Goal: Transaction & Acquisition: Book appointment/travel/reservation

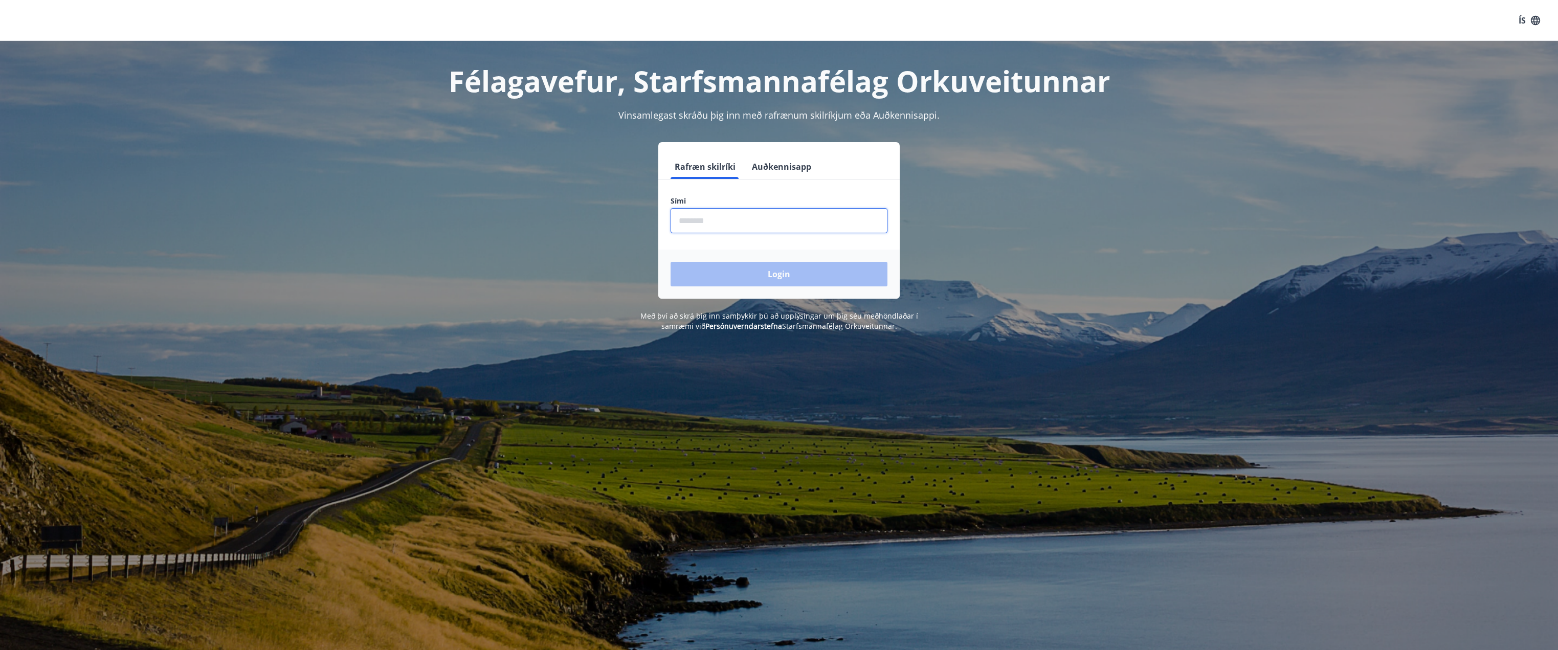
click at [758, 222] on input "phone" at bounding box center [778, 220] width 217 height 25
click at [786, 162] on button "Auðkennisapp" at bounding box center [782, 166] width 68 height 25
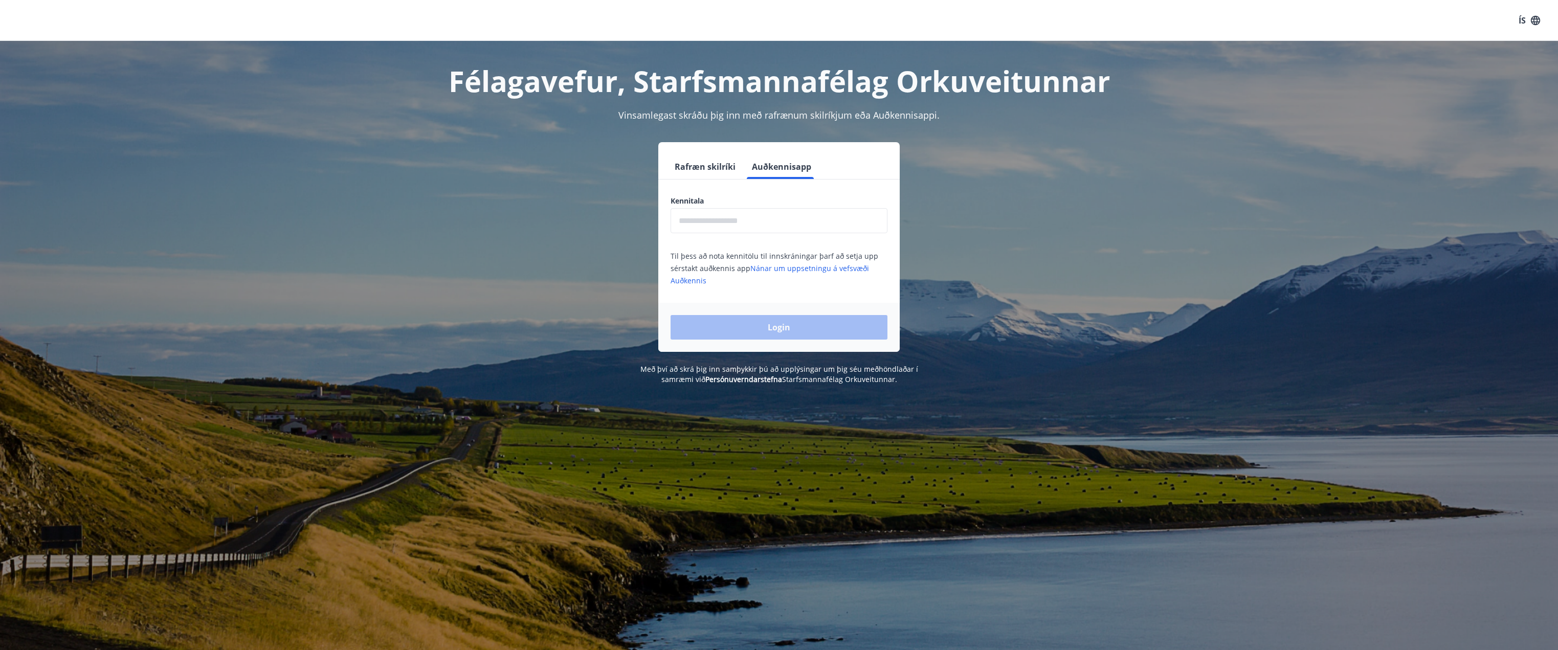
click at [715, 214] on input "text" at bounding box center [778, 220] width 217 height 25
type input "**********"
click at [783, 329] on button "Login" at bounding box center [778, 327] width 217 height 25
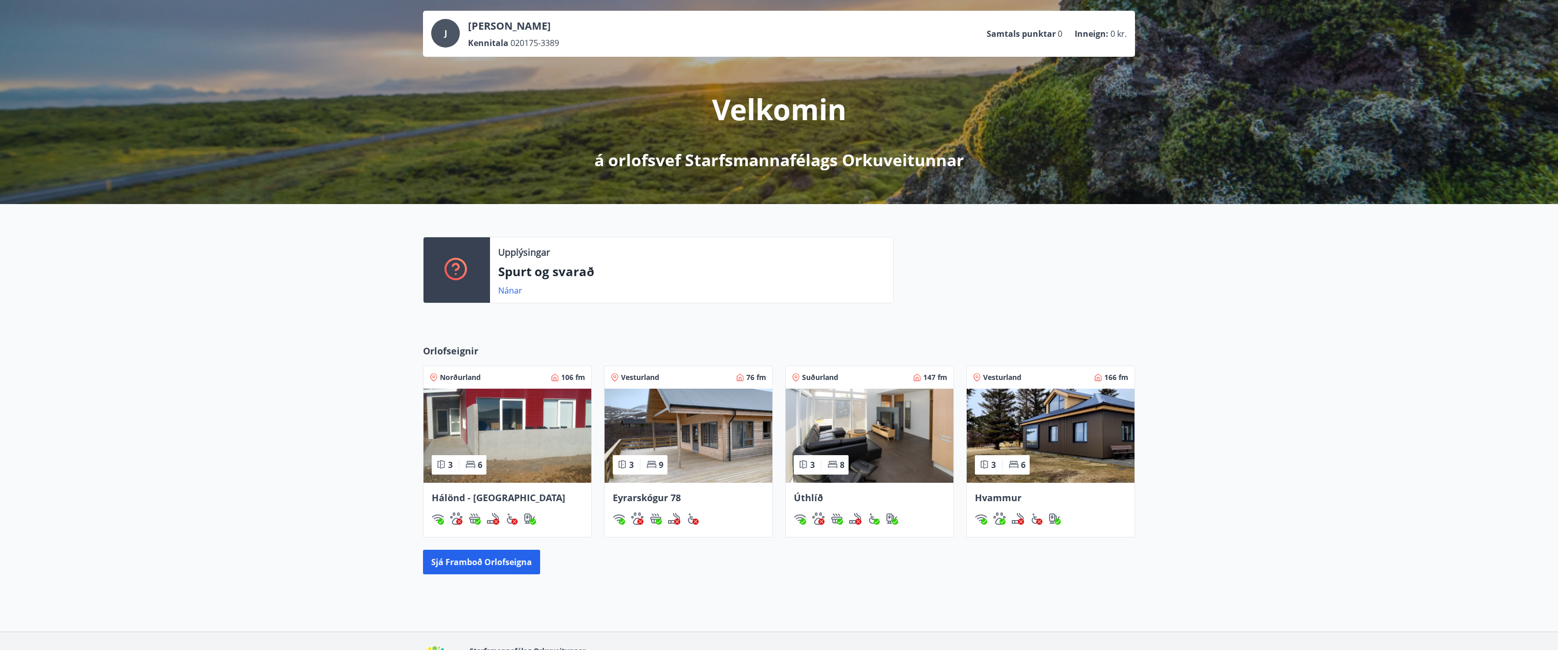
scroll to position [102, 0]
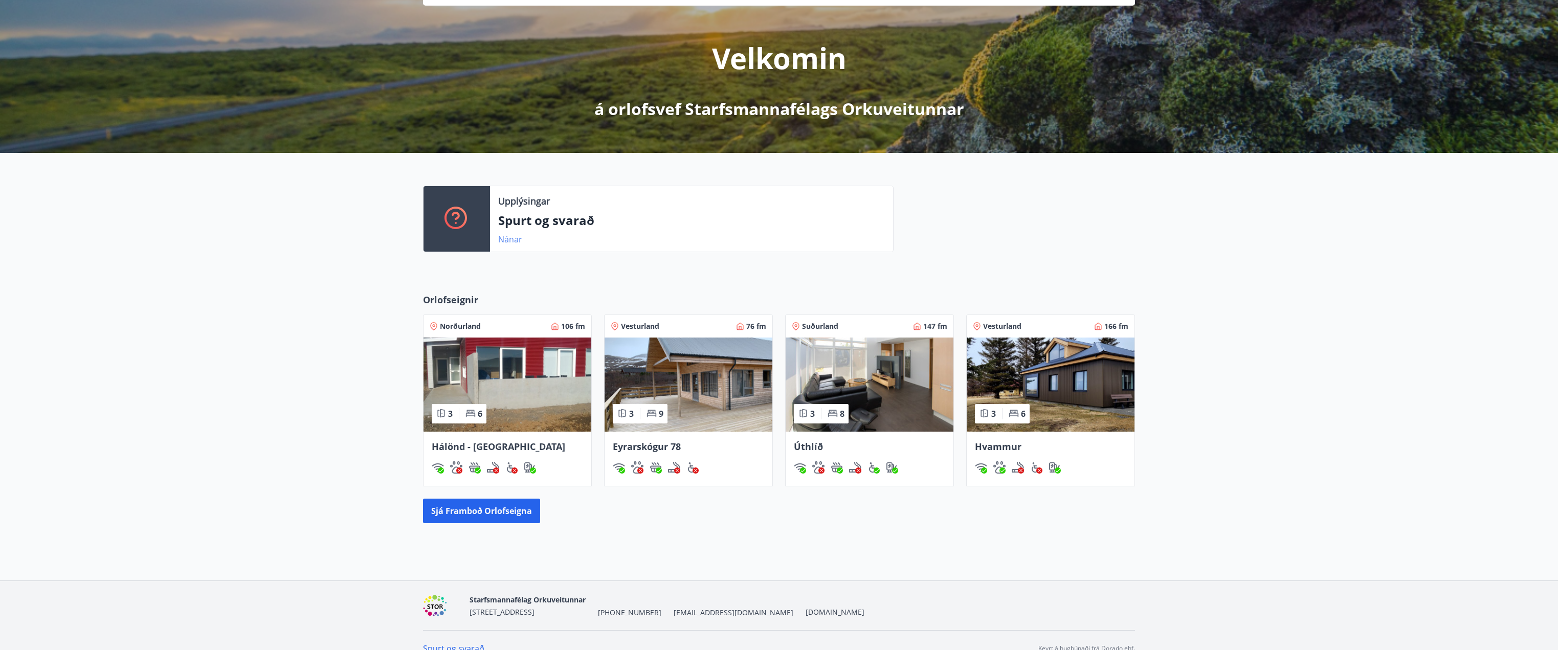
click at [511, 239] on link "Nánar" at bounding box center [510, 239] width 24 height 11
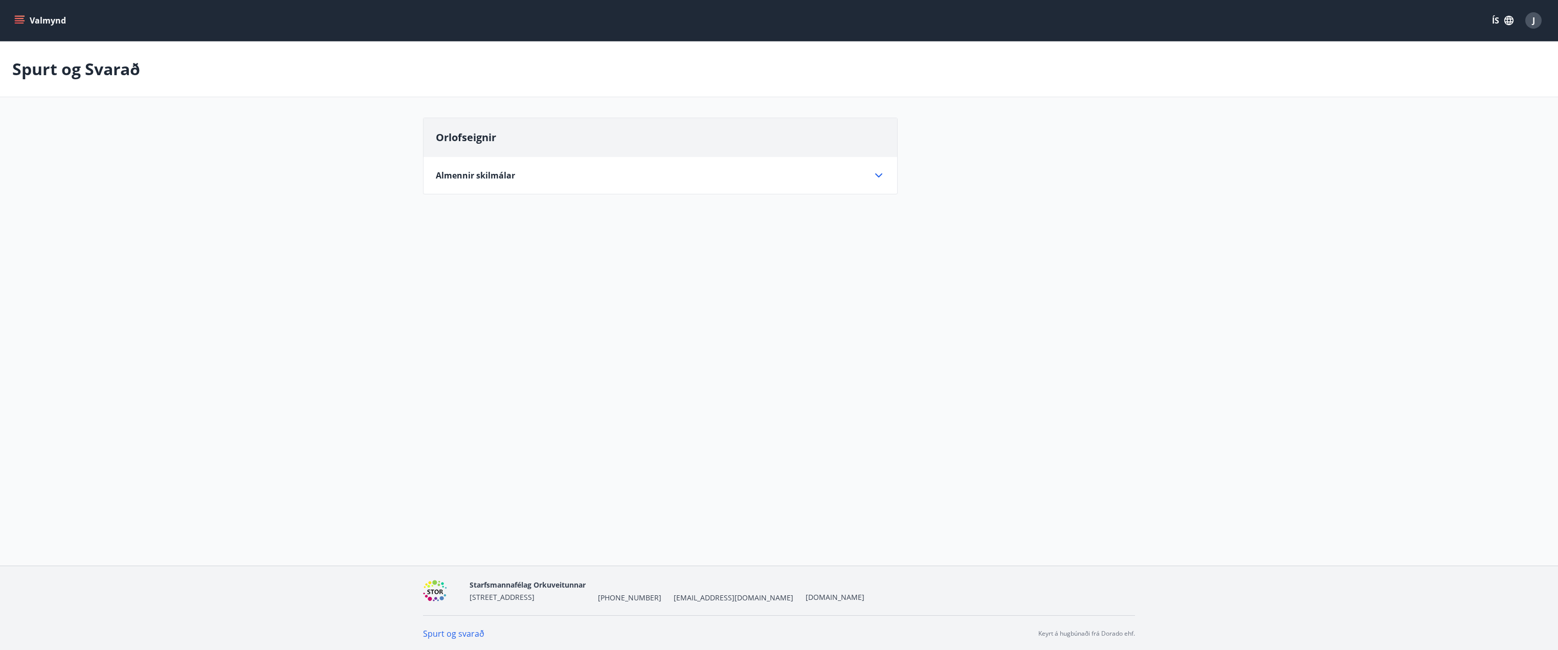
click at [879, 174] on icon at bounding box center [878, 175] width 12 height 12
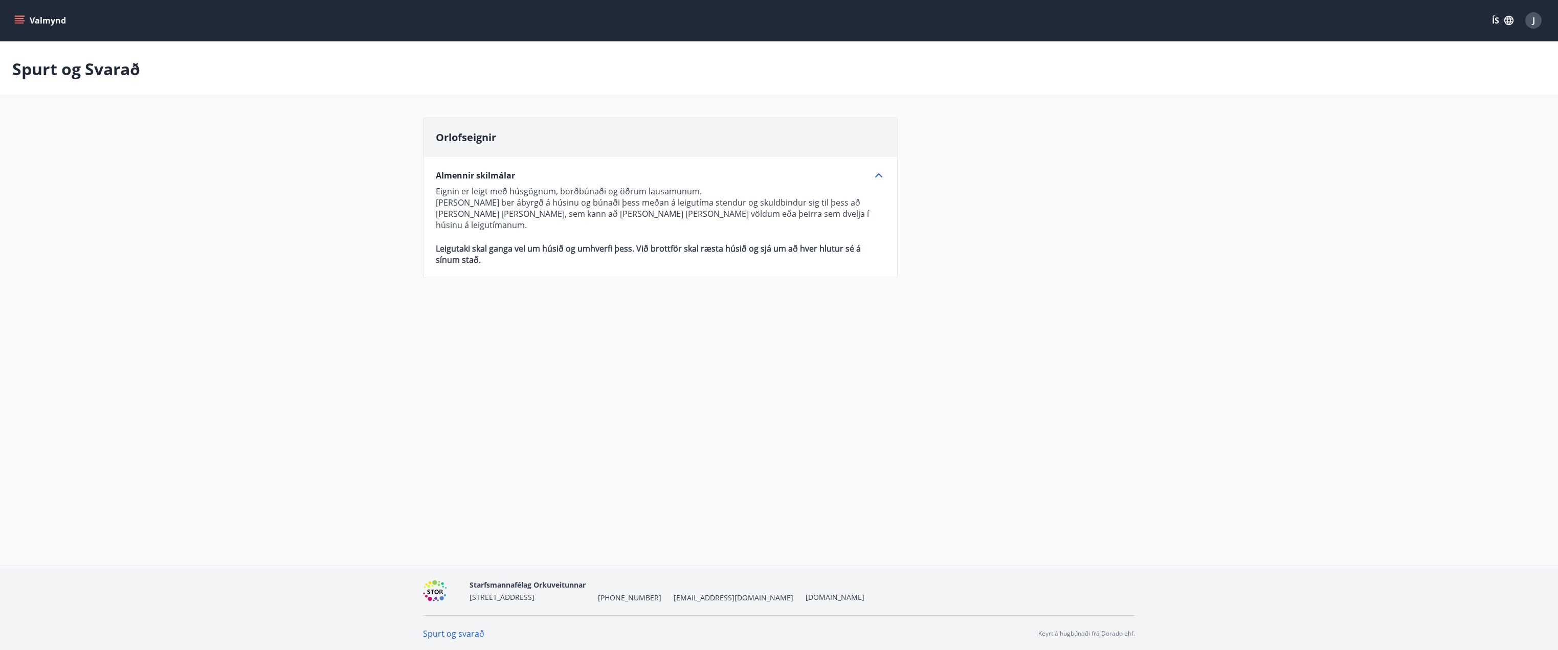
scroll to position [2, 0]
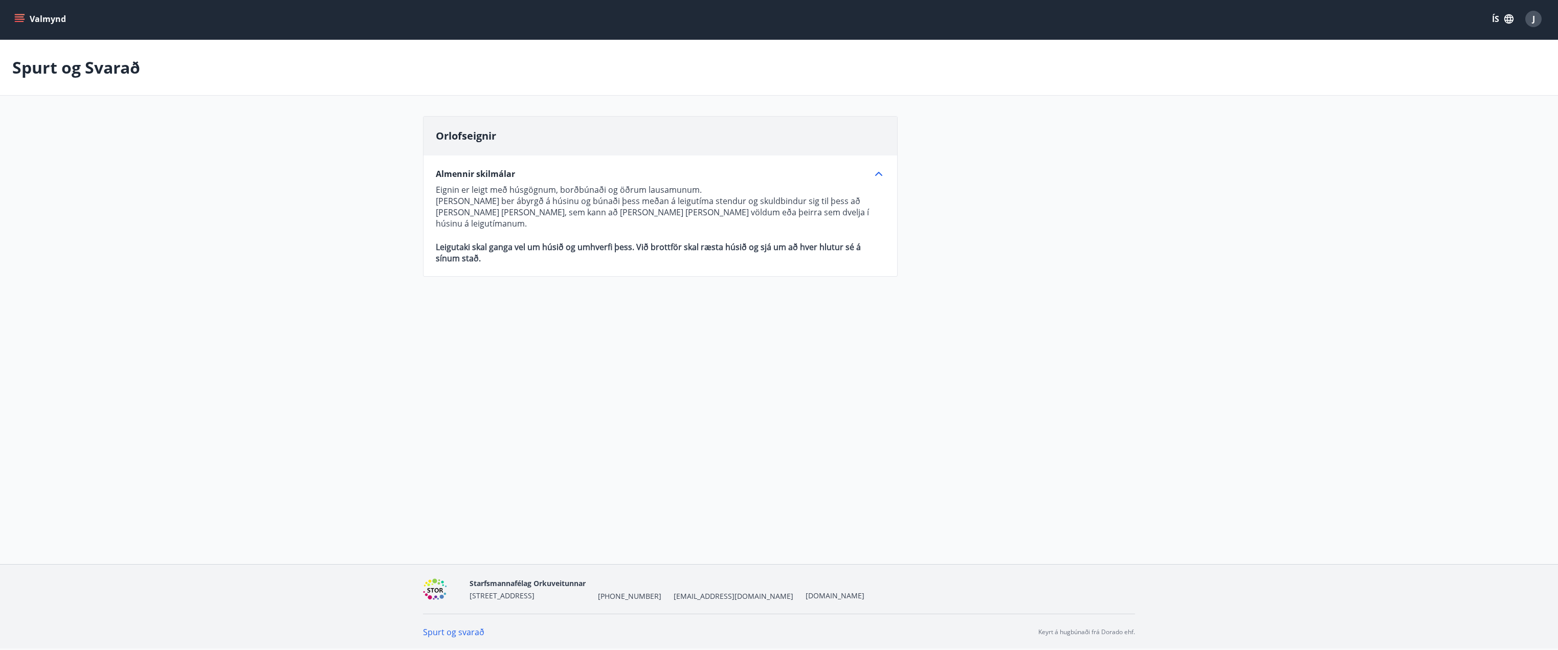
click at [22, 17] on icon "menu" at bounding box center [19, 16] width 9 height 1
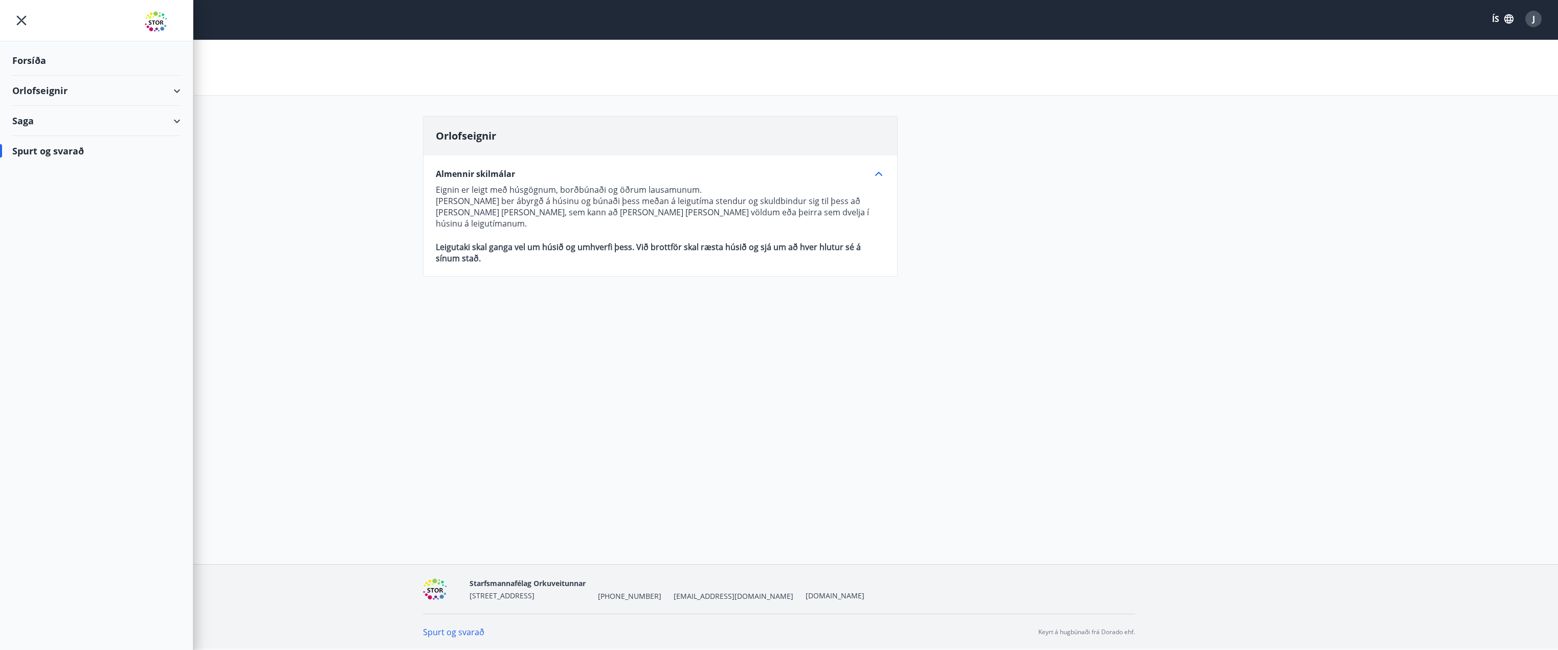
click at [65, 152] on div "Spurt og svarað" at bounding box center [96, 151] width 168 height 30
click at [48, 122] on div "Saga" at bounding box center [96, 121] width 168 height 30
click at [52, 169] on div "Umsóknir" at bounding box center [96, 168] width 152 height 21
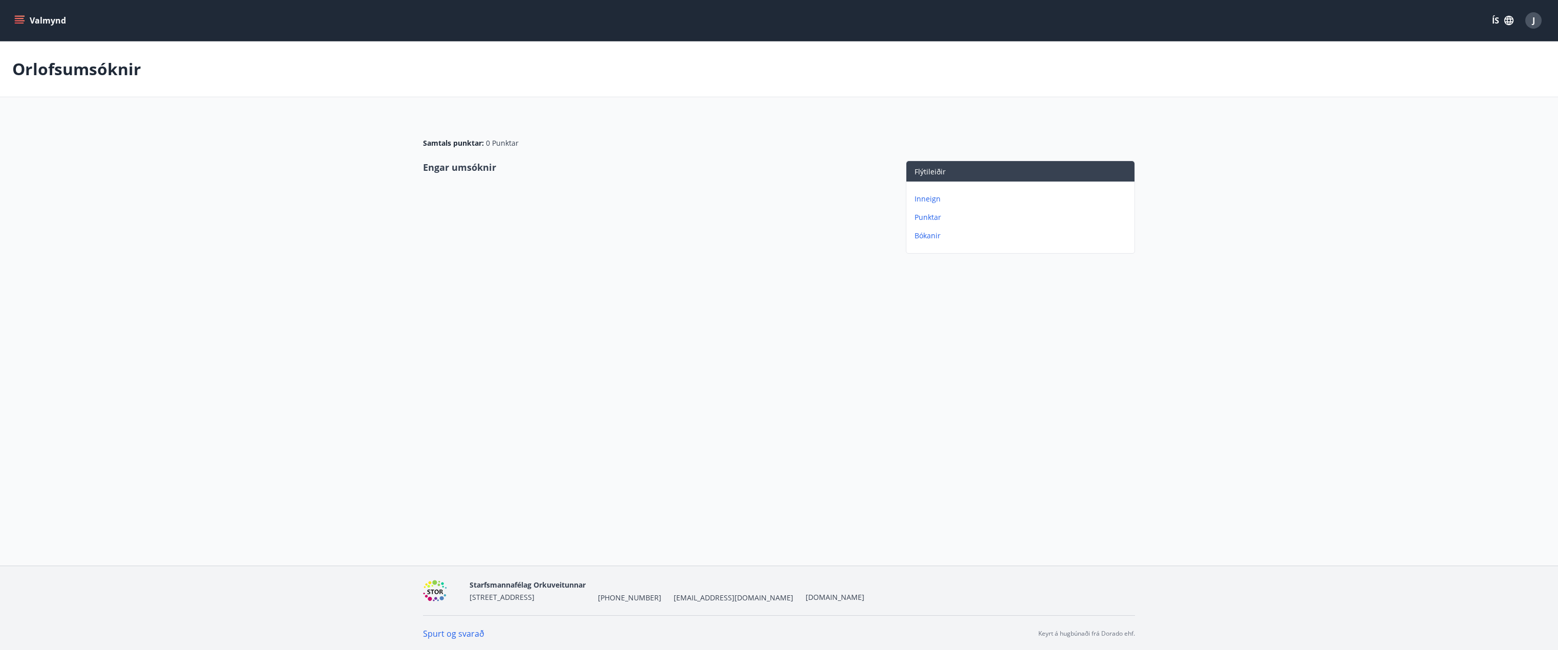
click at [19, 20] on icon "menu" at bounding box center [20, 20] width 11 height 1
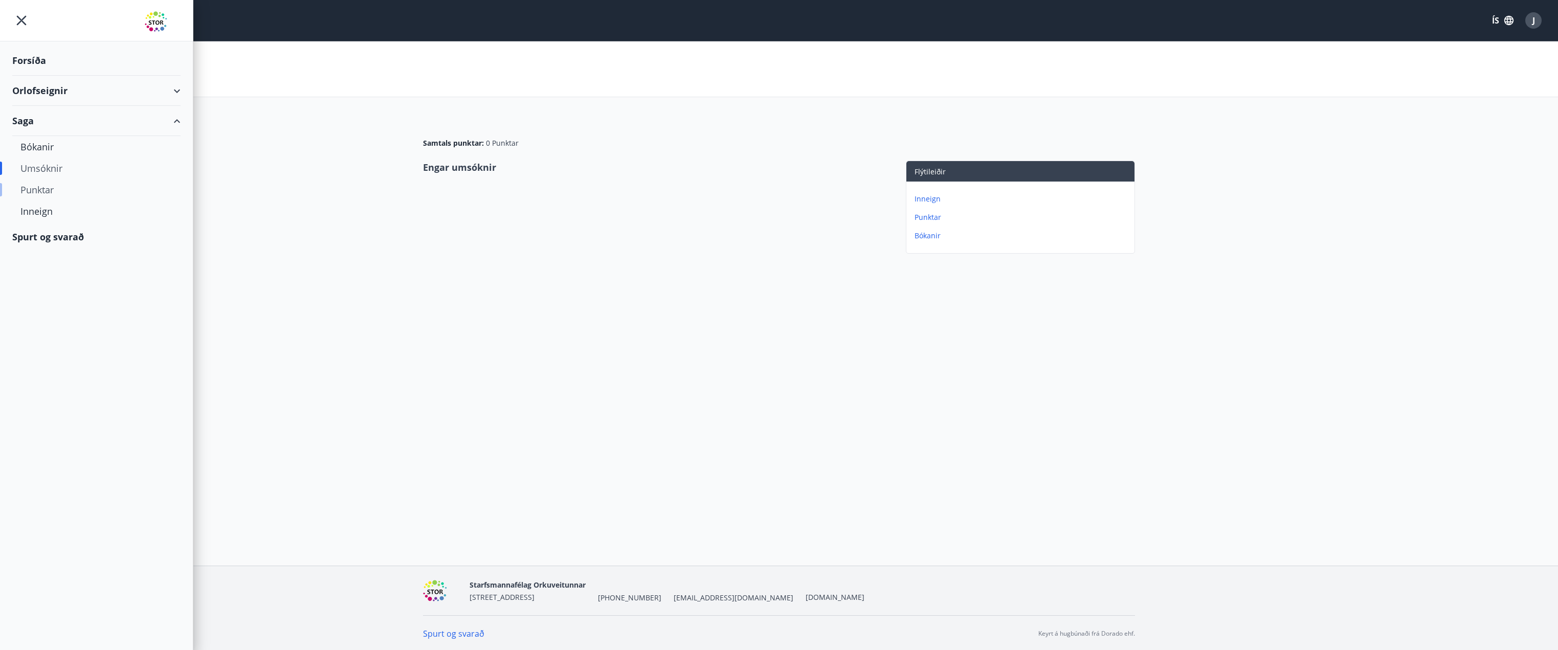
click at [43, 191] on div "Punktar" at bounding box center [96, 189] width 152 height 21
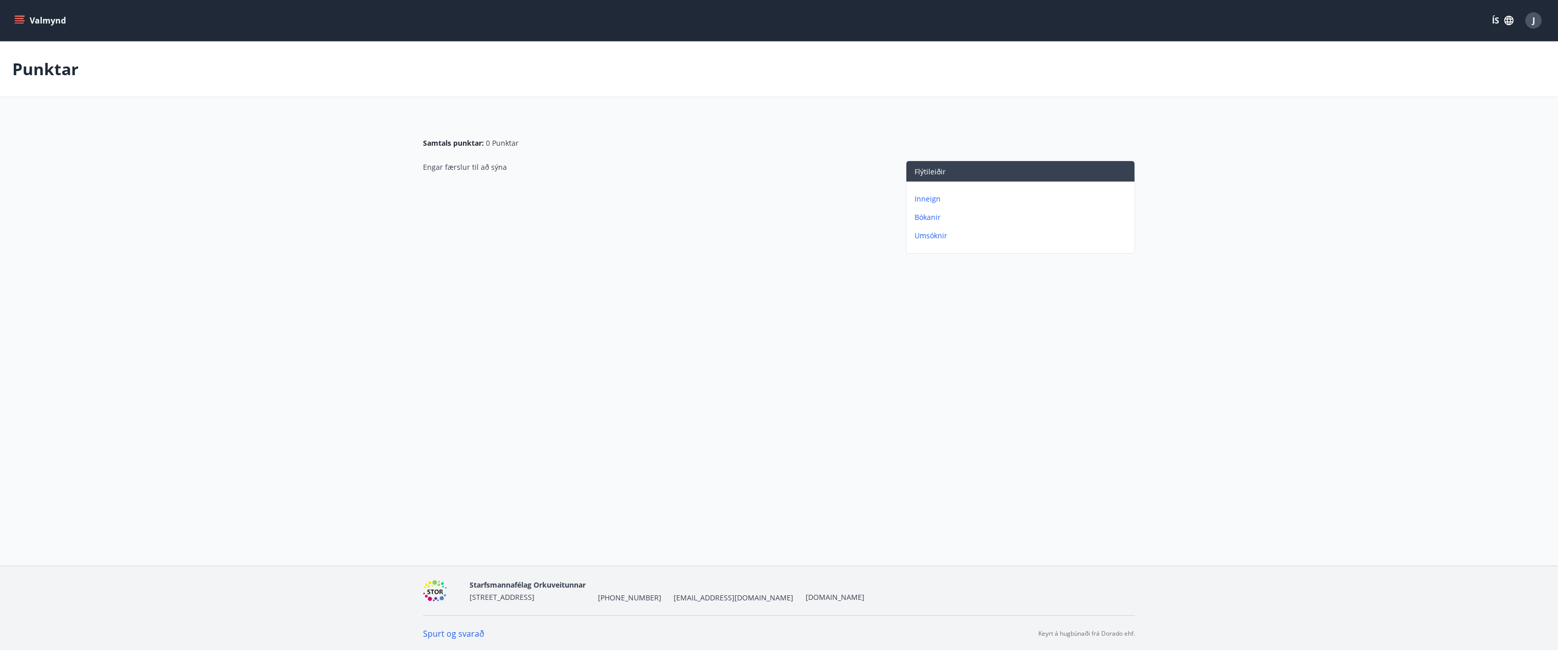
click at [20, 23] on icon "menu" at bounding box center [19, 23] width 9 height 1
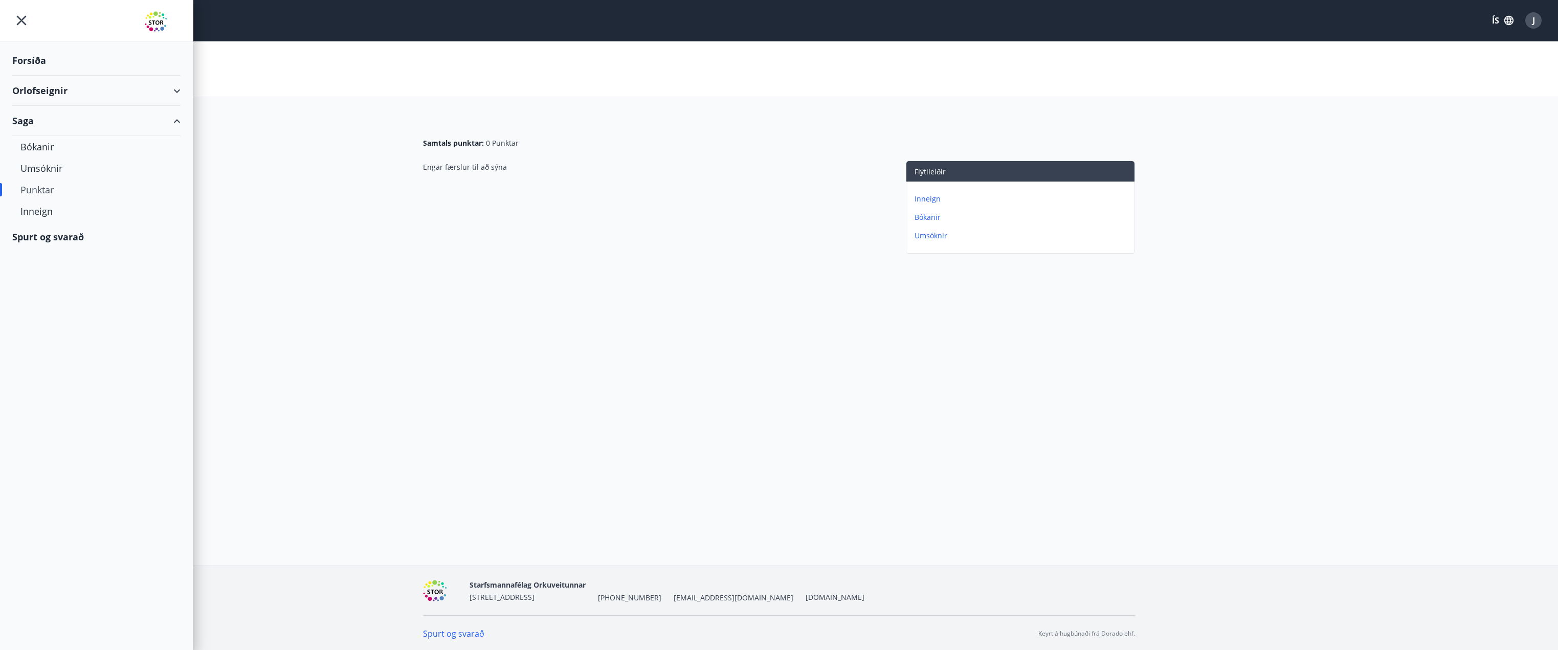
click at [176, 91] on div "Orlofseignir" at bounding box center [96, 91] width 168 height 30
click at [47, 117] on div "Framboð" at bounding box center [96, 116] width 152 height 21
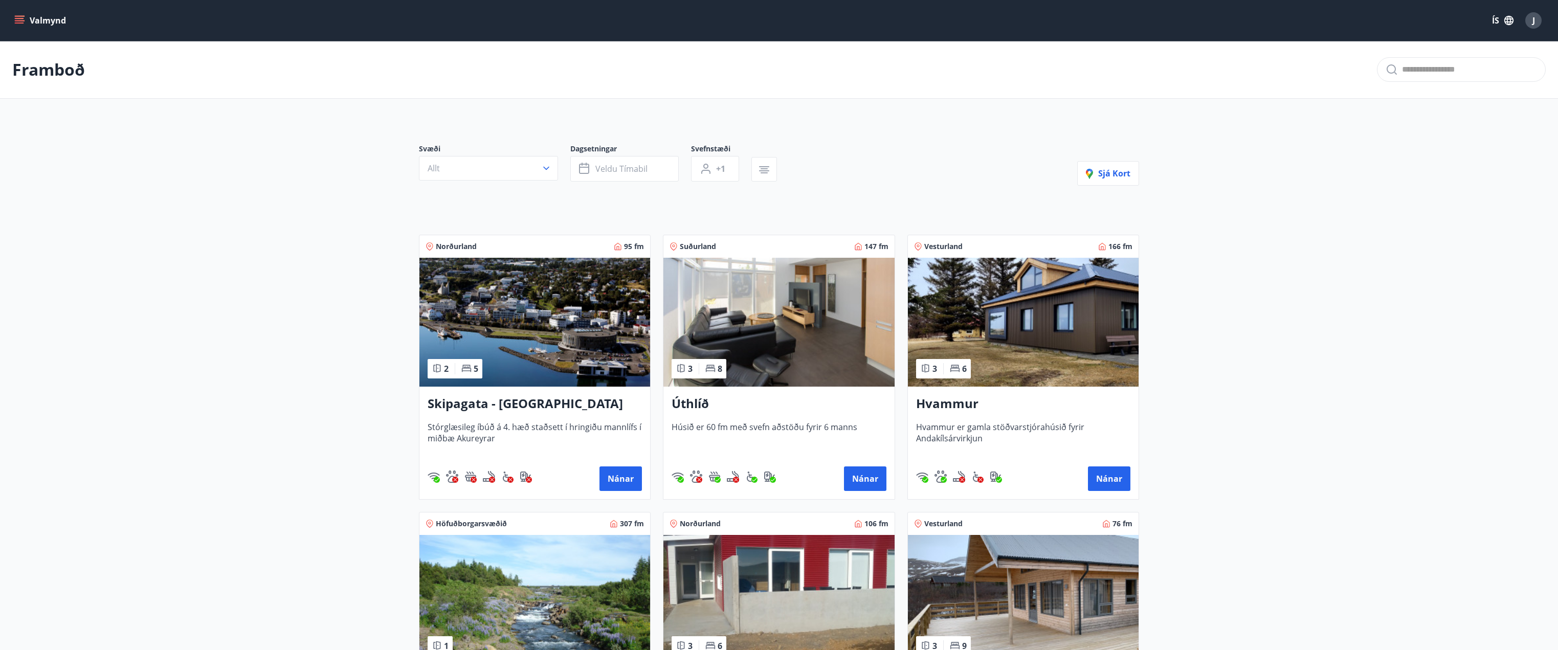
click at [25, 20] on button "Valmynd" at bounding box center [41, 20] width 58 height 18
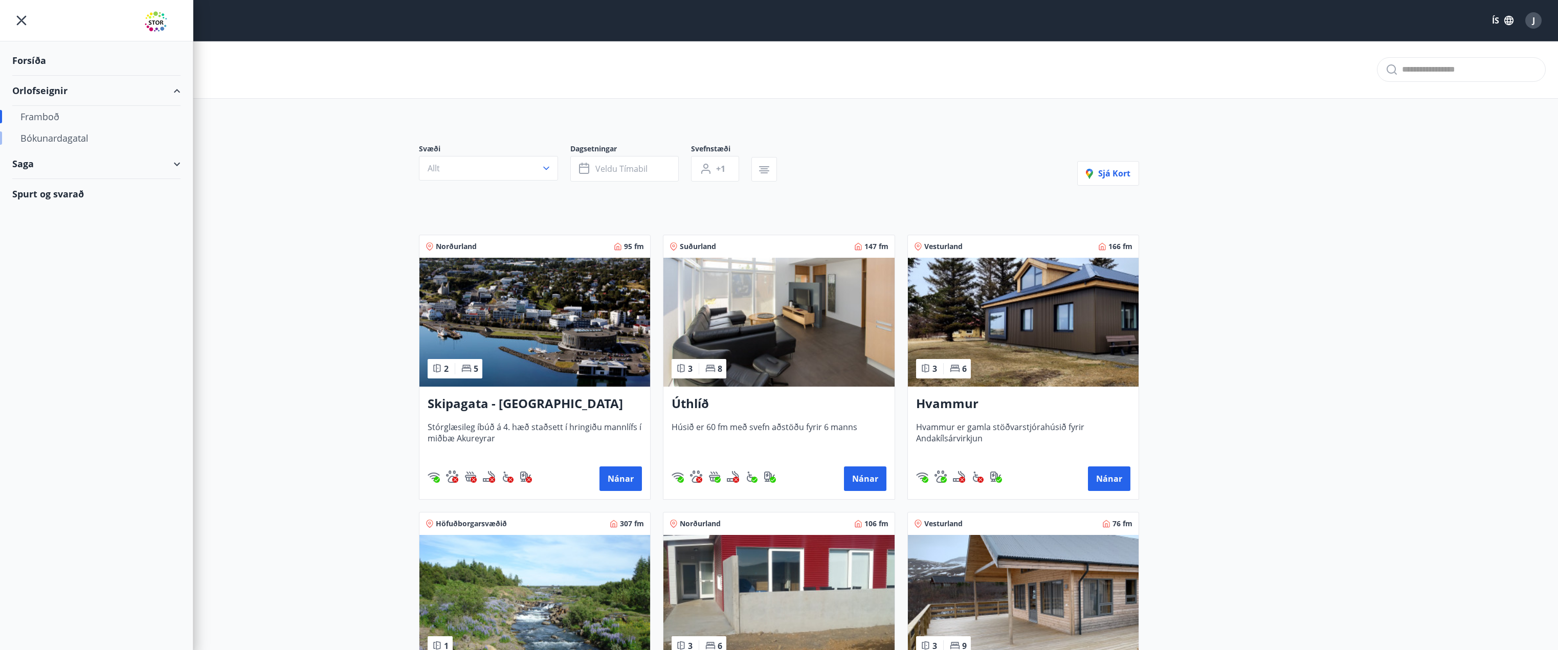
click at [59, 141] on div "Bókunardagatal" at bounding box center [96, 137] width 152 height 21
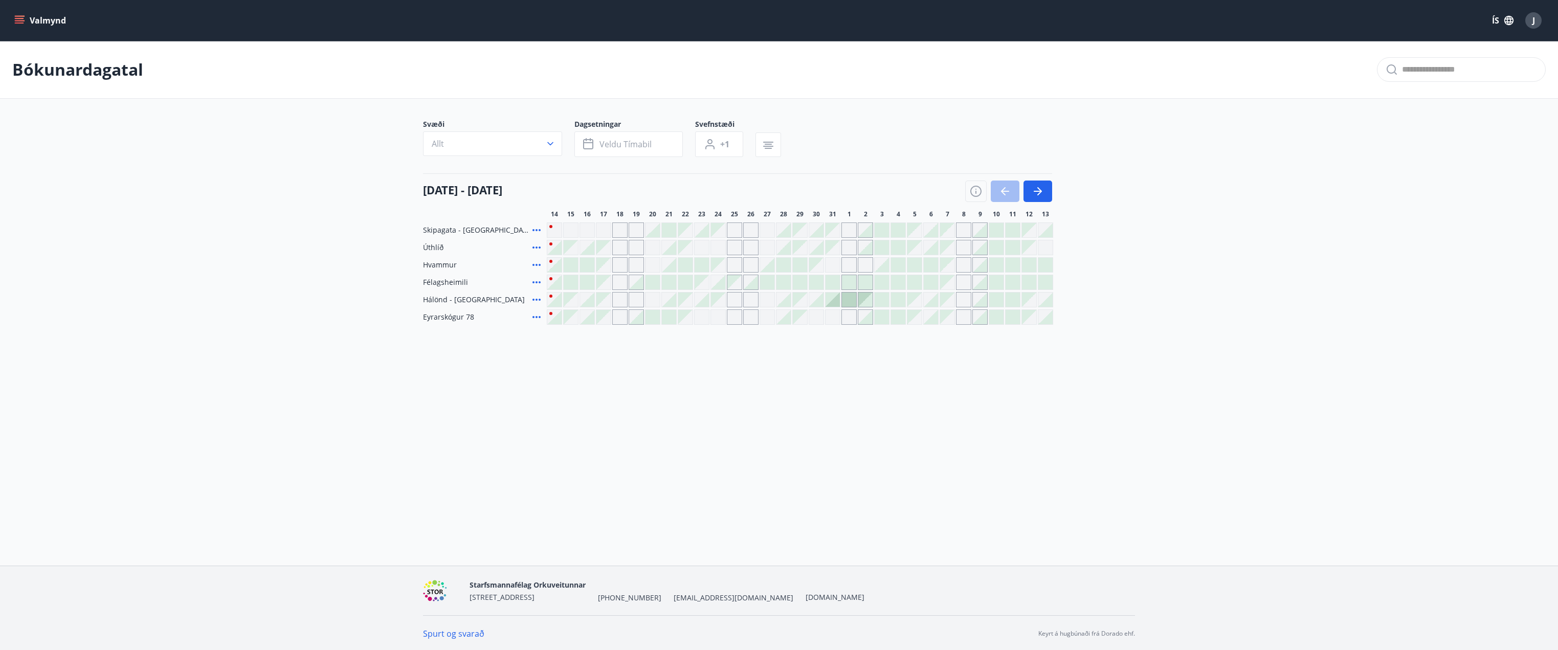
click at [20, 18] on icon "menu" at bounding box center [19, 18] width 9 height 1
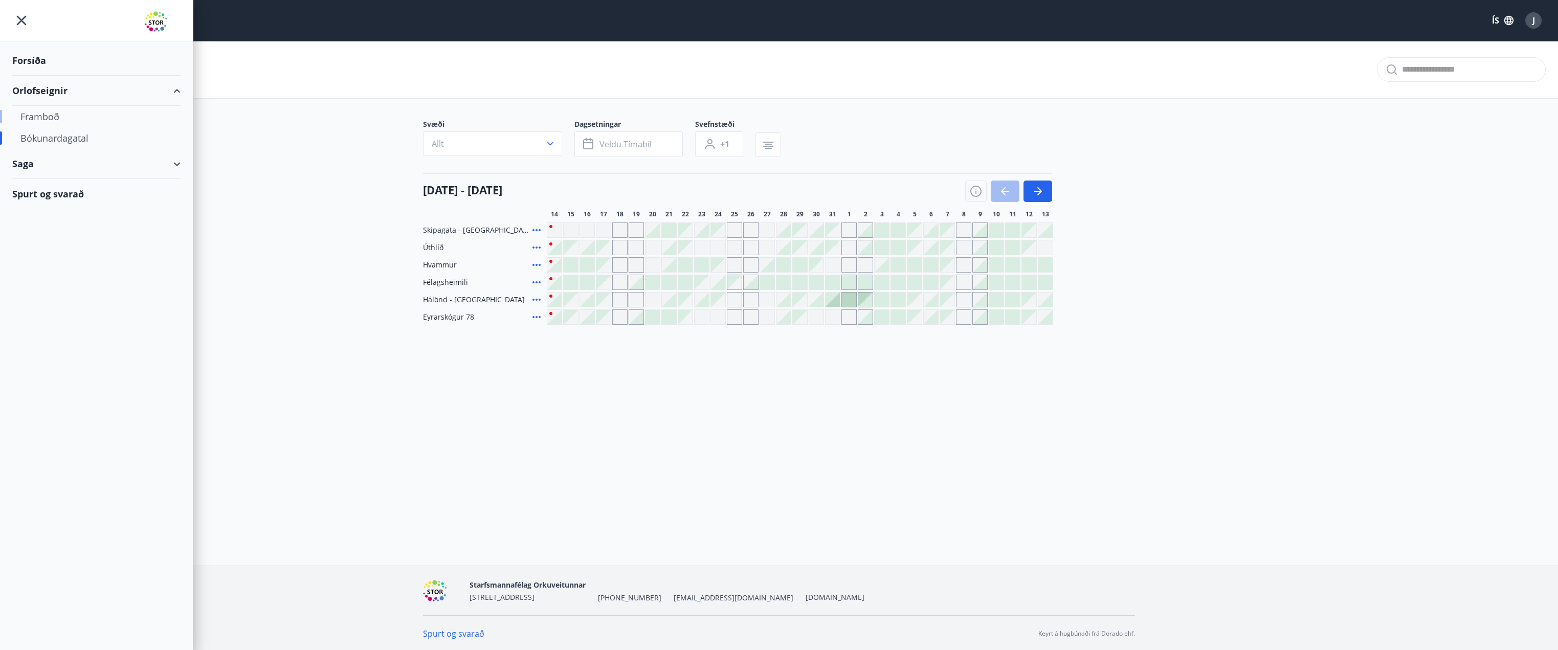
click at [54, 117] on div "Framboð" at bounding box center [96, 116] width 152 height 21
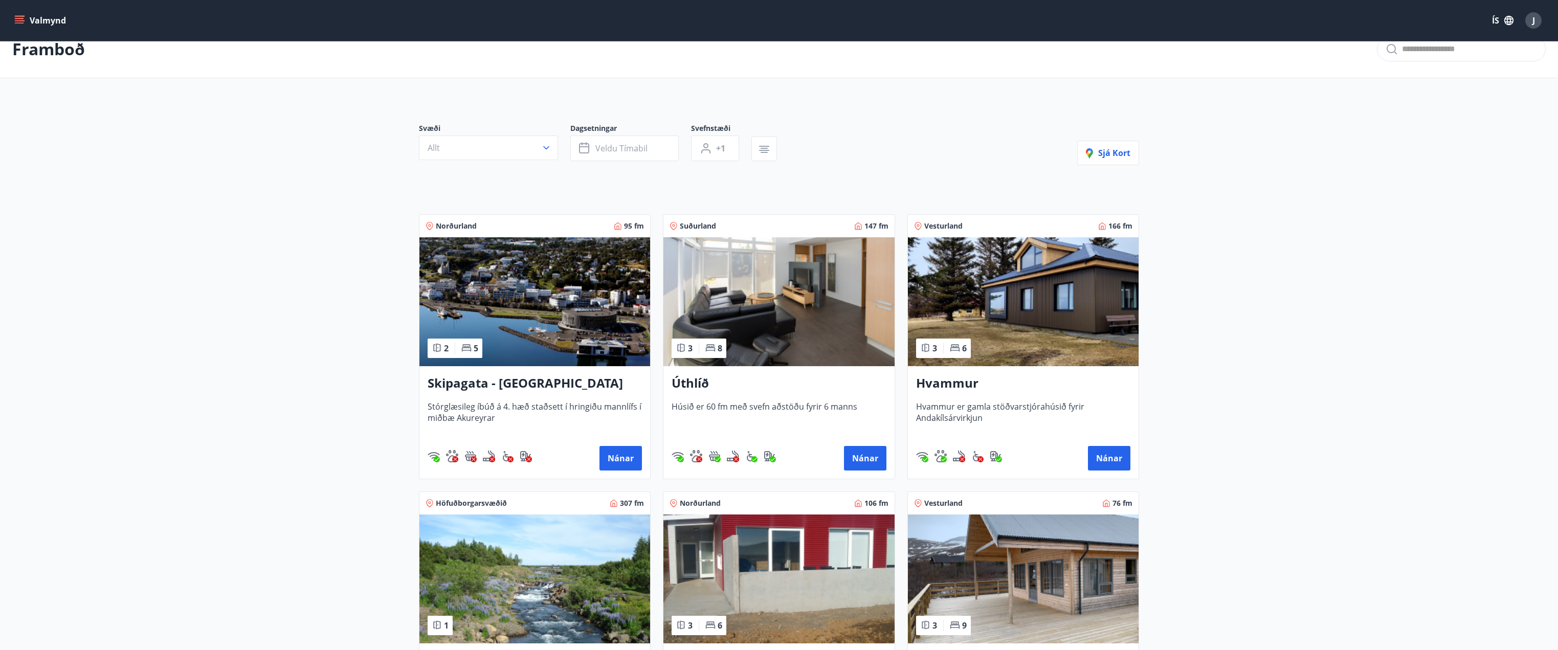
scroll to position [51, 0]
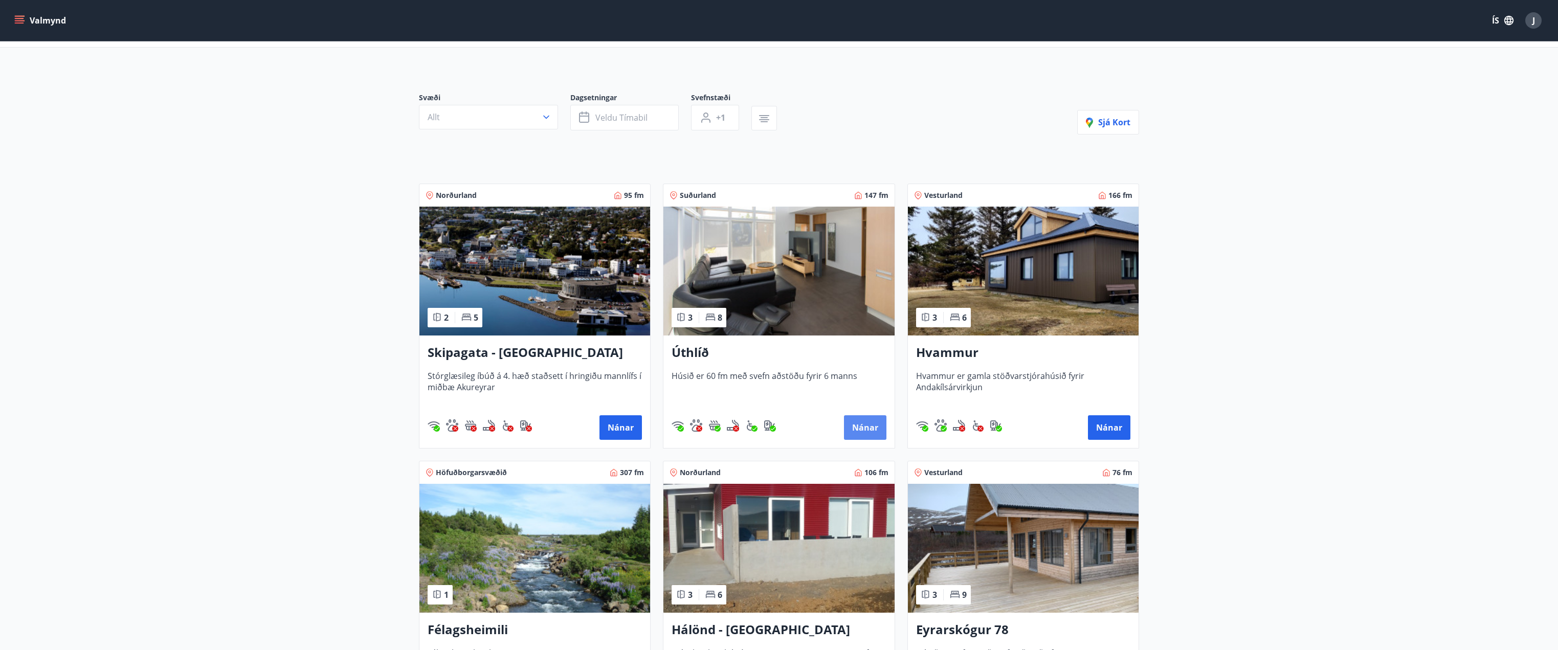
click at [857, 423] on button "Nánar" at bounding box center [865, 427] width 42 height 25
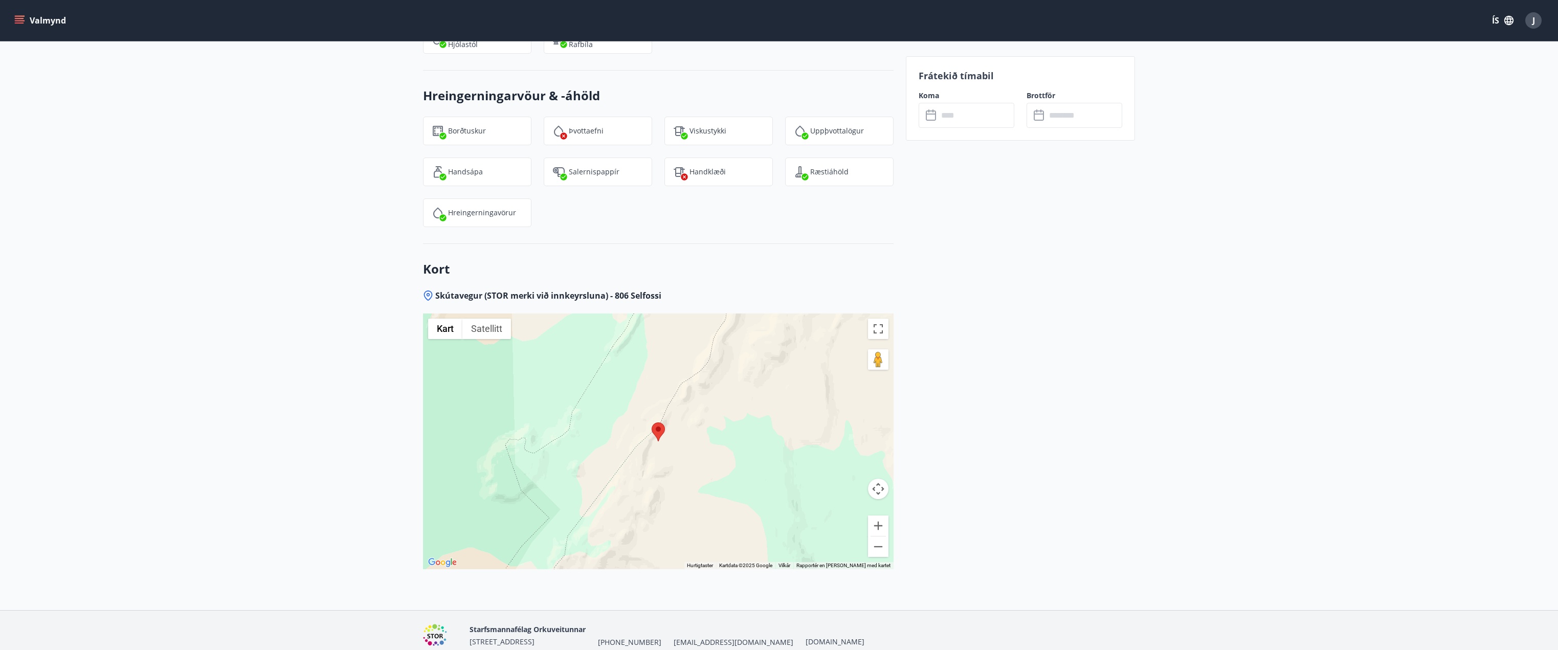
scroll to position [1864, 0]
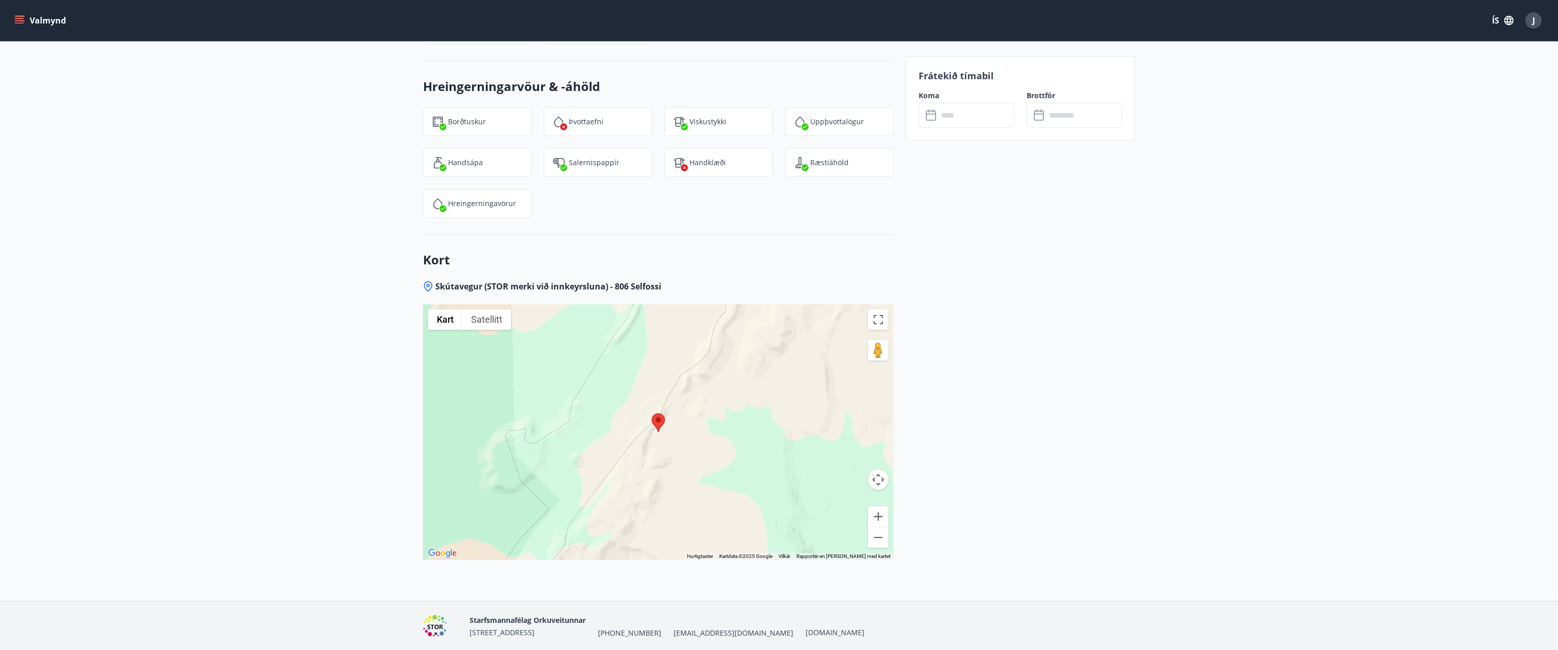
click at [746, 421] on div at bounding box center [658, 432] width 470 height 256
click at [875, 527] on button "Zoom ut" at bounding box center [878, 537] width 20 height 20
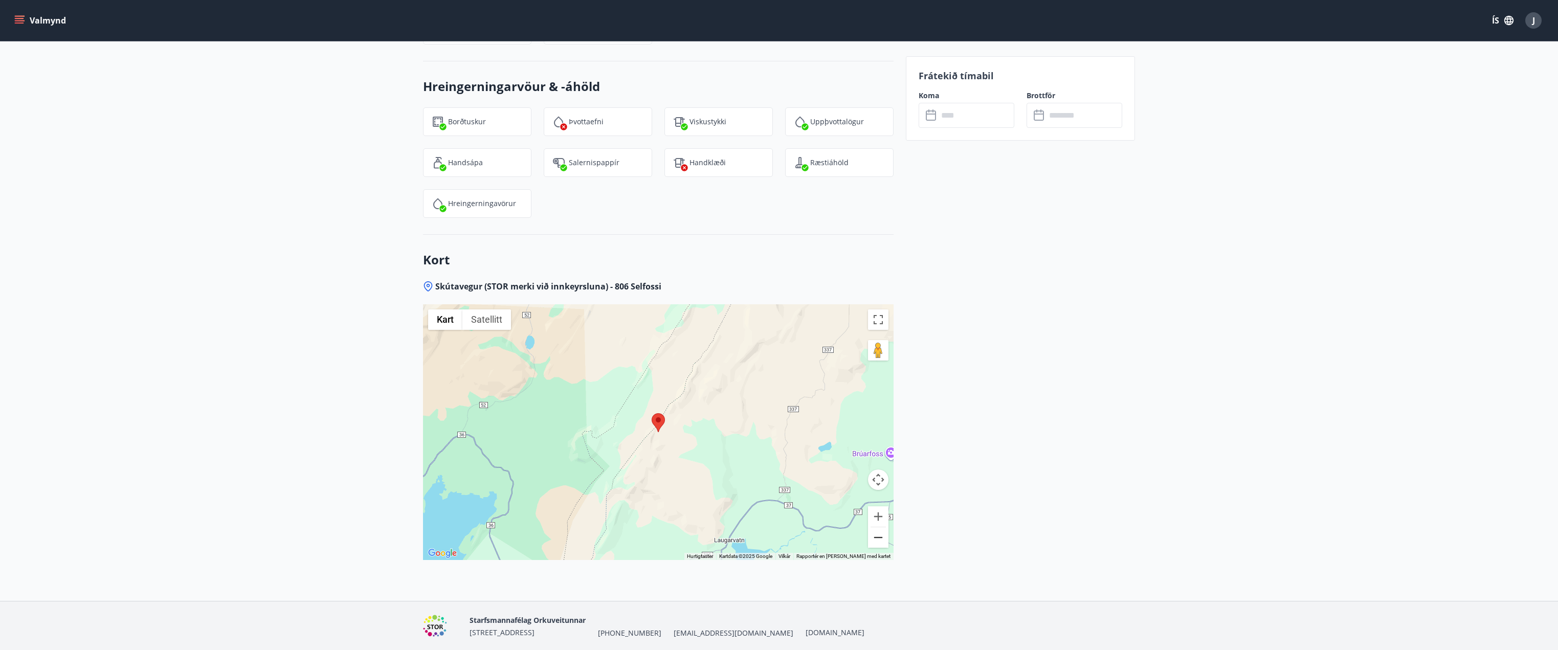
click at [875, 527] on button "Zoom ut" at bounding box center [878, 537] width 20 height 20
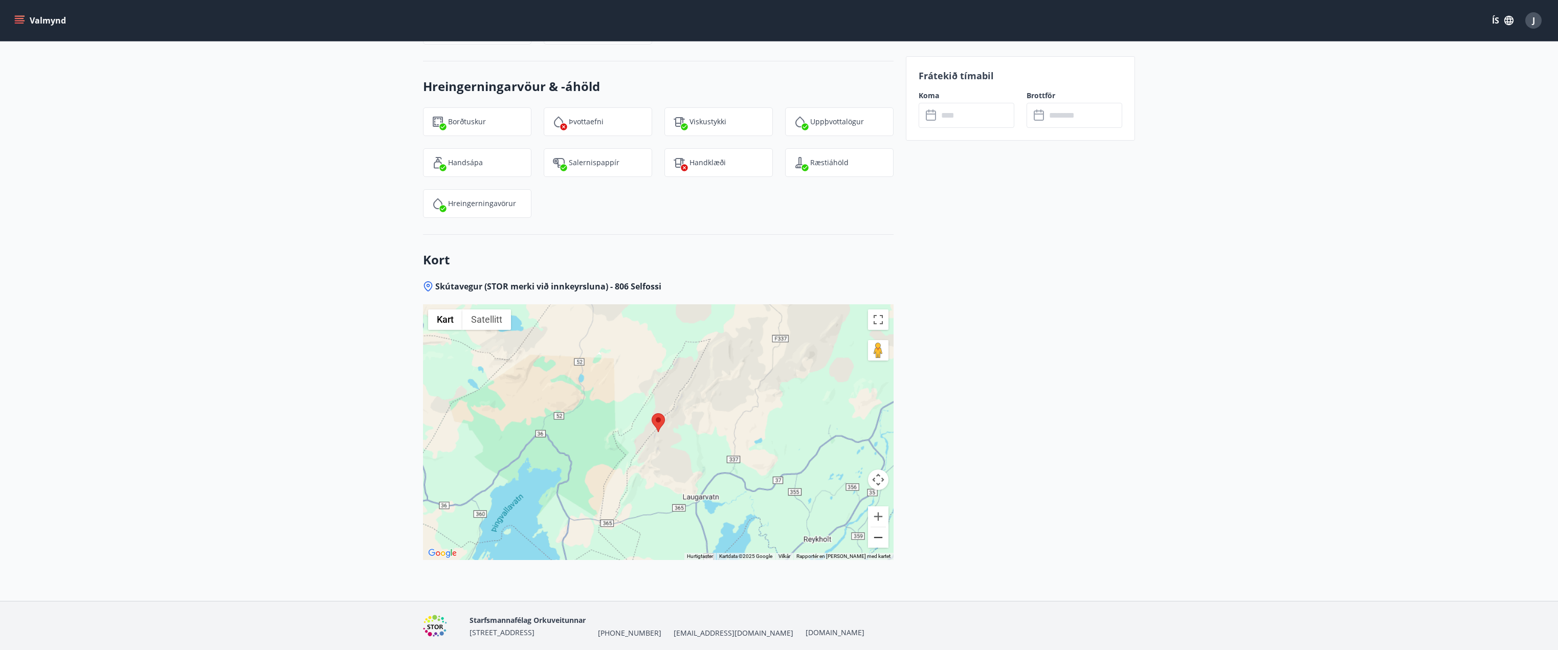
click at [875, 527] on button "Zoom ut" at bounding box center [878, 537] width 20 height 20
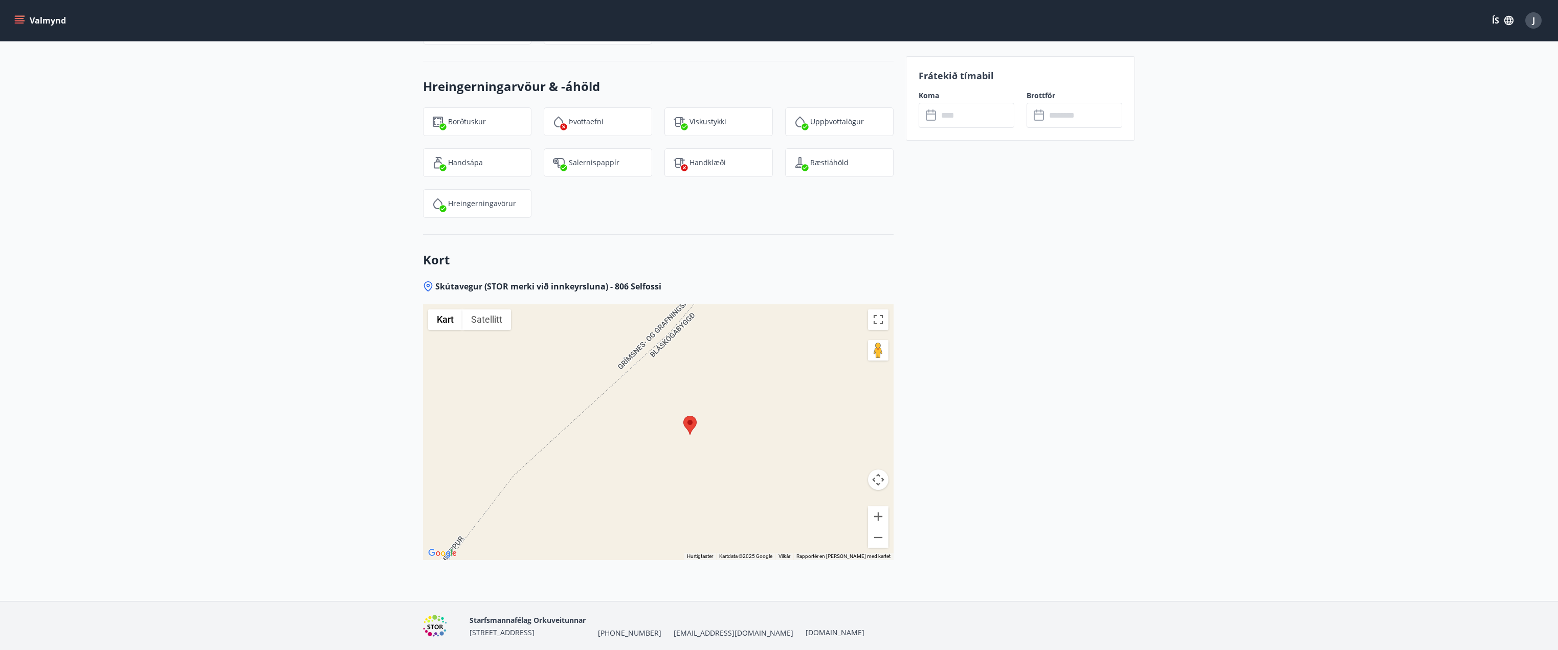
click at [683, 416] on area at bounding box center [683, 416] width 0 height 0
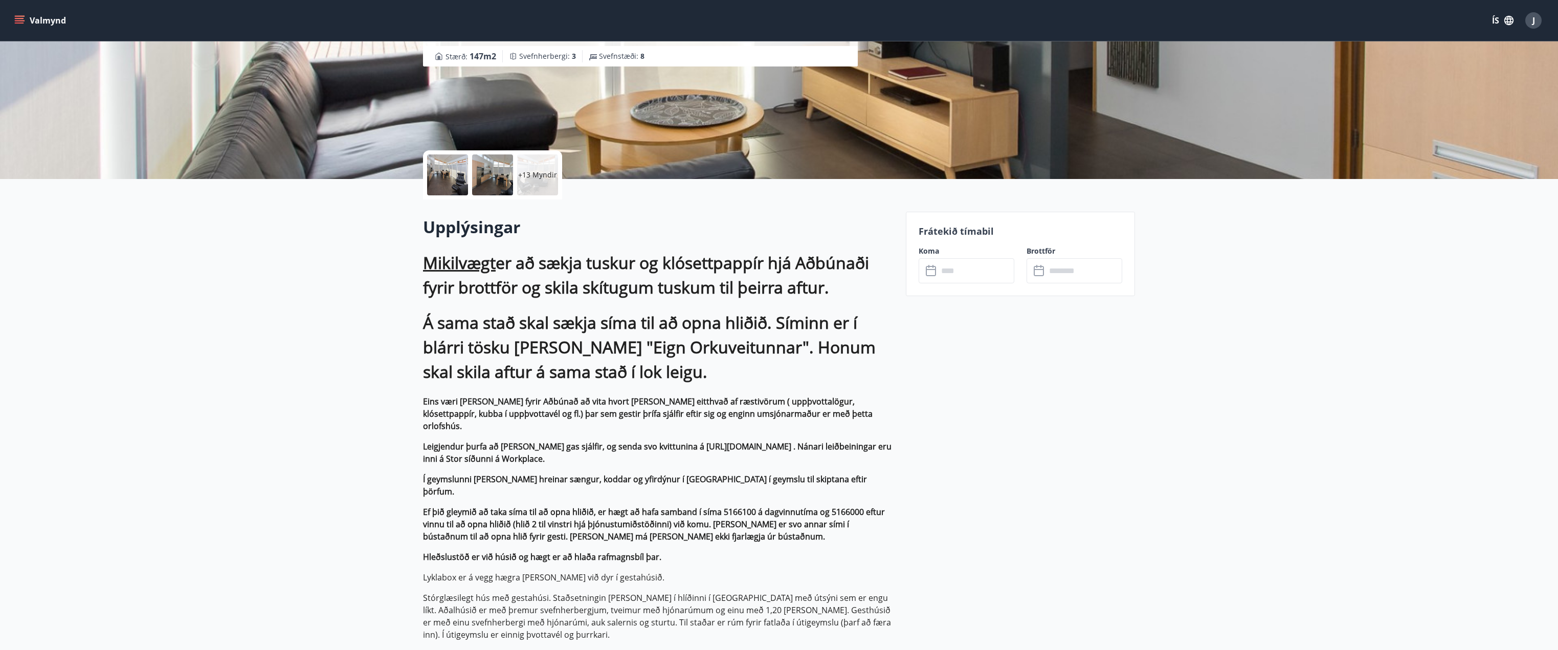
scroll to position [0, 0]
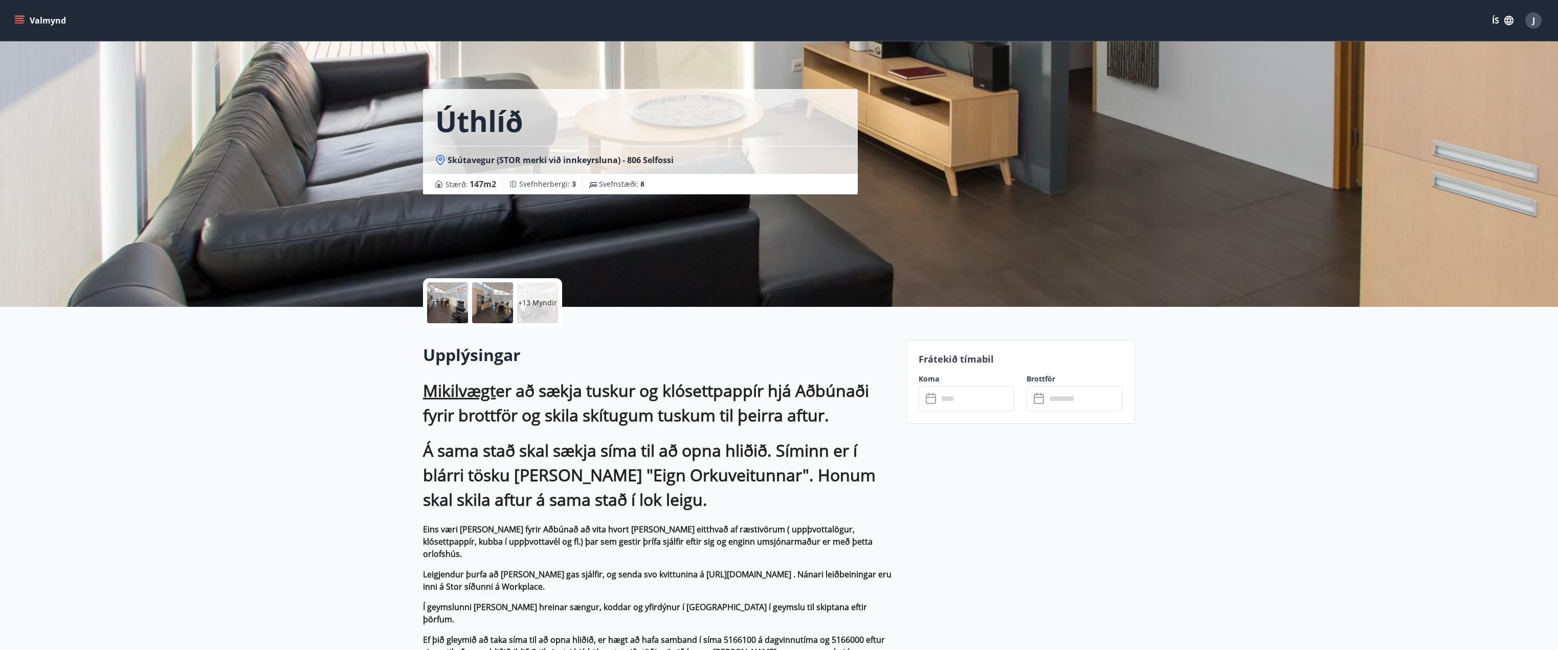
click at [540, 302] on p "+13 Myndir" at bounding box center [537, 303] width 39 height 10
click at [448, 294] on div at bounding box center [447, 302] width 41 height 41
click at [1249, 133] on div "Úthlíð Skútavegur (STOR merki við innkeyrsluna) - 806 Selfossi Stærð : 147 m2 […" at bounding box center [779, 153] width 1558 height 307
click at [1038, 197] on div "Úthlíð Skútavegur (STOR merki við innkeyrsluna) - 806 Selfossi Stærð : 147 m2 […" at bounding box center [779, 153] width 712 height 307
click at [758, 211] on div "Úthlíð Skútavegur (STOR merki við innkeyrsluna) - 806 Selfossi Stærð : 147 m2 […" at bounding box center [660, 153] width 475 height 307
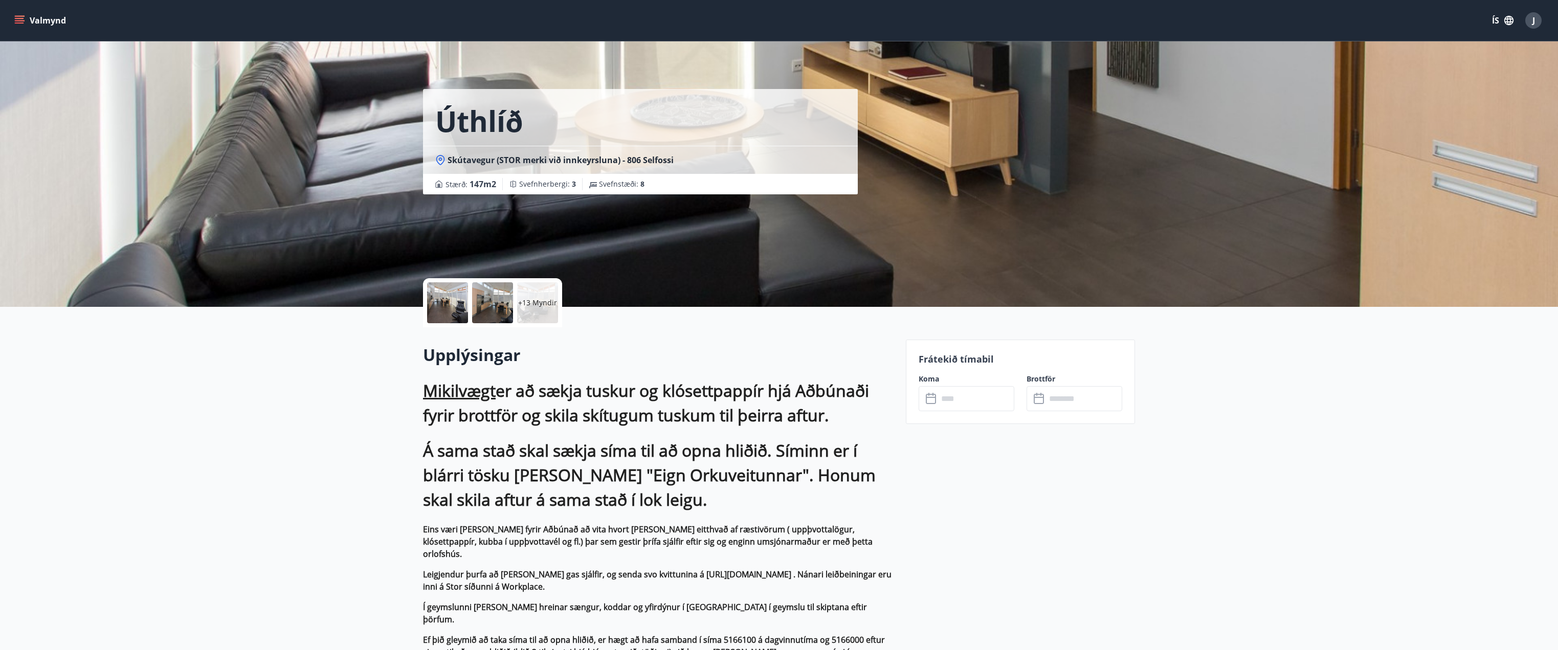
click at [454, 296] on div at bounding box center [447, 302] width 41 height 41
click at [534, 300] on p "+16 Myndir" at bounding box center [537, 303] width 39 height 10
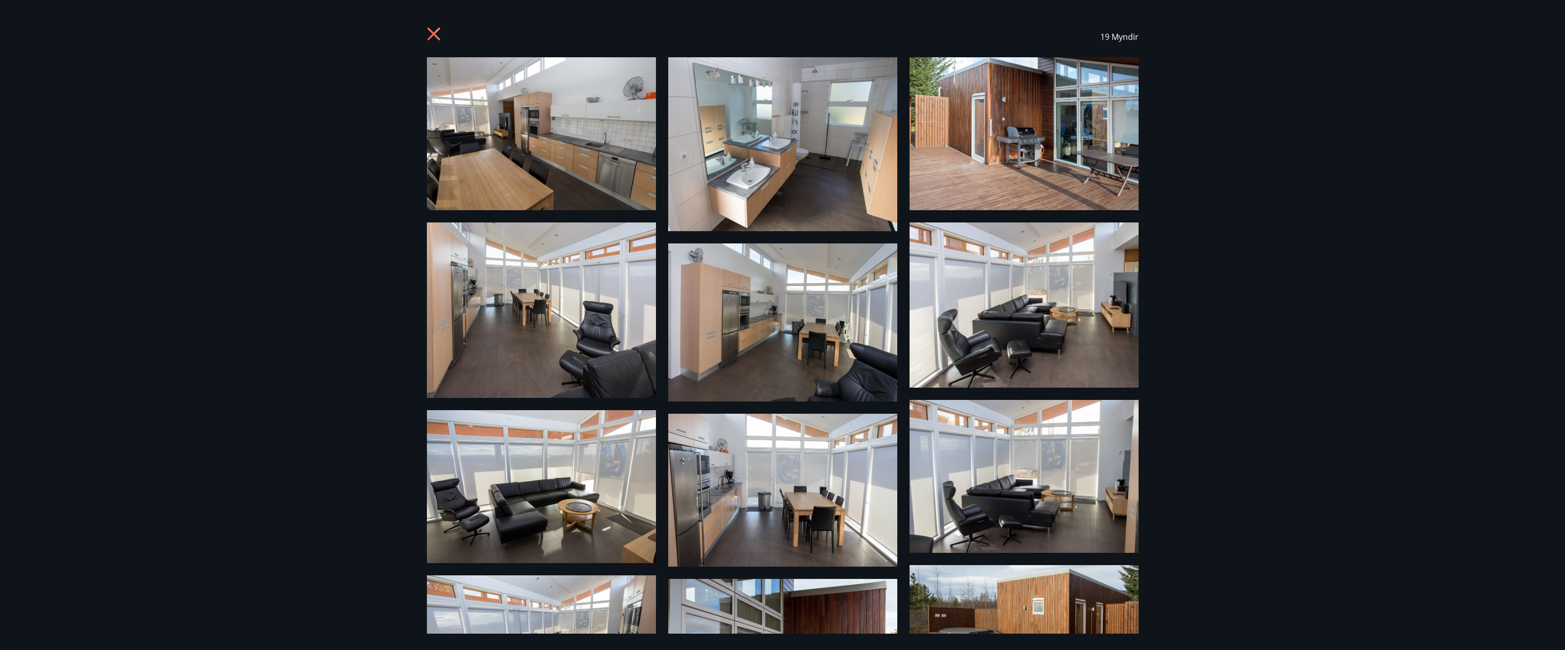
click at [435, 33] on icon at bounding box center [433, 34] width 13 height 13
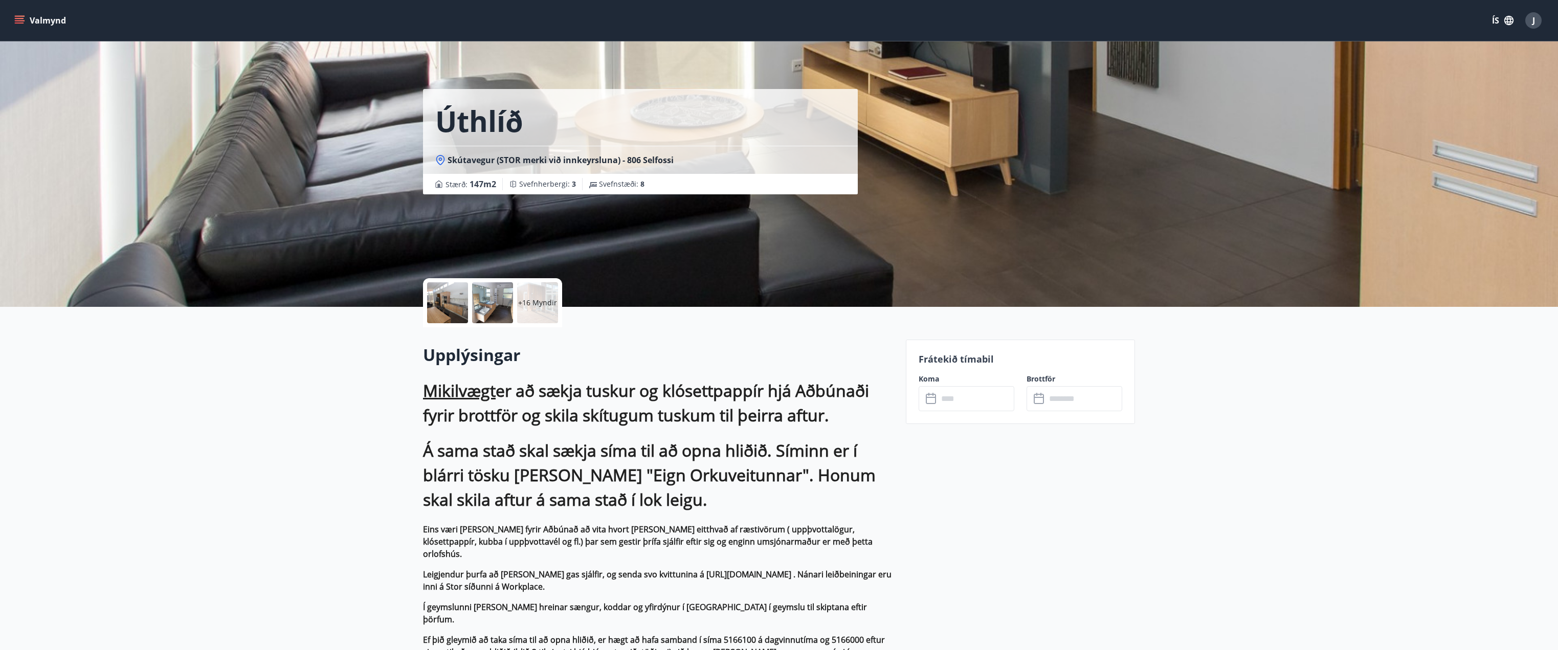
click at [22, 18] on icon "menu" at bounding box center [19, 18] width 9 height 1
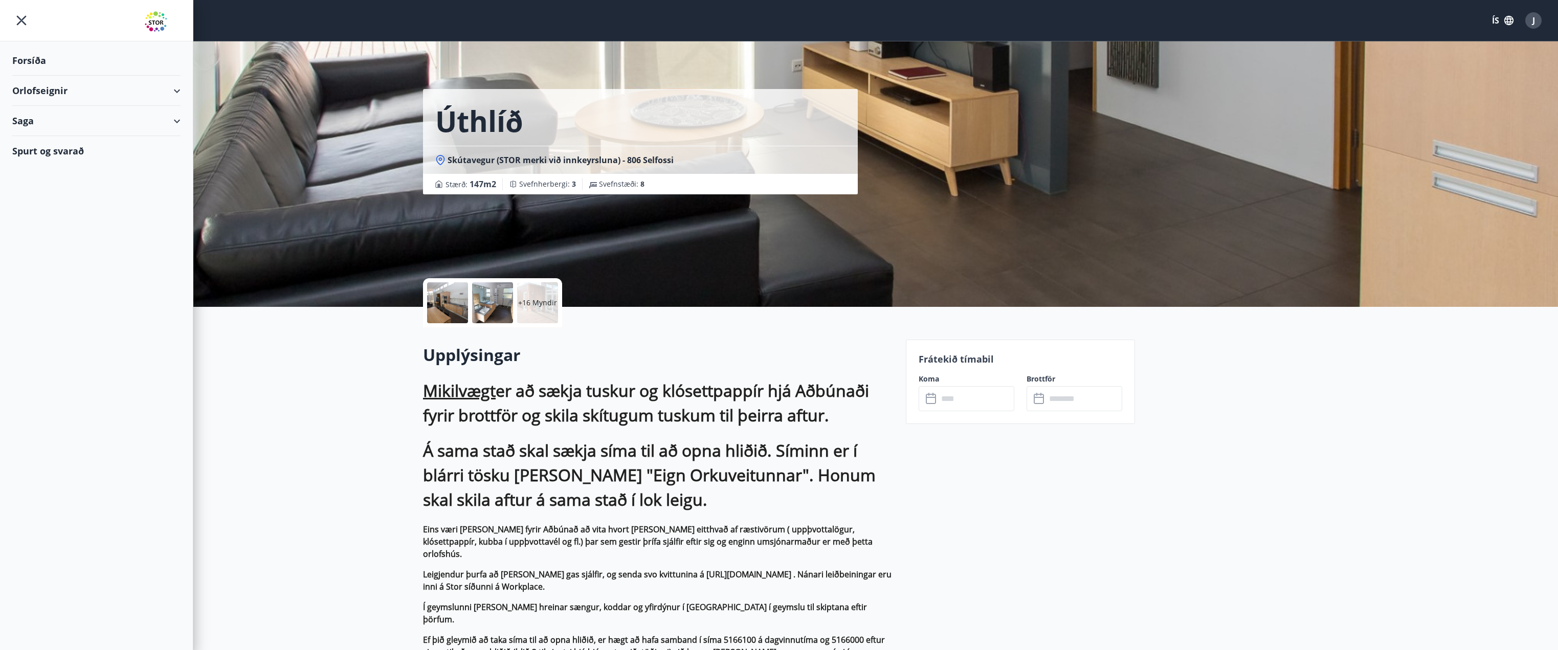
click at [172, 91] on div "Orlofseignir" at bounding box center [96, 91] width 168 height 30
click at [48, 115] on div "Framboð" at bounding box center [96, 116] width 152 height 21
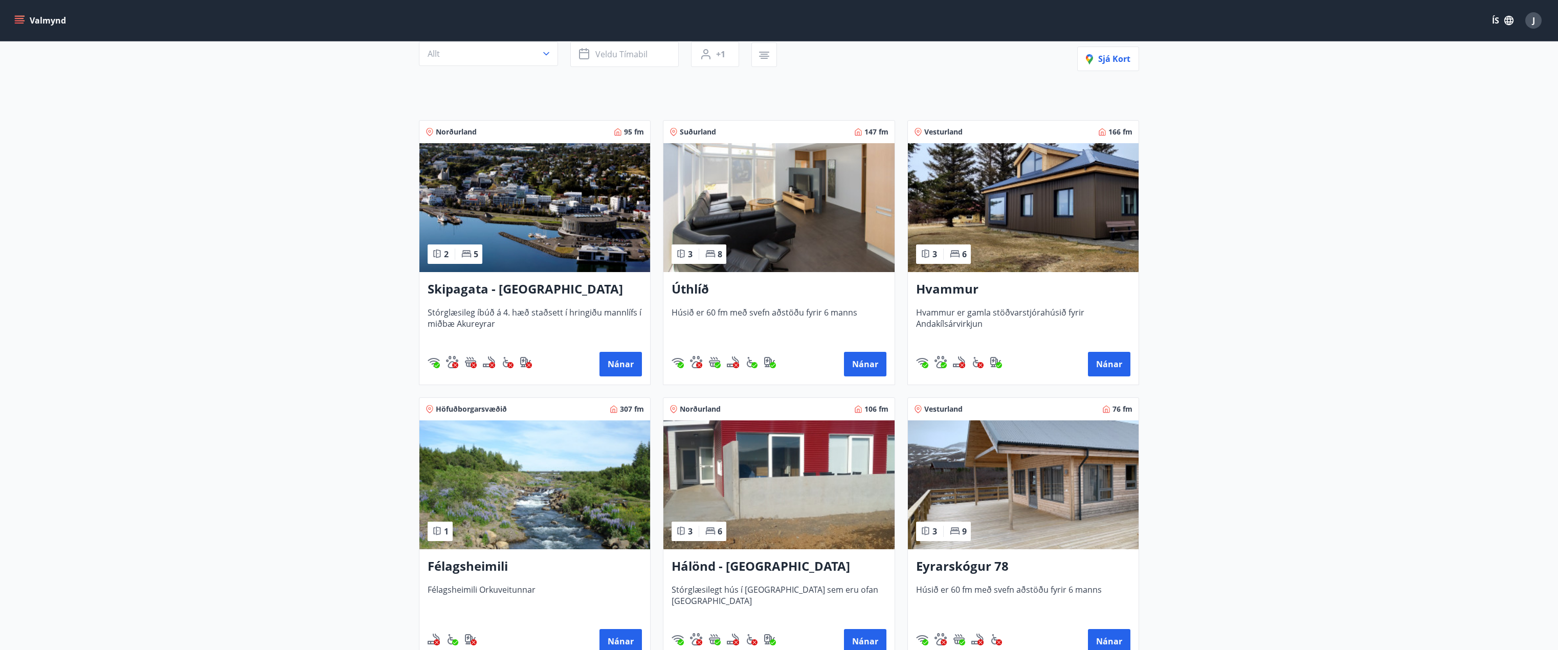
scroll to position [108, 0]
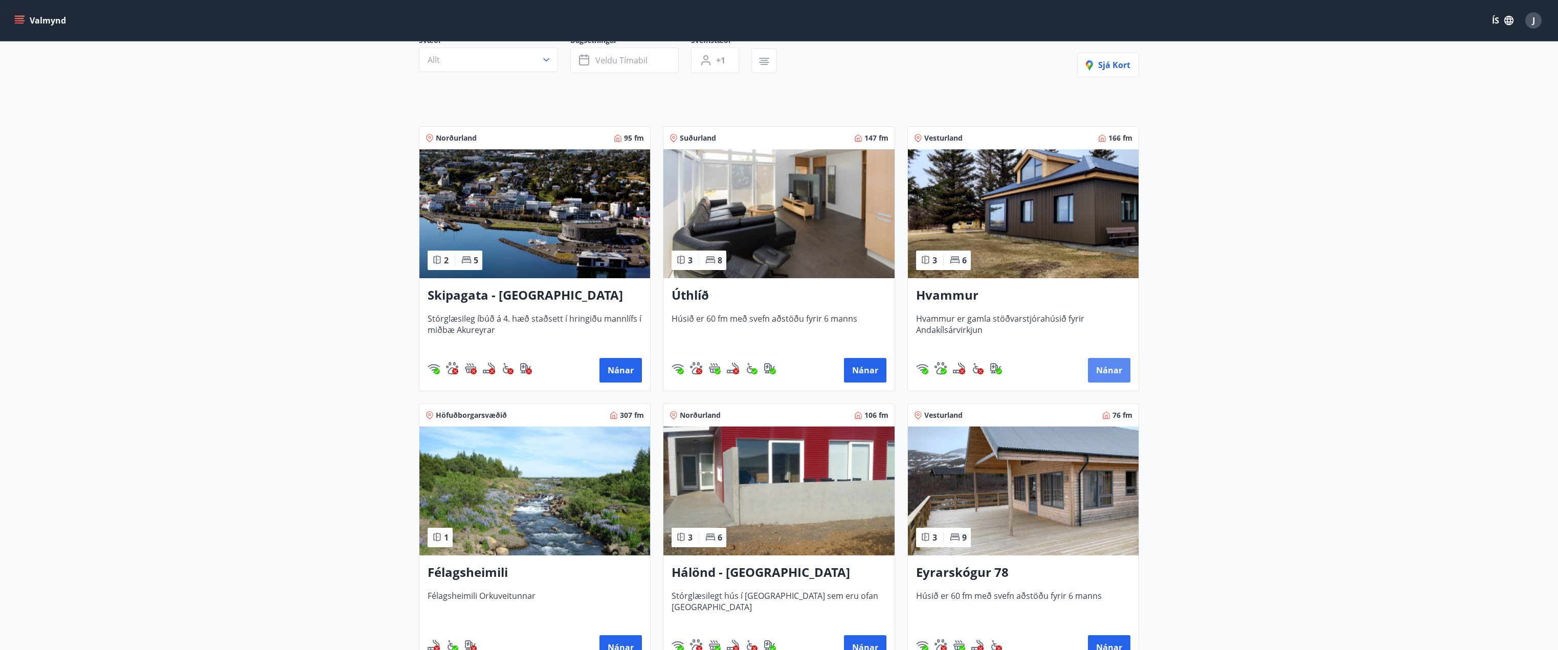
click at [1114, 368] on button "Nánar" at bounding box center [1109, 370] width 42 height 25
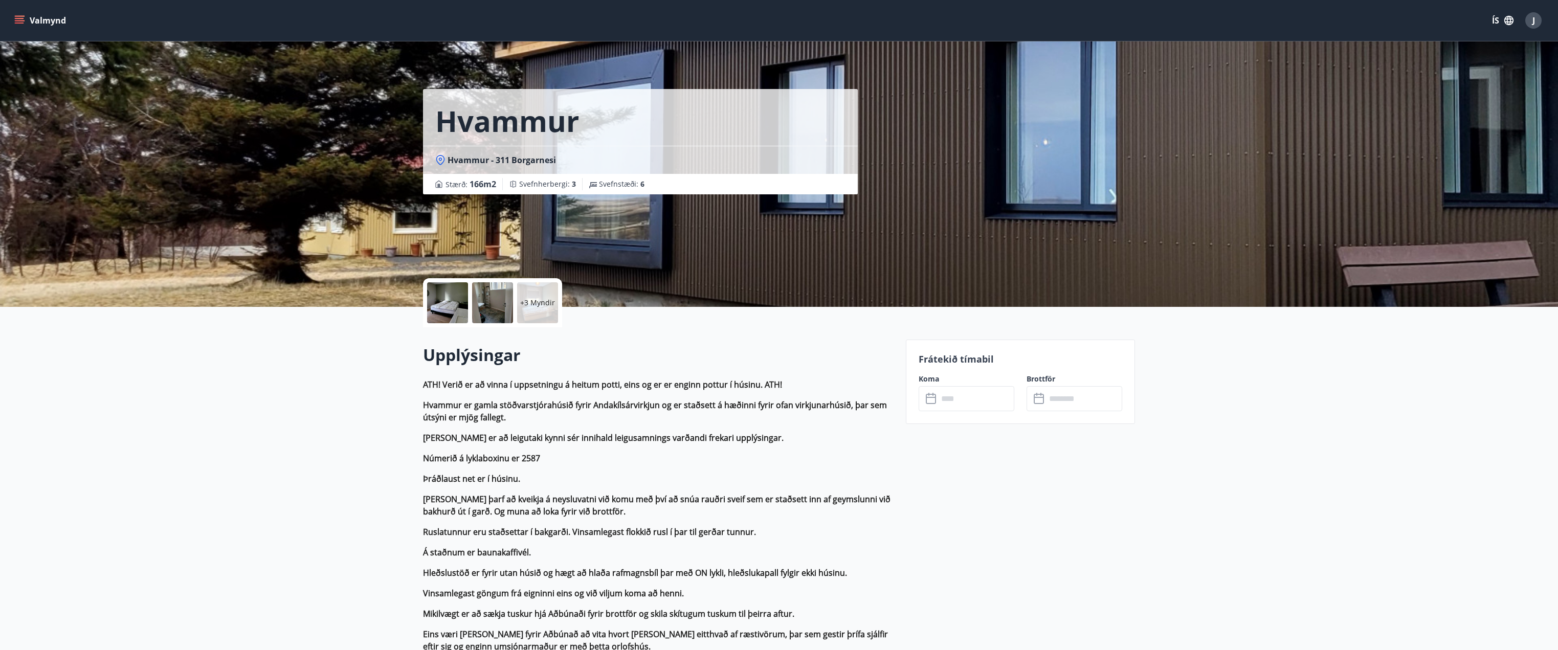
click at [529, 304] on p "+3 Myndir" at bounding box center [537, 303] width 35 height 10
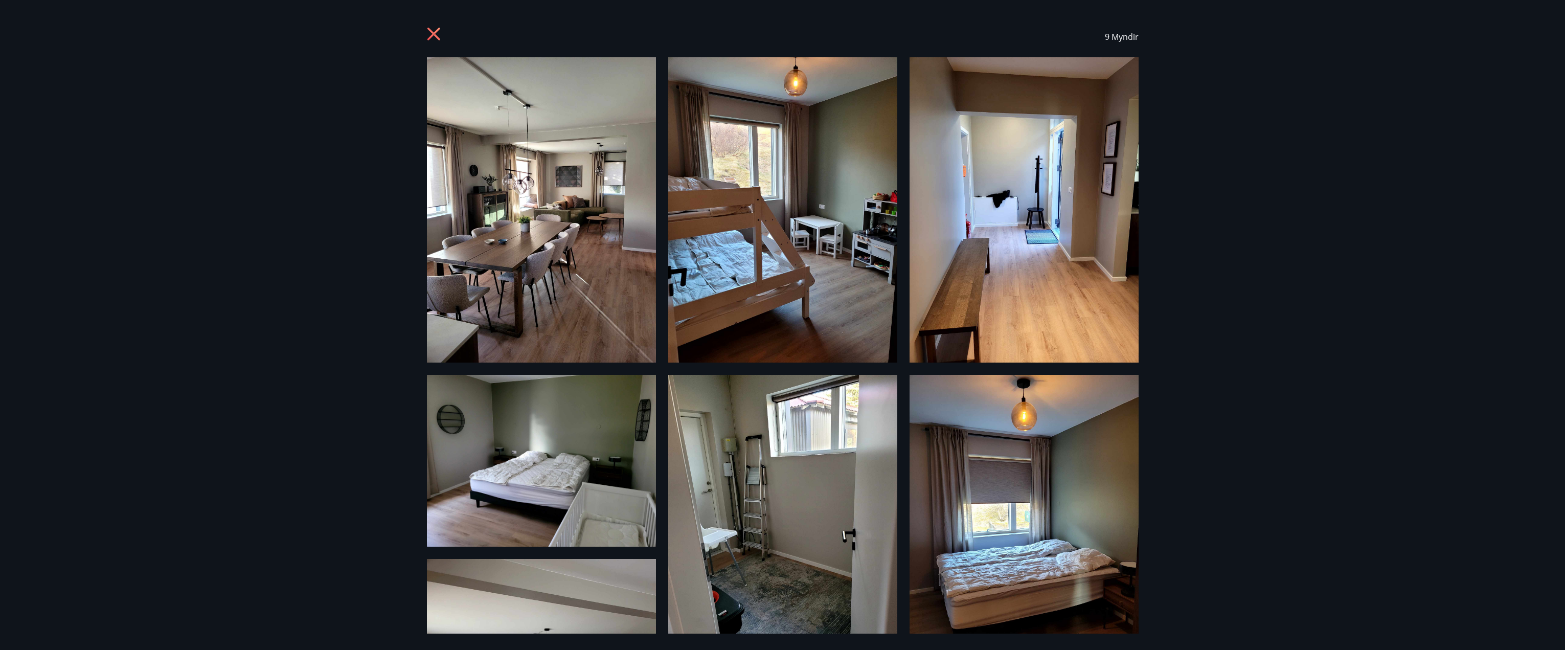
click at [436, 30] on icon at bounding box center [435, 35] width 16 height 16
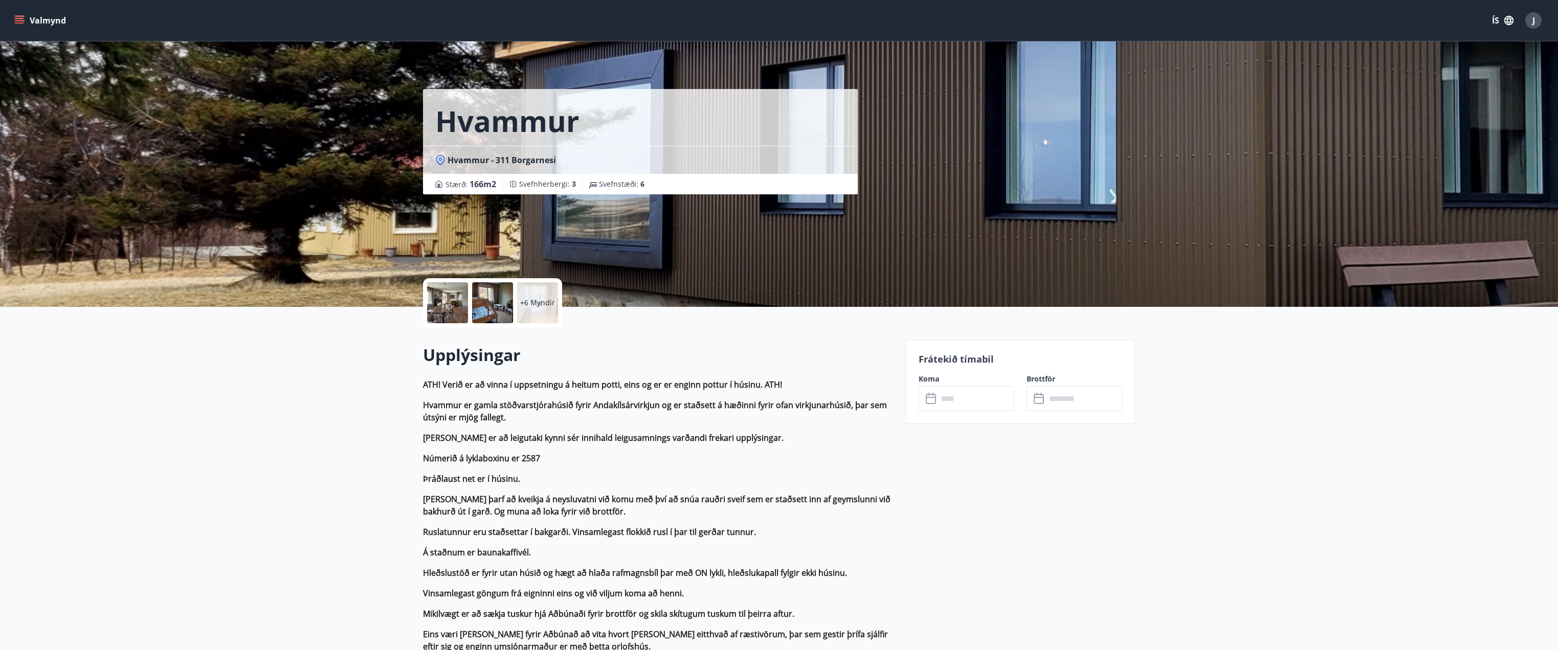
click at [25, 18] on button "Valmynd" at bounding box center [41, 20] width 58 height 18
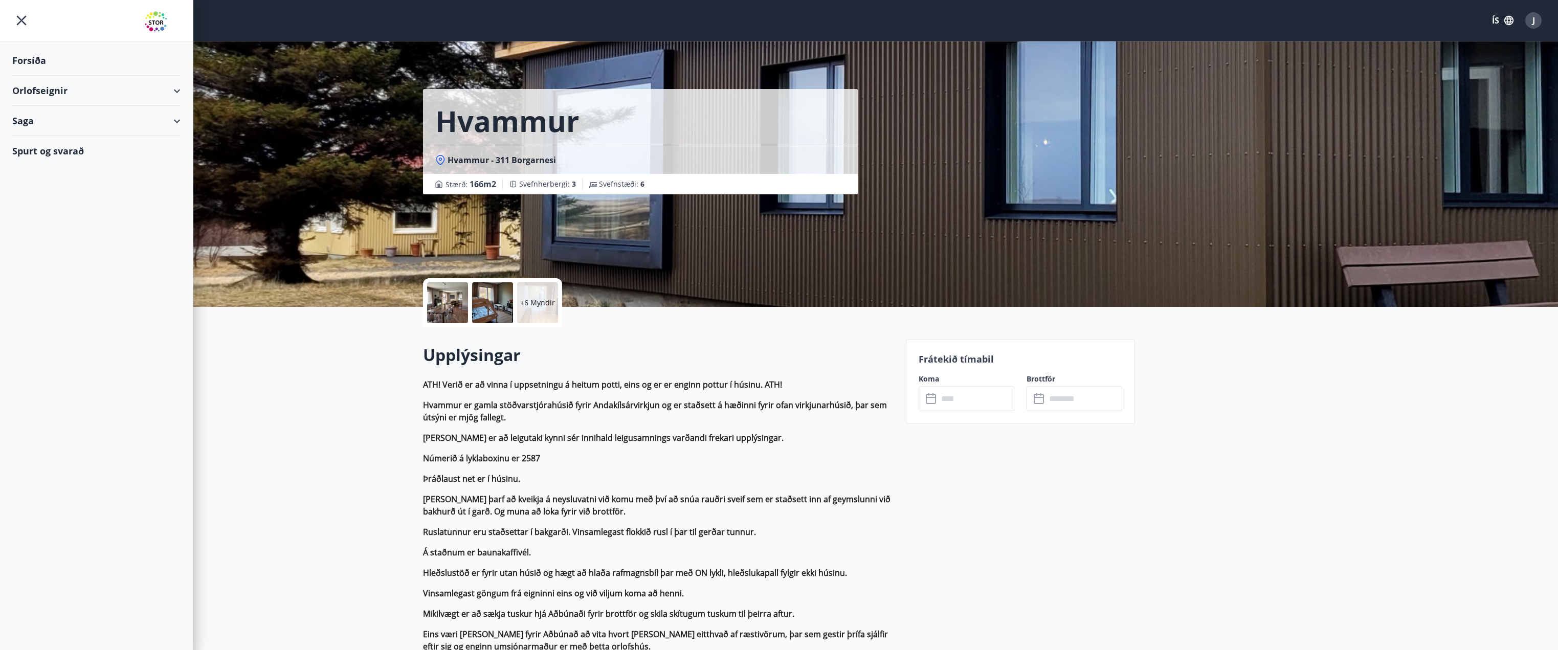
click at [176, 92] on div "Orlofseignir" at bounding box center [96, 91] width 168 height 30
click at [49, 116] on div "Framboð" at bounding box center [96, 116] width 152 height 21
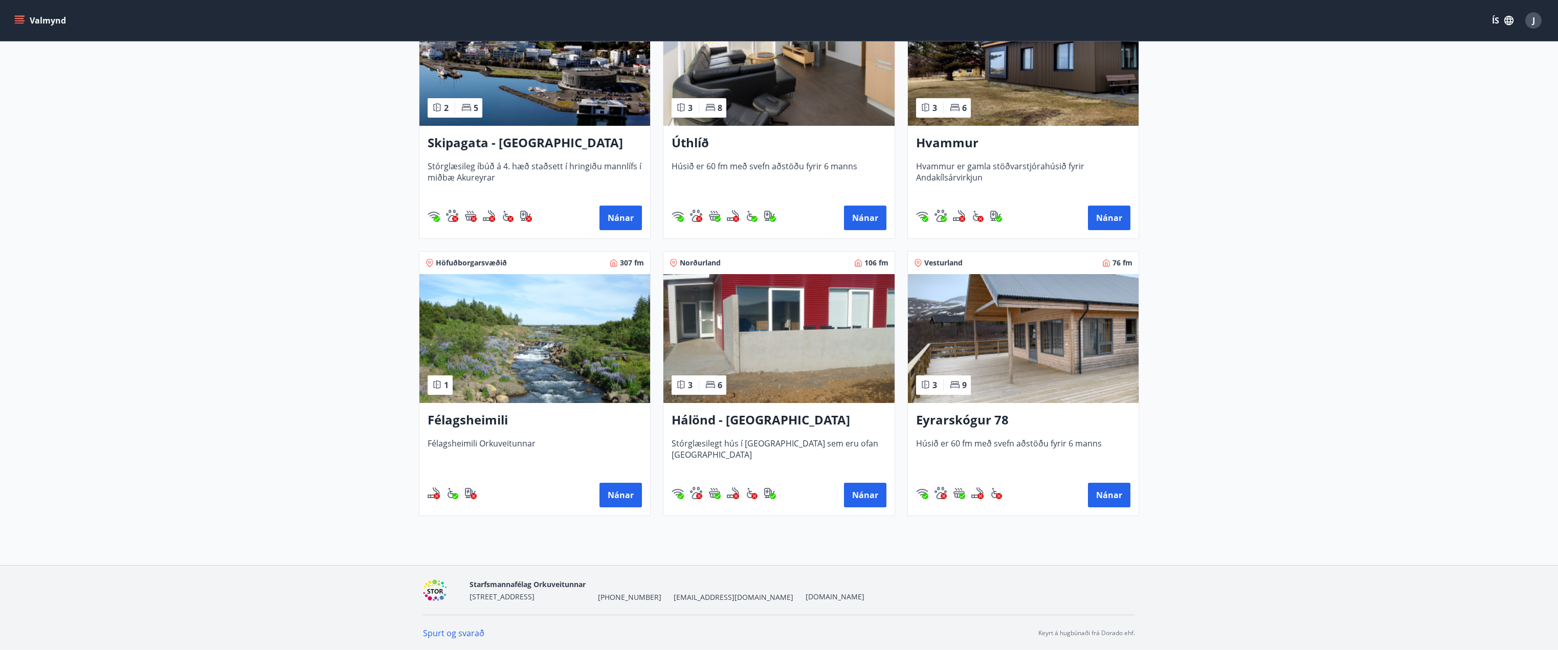
scroll to position [262, 0]
click at [862, 495] on button "Nánar" at bounding box center [865, 494] width 42 height 25
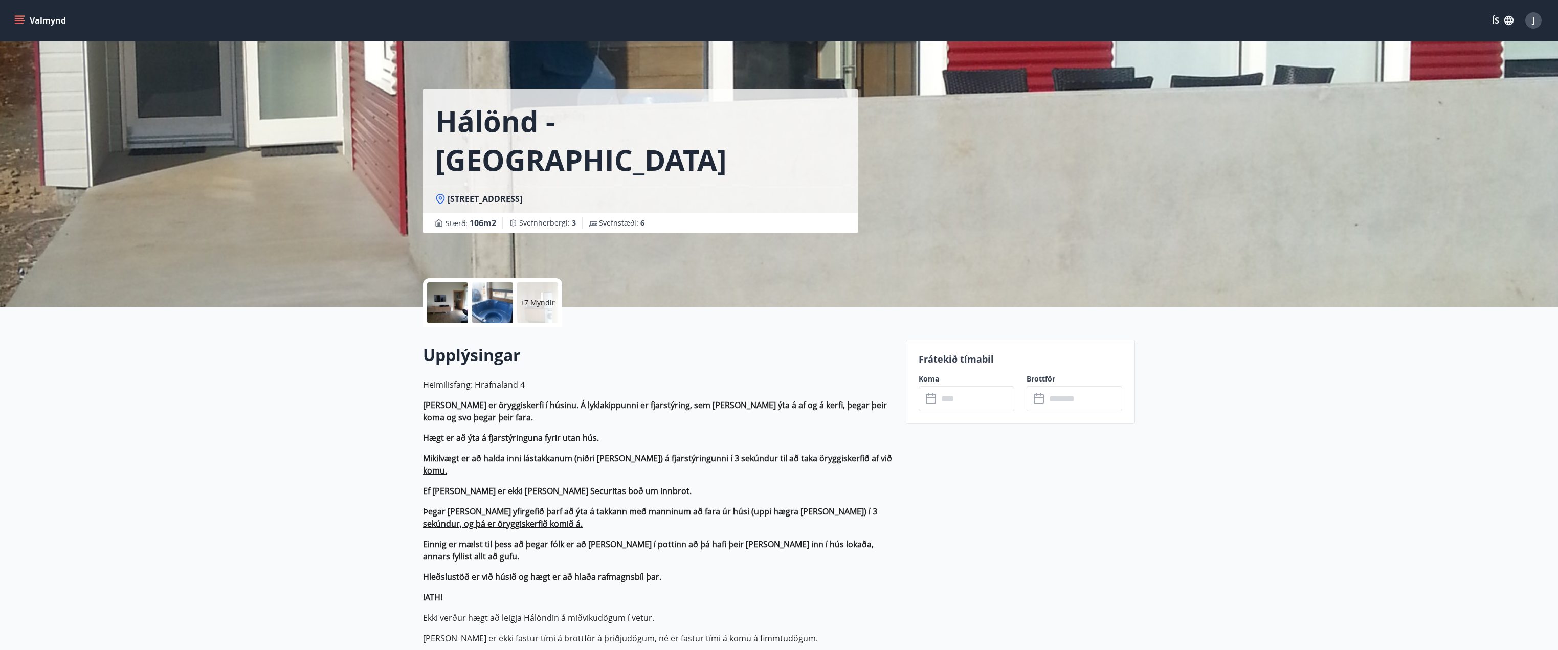
click at [540, 299] on p "+7 Myndir" at bounding box center [537, 303] width 35 height 10
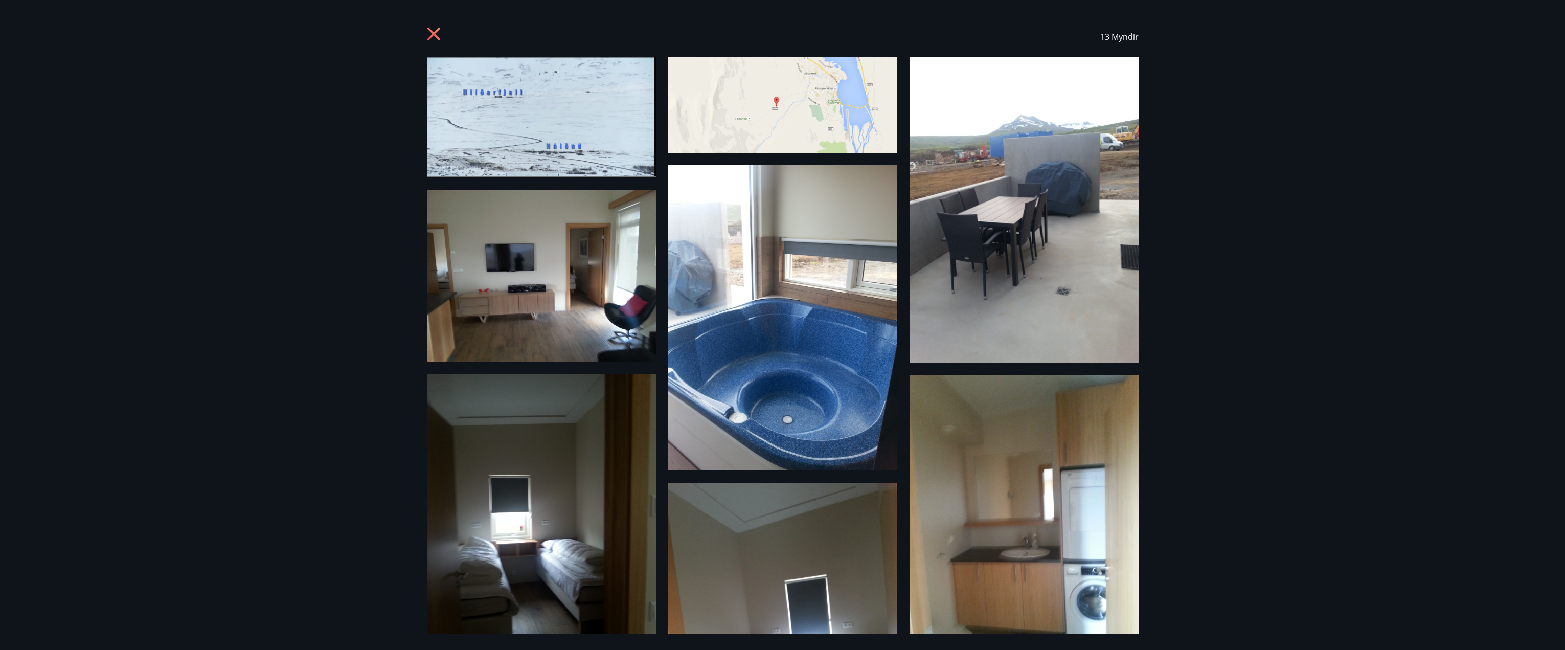
click at [434, 32] on icon at bounding box center [435, 35] width 16 height 16
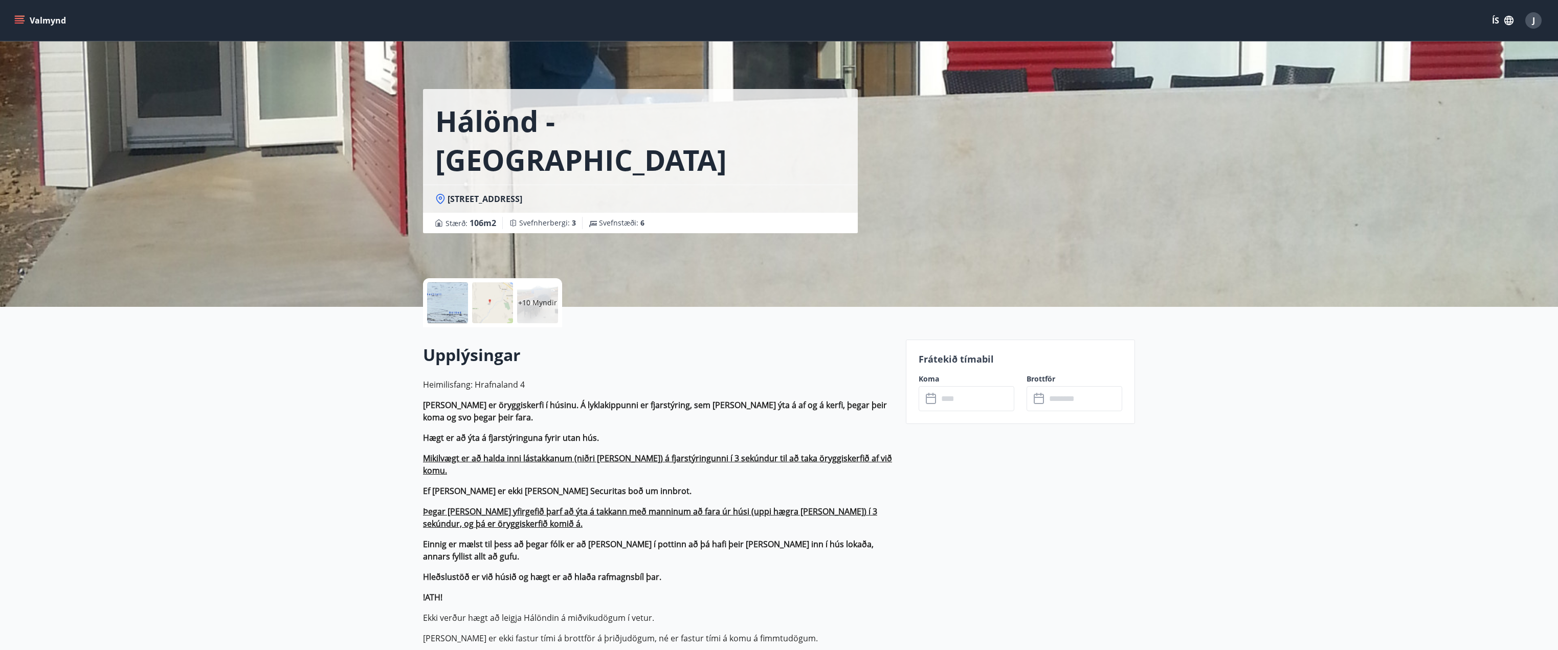
click at [25, 23] on button "Valmynd" at bounding box center [41, 20] width 58 height 18
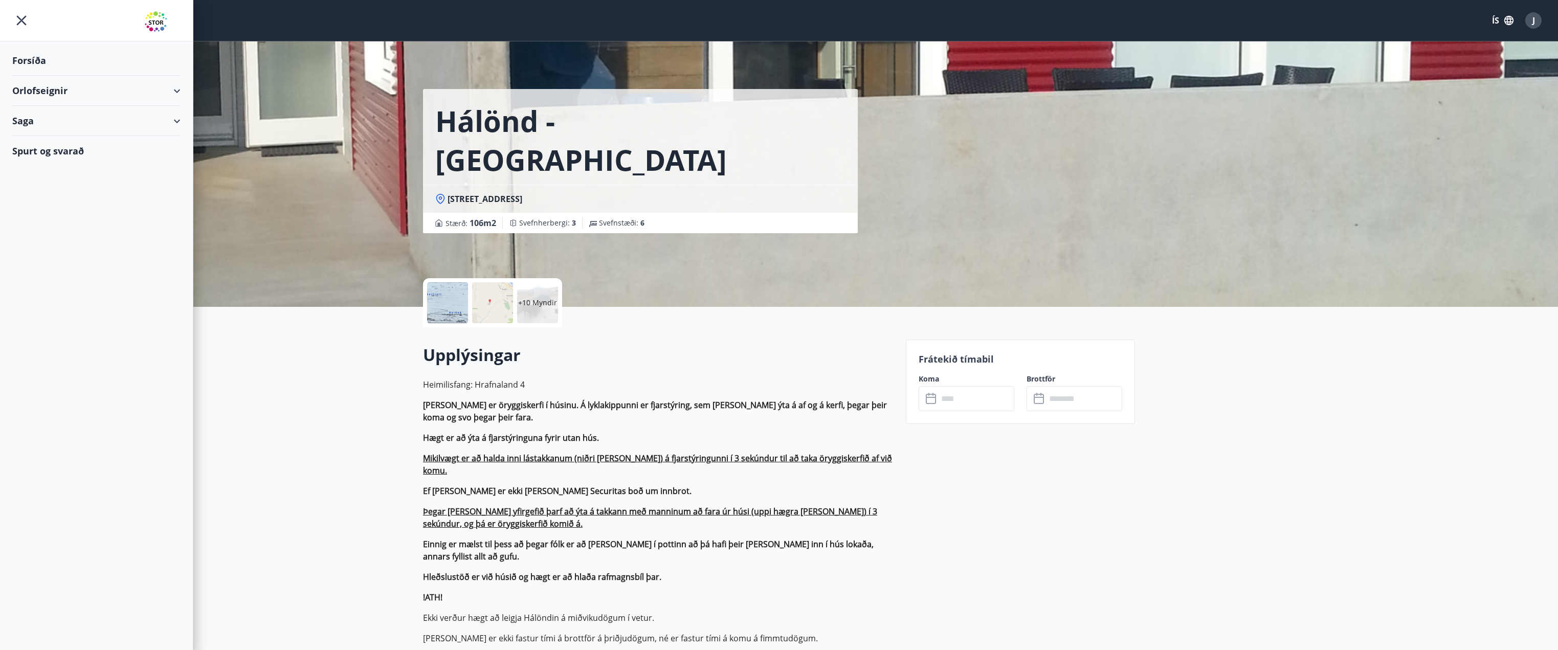
click at [49, 149] on div "Spurt og svarað" at bounding box center [96, 151] width 168 height 30
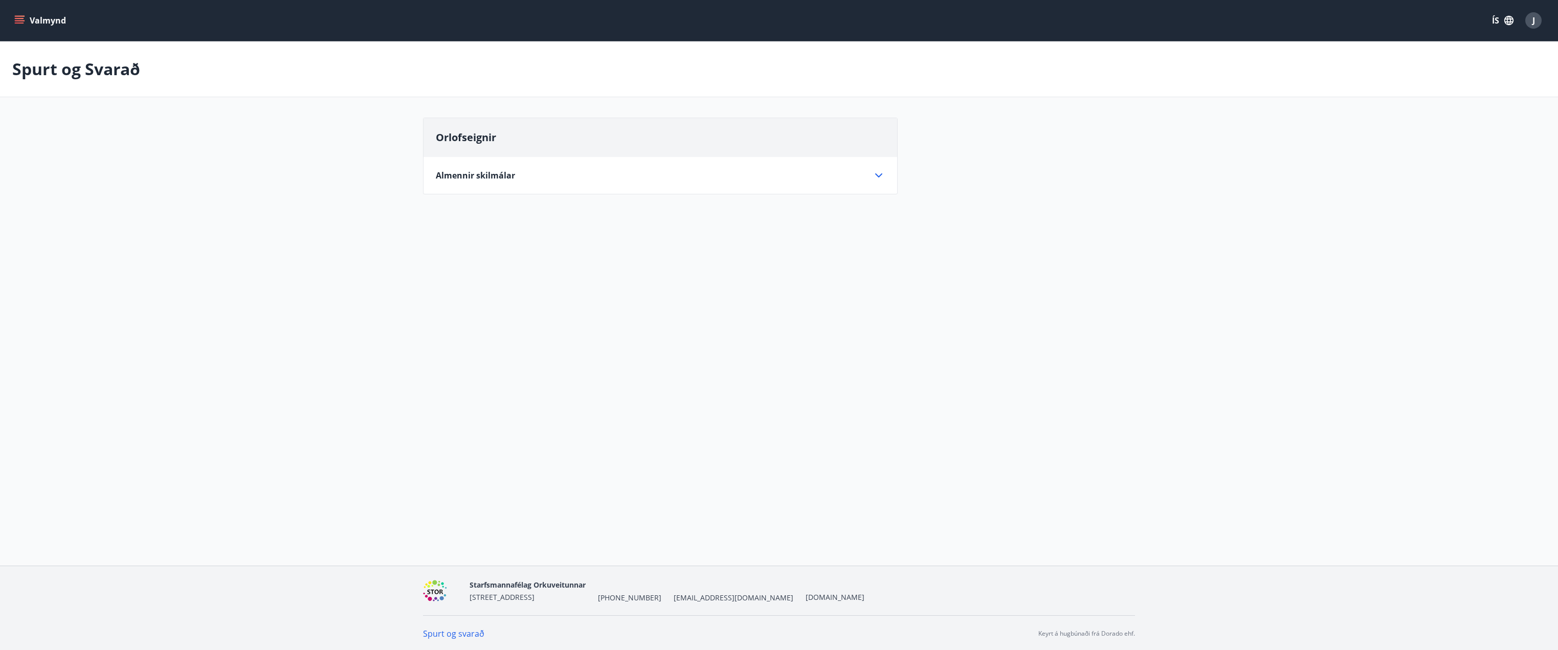
click at [477, 176] on span "Almennir skilmálar" at bounding box center [475, 175] width 79 height 11
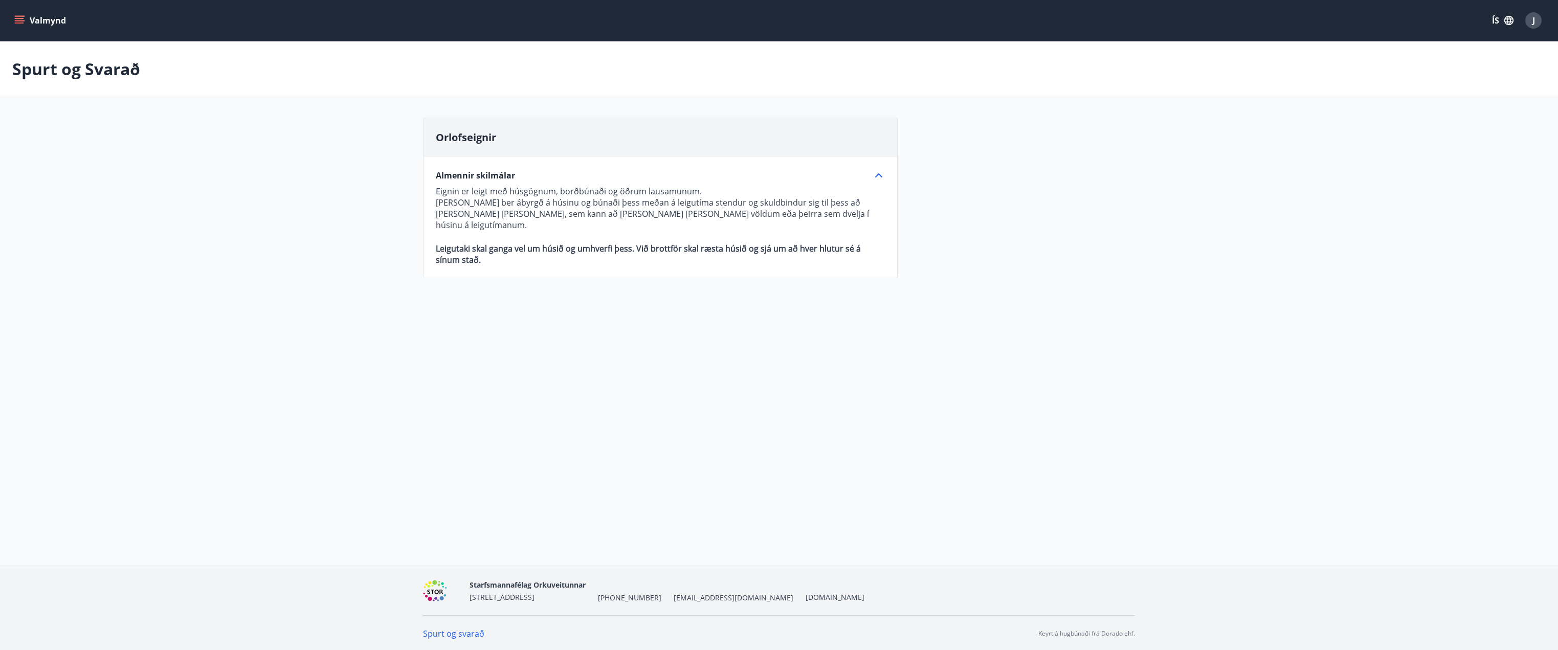
scroll to position [2, 0]
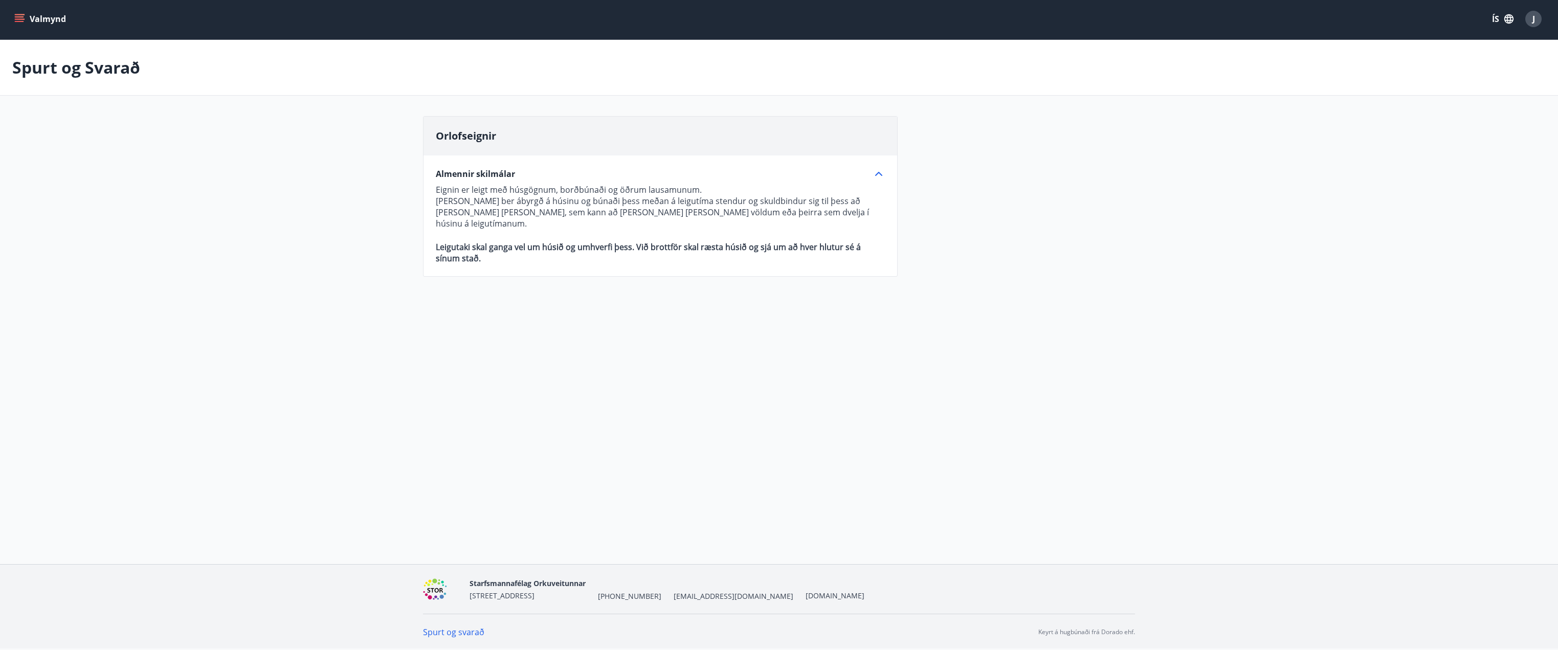
click at [469, 634] on link "Spurt og svarað" at bounding box center [453, 631] width 61 height 11
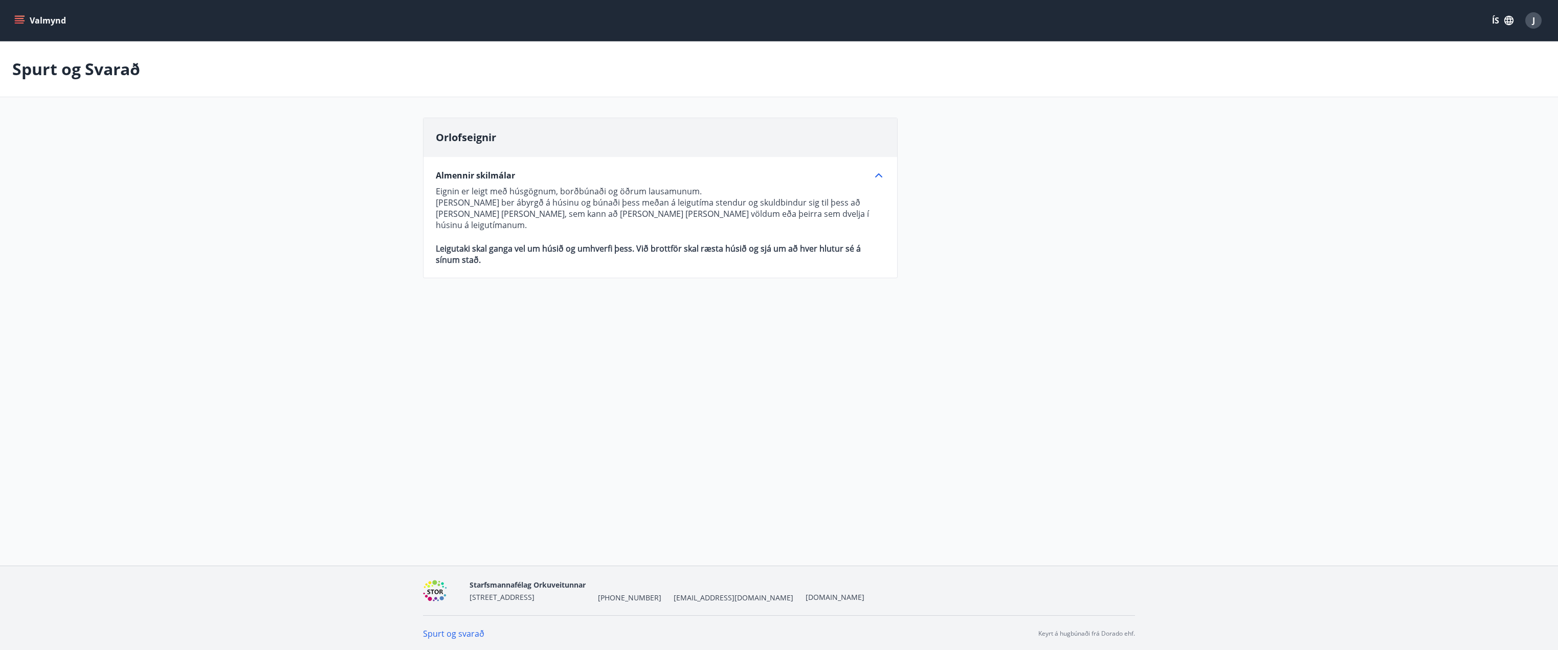
click at [20, 15] on icon "menu" at bounding box center [19, 20] width 10 height 10
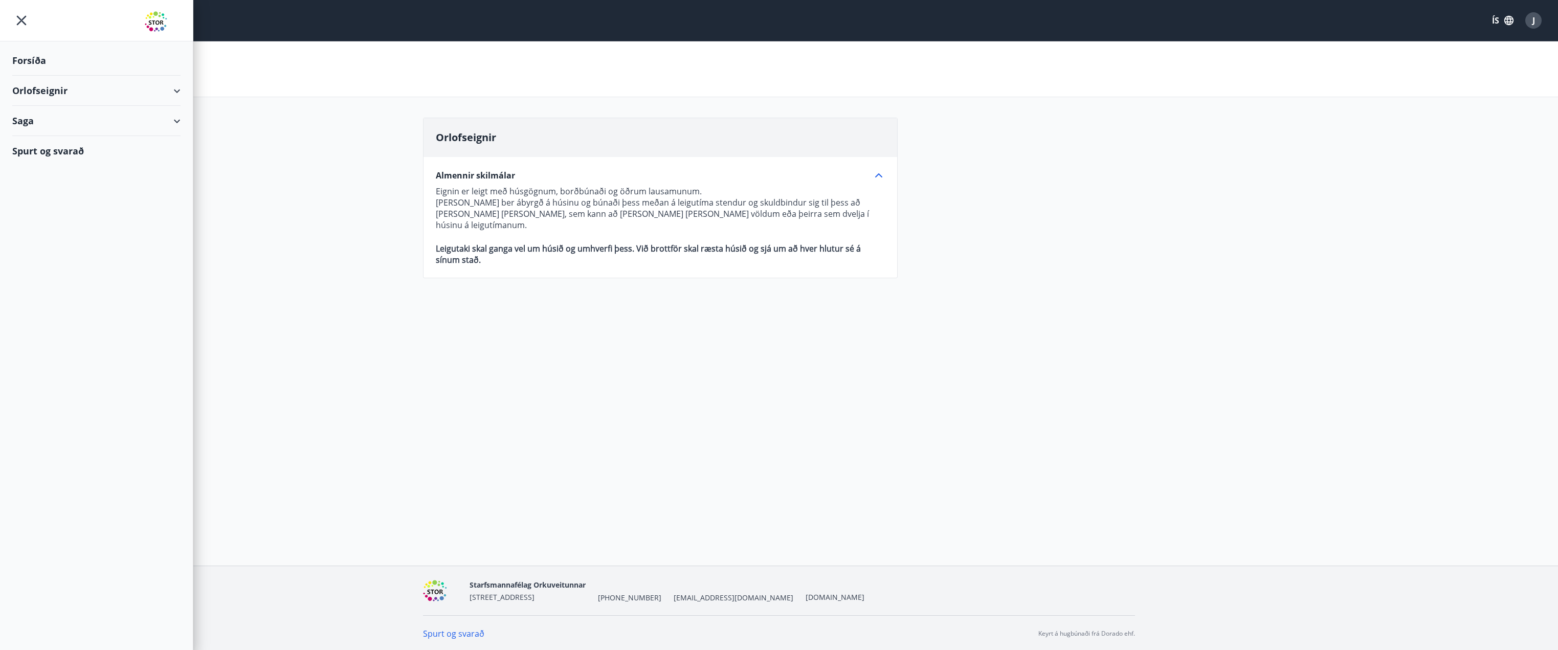
click at [178, 119] on div "Saga" at bounding box center [96, 121] width 168 height 30
click at [46, 145] on div "Bókanir" at bounding box center [96, 146] width 152 height 21
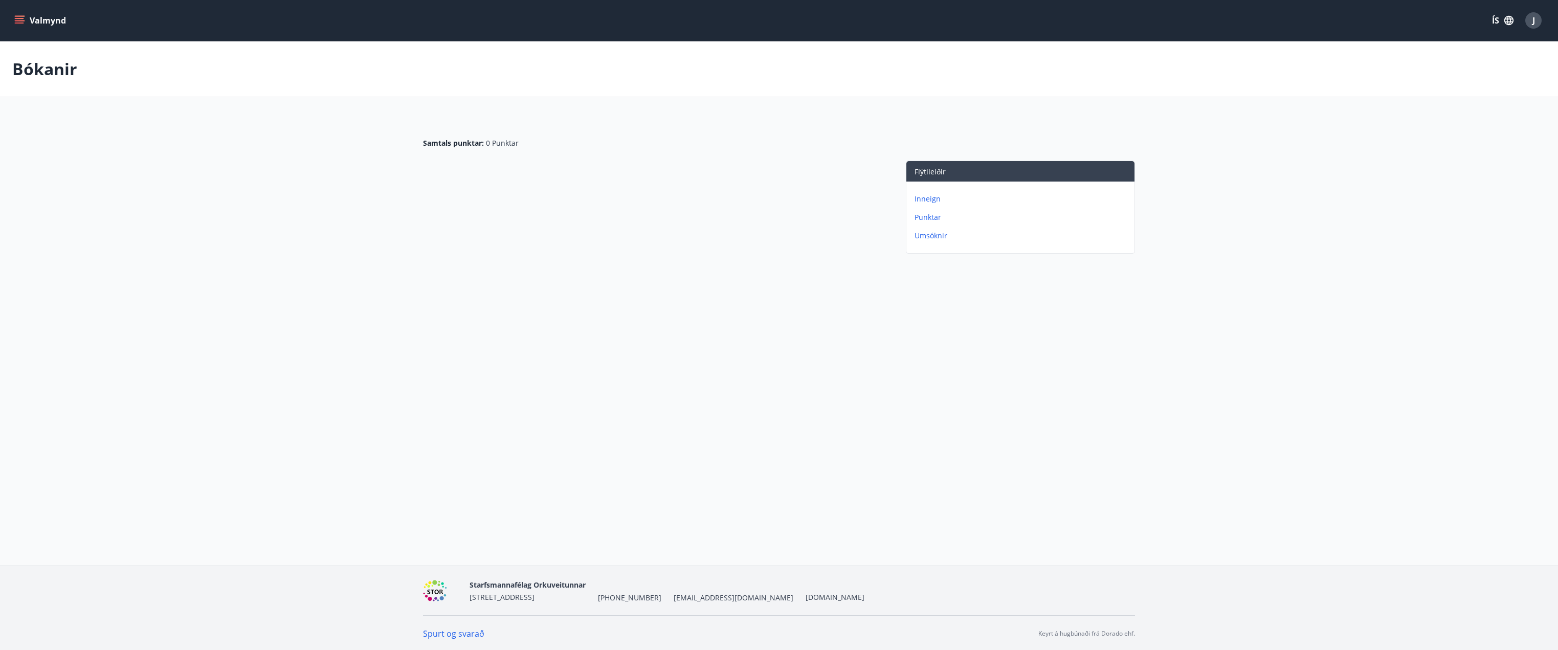
click at [25, 21] on button "Valmynd" at bounding box center [41, 20] width 58 height 18
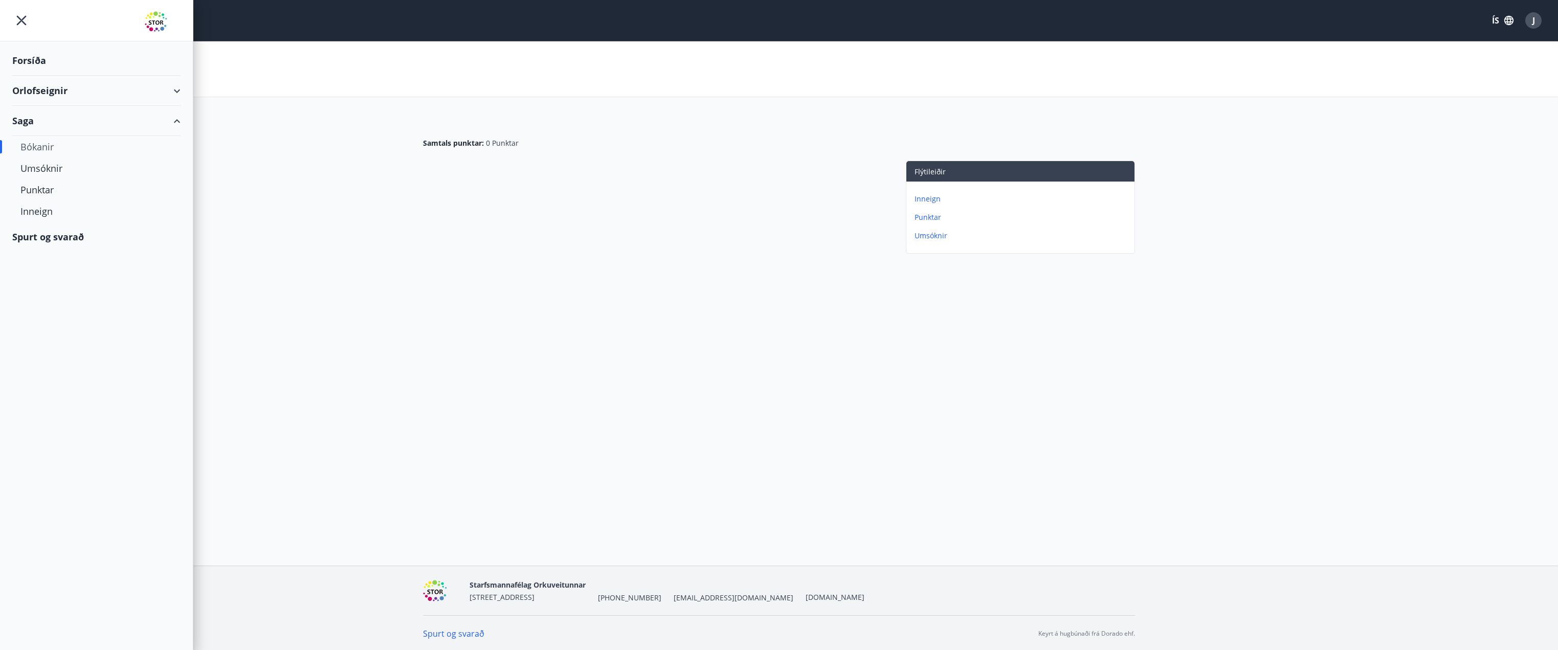
click at [174, 91] on div "Orlofseignir" at bounding box center [96, 91] width 168 height 30
click at [78, 136] on div "Bókunardagatal" at bounding box center [96, 137] width 152 height 21
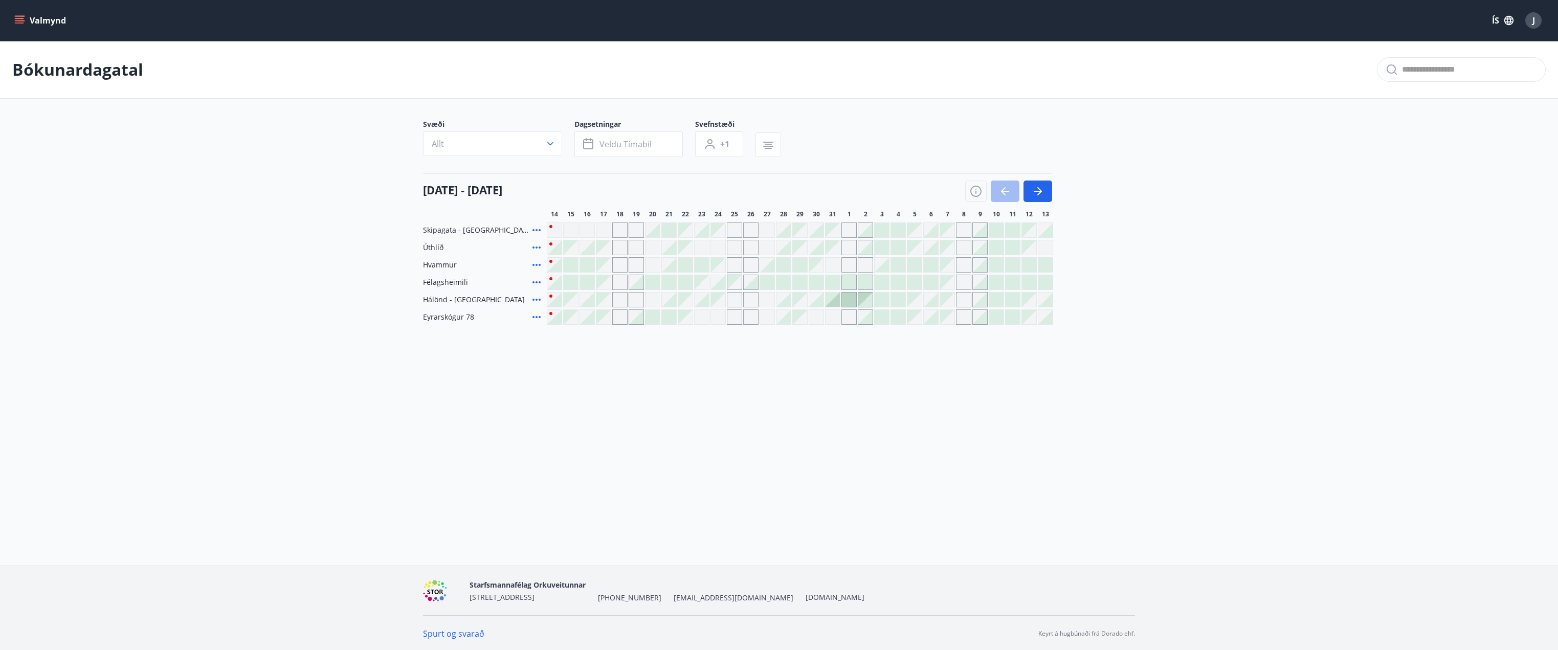
click at [552, 243] on div at bounding box center [554, 247] width 15 height 15
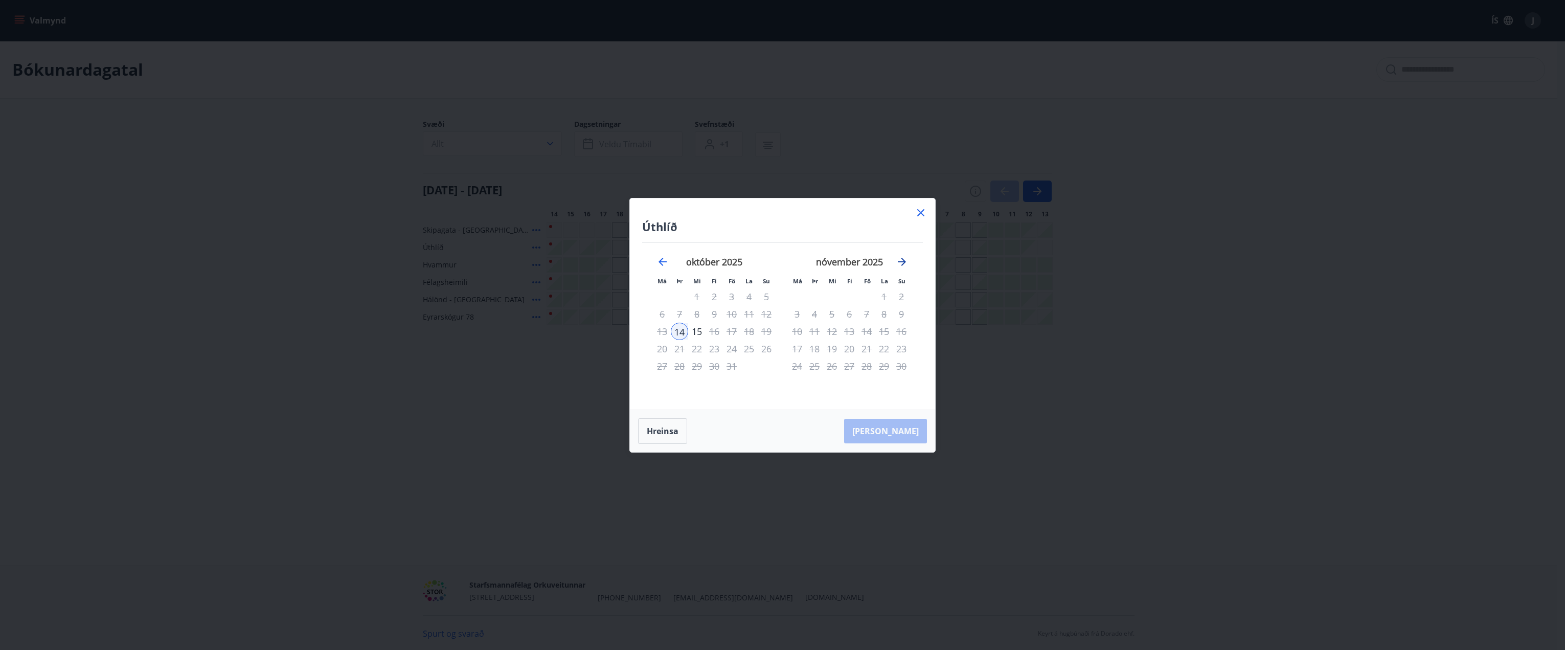
click at [903, 261] on icon "Move forward to switch to the next month." at bounding box center [902, 262] width 8 height 8
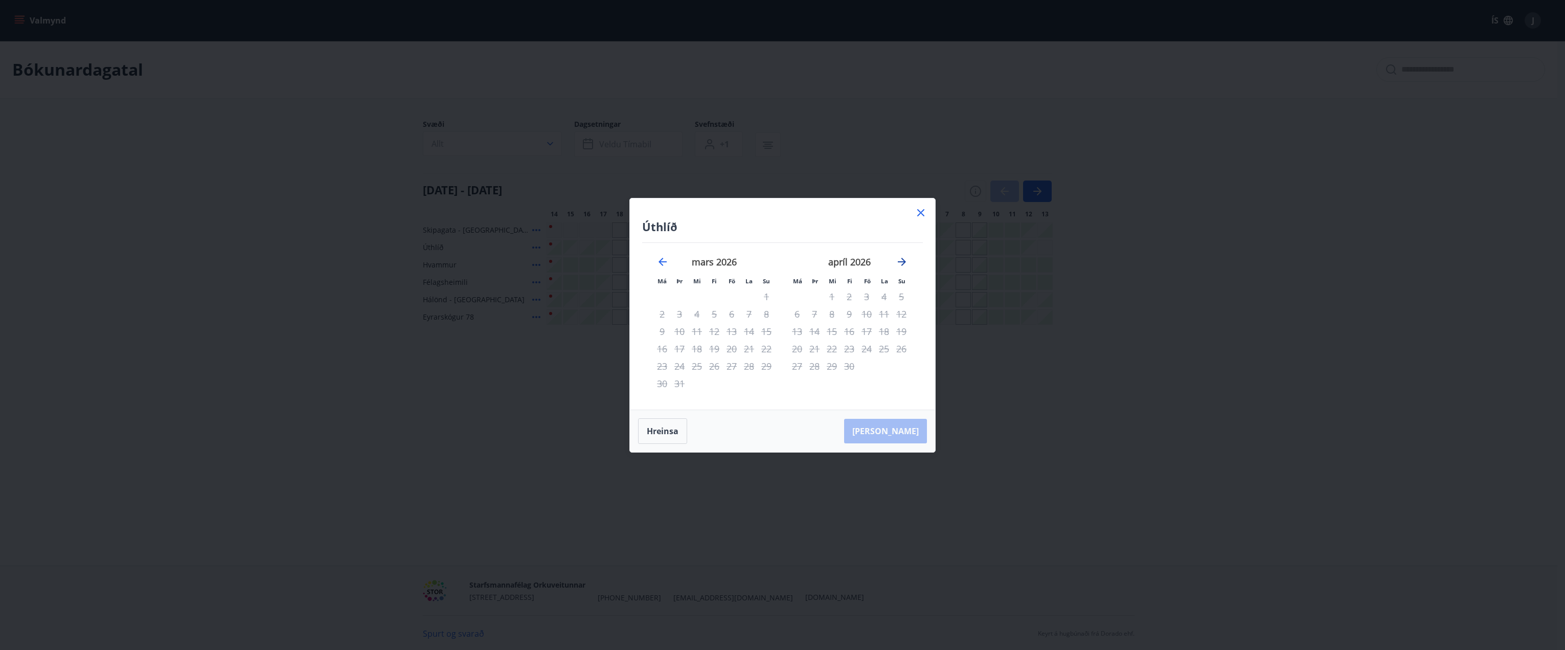
click at [903, 261] on icon "Move forward to switch to the next month." at bounding box center [902, 262] width 8 height 8
click at [922, 212] on icon at bounding box center [920, 212] width 7 height 7
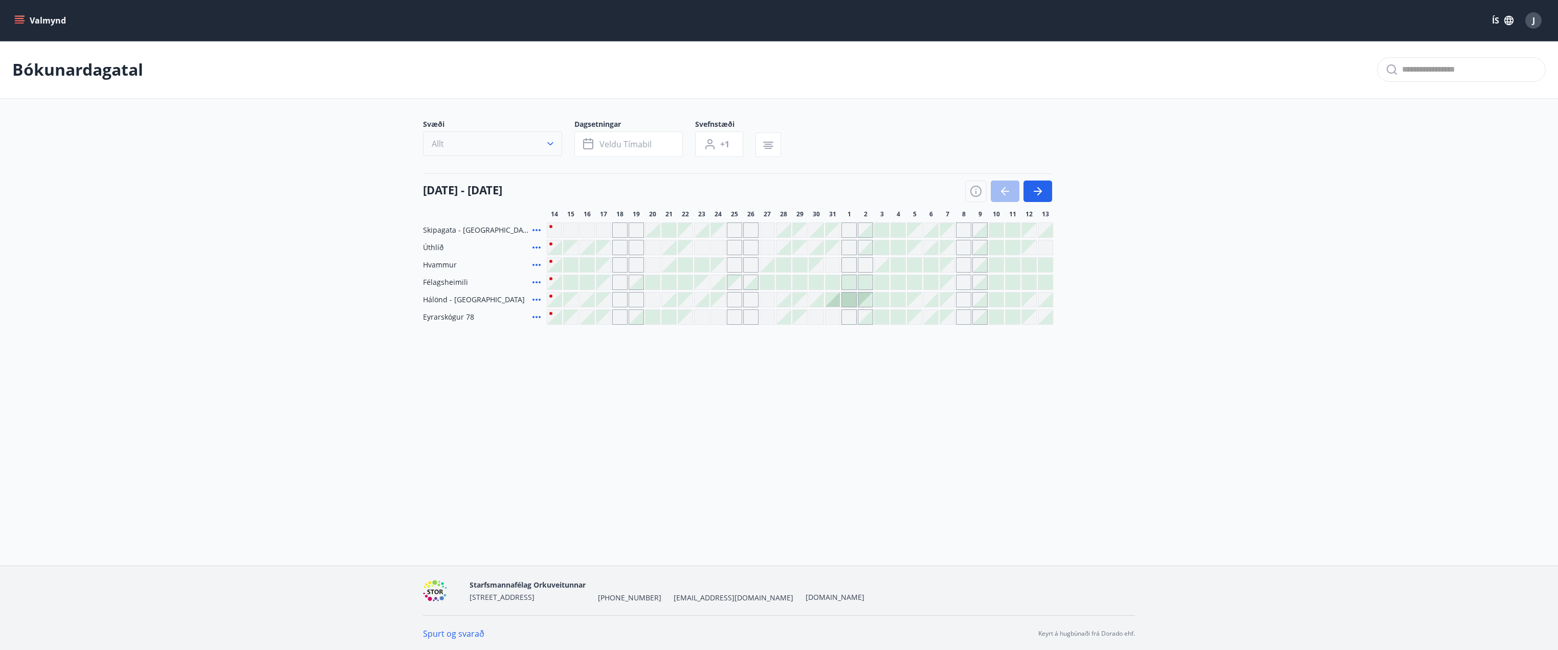
click at [550, 143] on icon "button" at bounding box center [550, 144] width 10 height 10
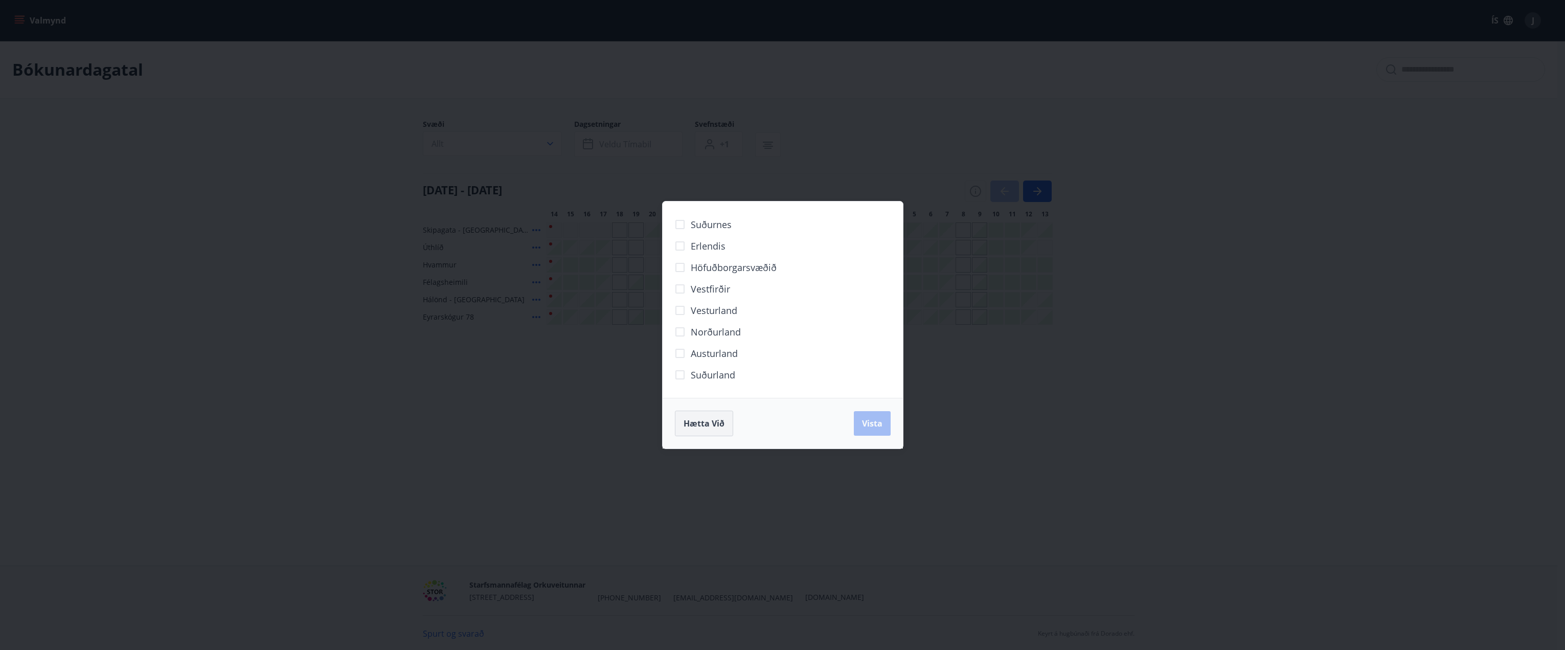
click at [709, 423] on span "Hætta við" at bounding box center [704, 423] width 41 height 11
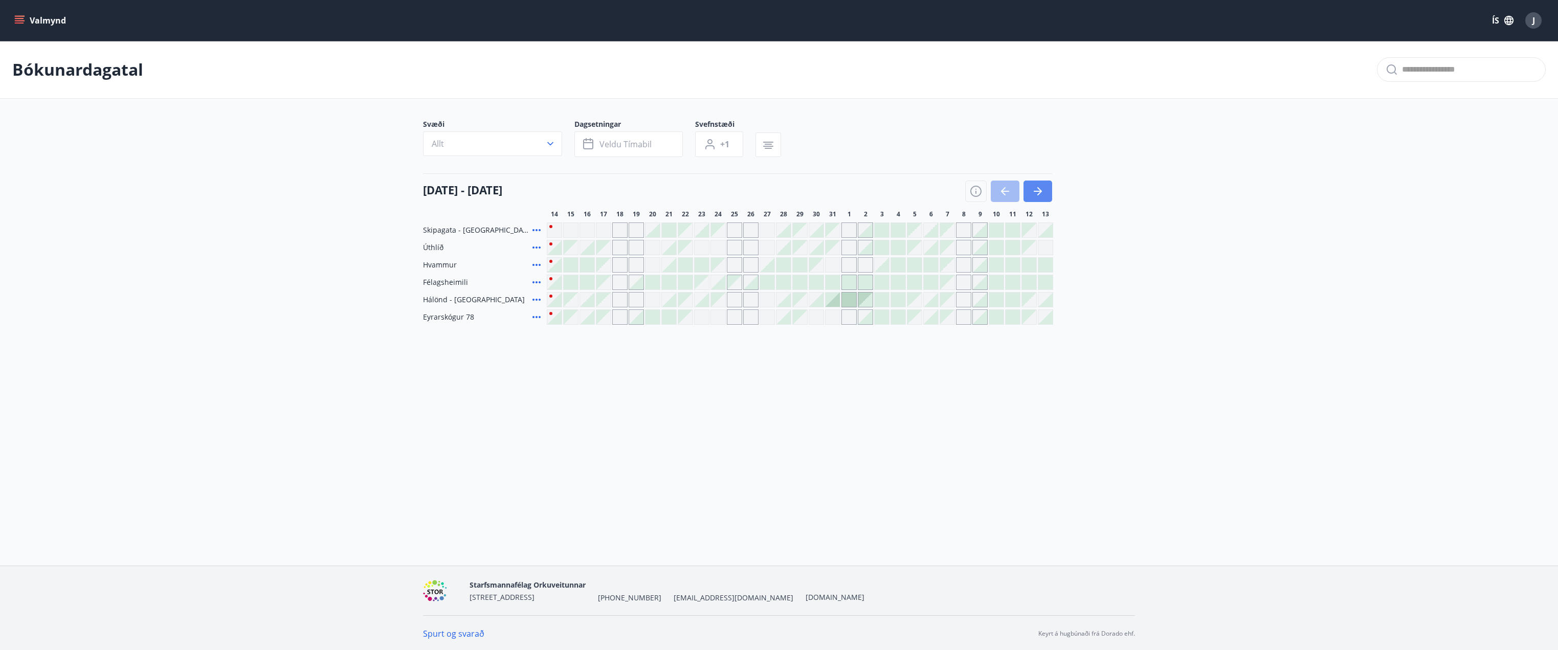
click at [1036, 191] on icon "button" at bounding box center [1038, 191] width 8 height 1
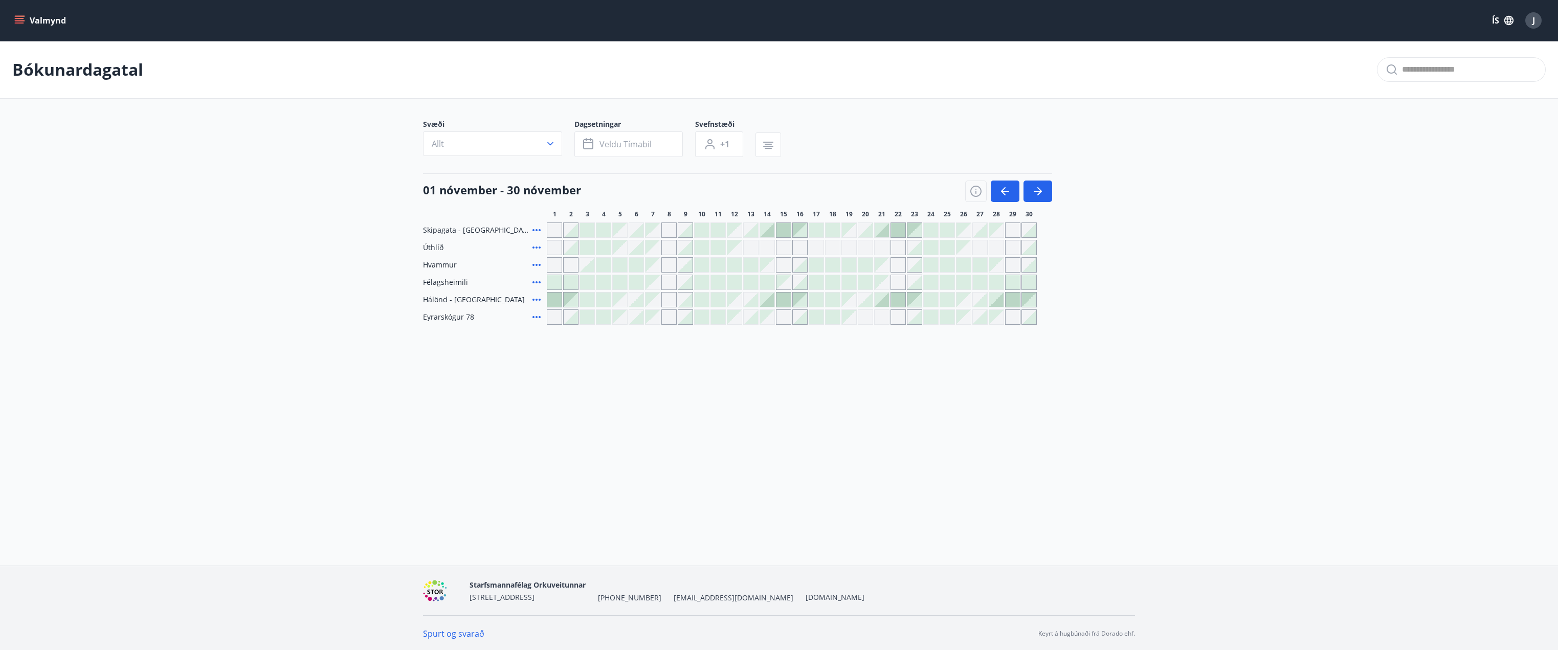
click at [896, 229] on div at bounding box center [898, 230] width 14 height 14
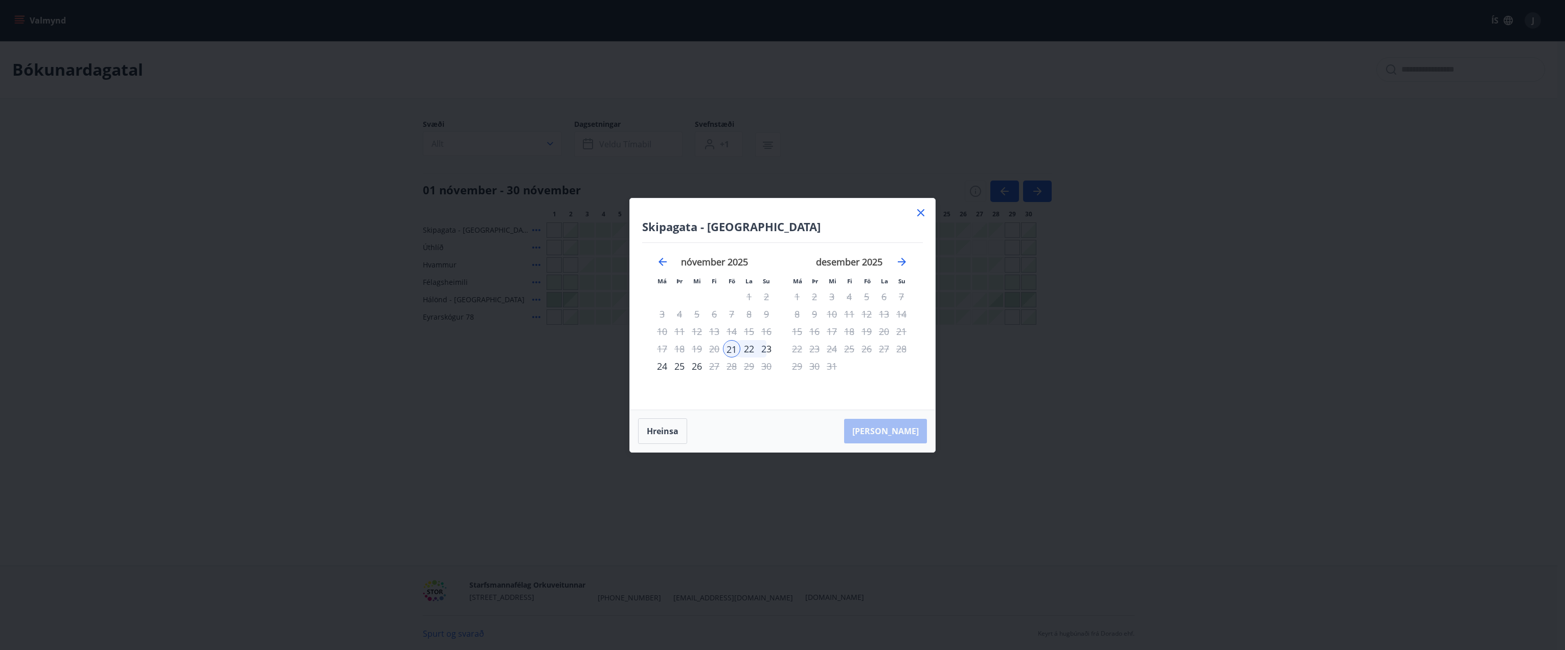
click at [916, 211] on icon at bounding box center [921, 213] width 12 height 12
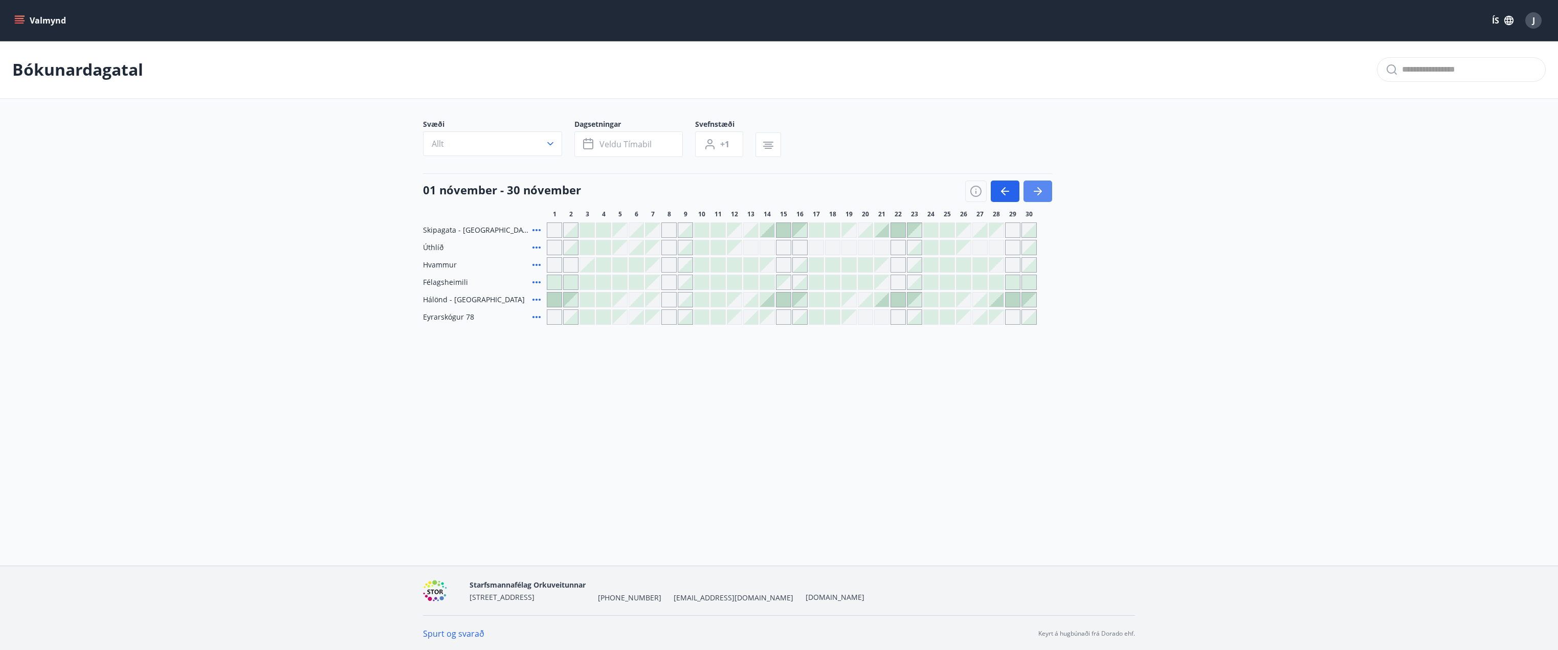
click at [1040, 190] on icon "button" at bounding box center [1039, 191] width 5 height 8
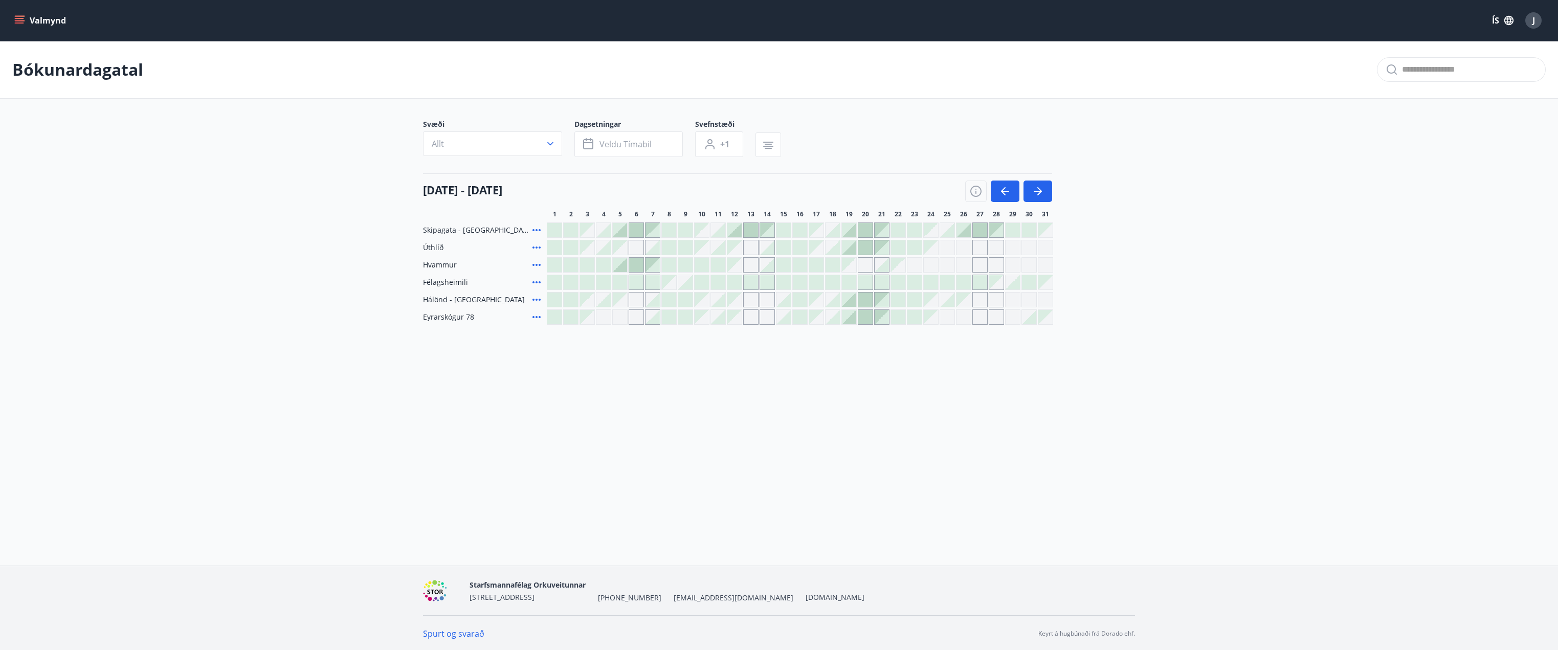
click at [16, 25] on icon "menu" at bounding box center [19, 20] width 10 height 10
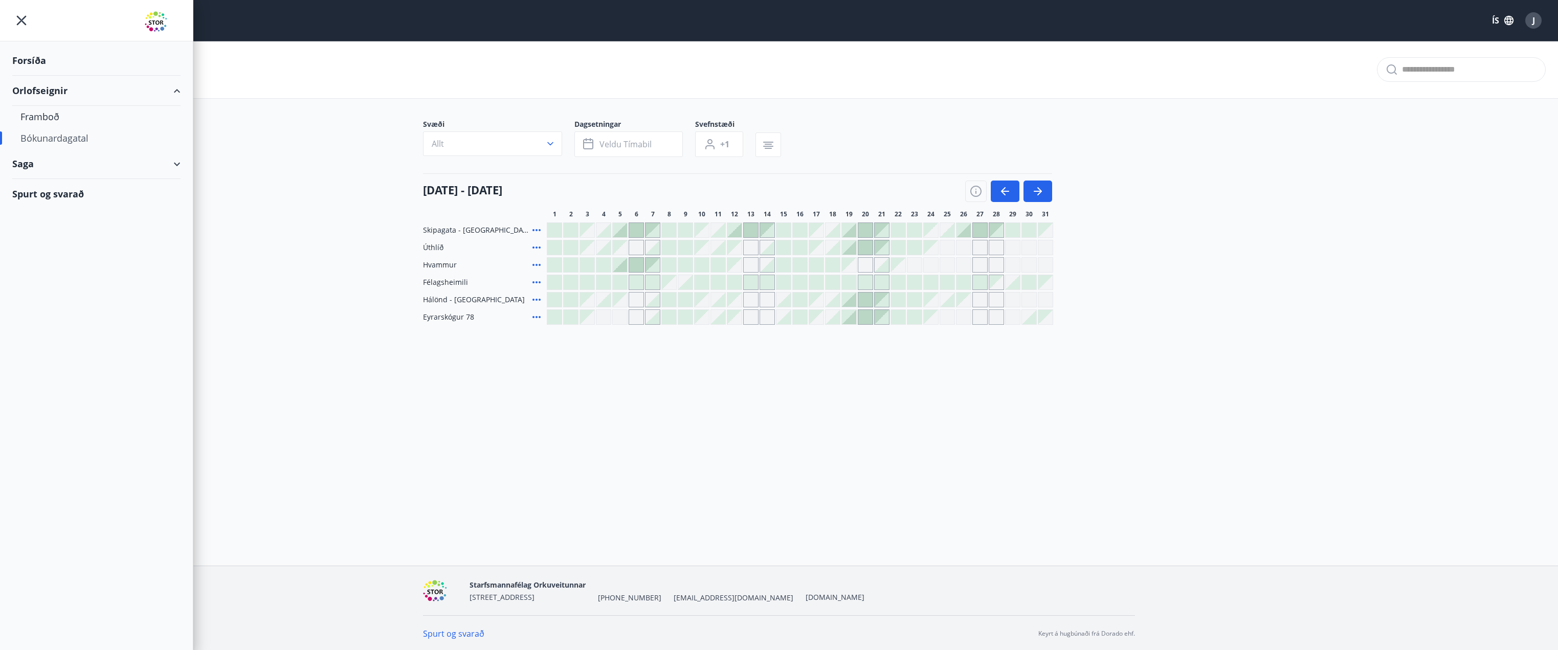
click at [30, 61] on div "Forsíða" at bounding box center [96, 61] width 168 height 30
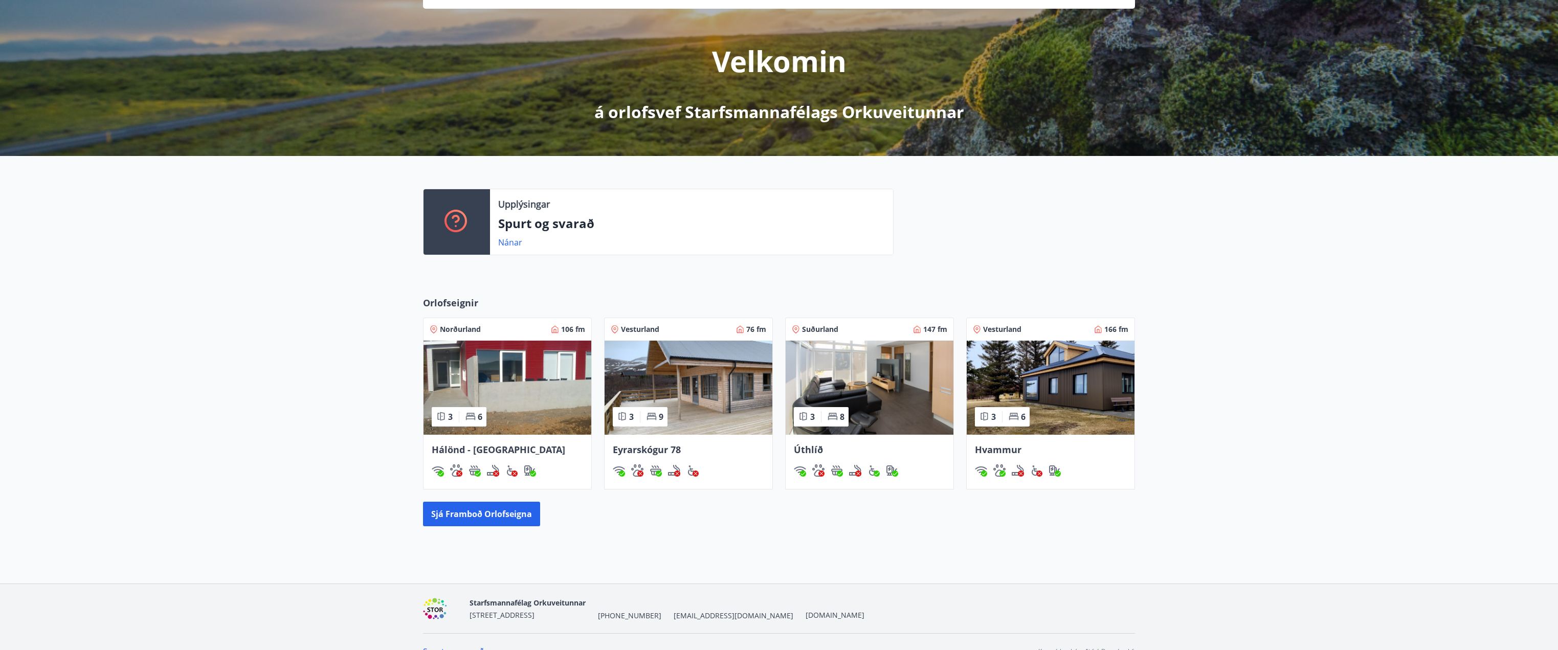
scroll to position [119, 0]
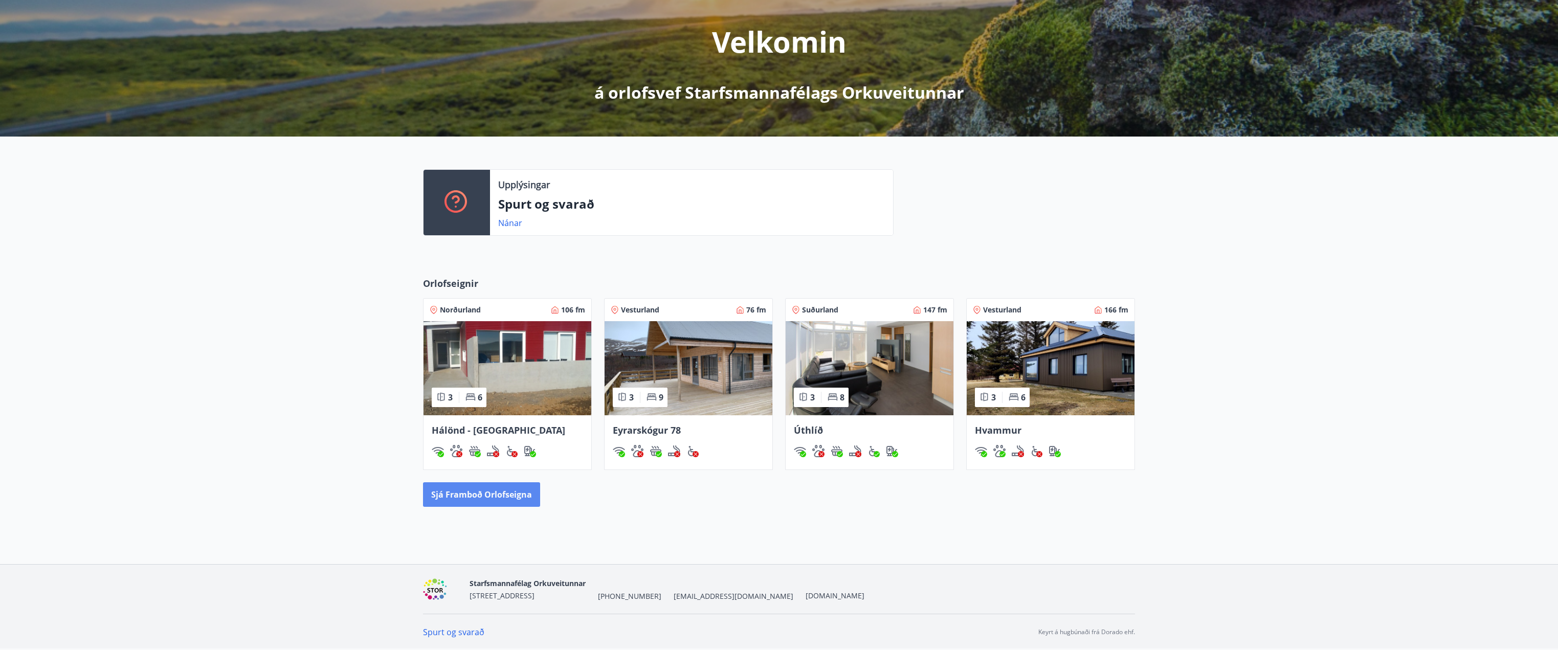
click at [486, 493] on button "Sjá framboð orlofseigna" at bounding box center [481, 494] width 117 height 25
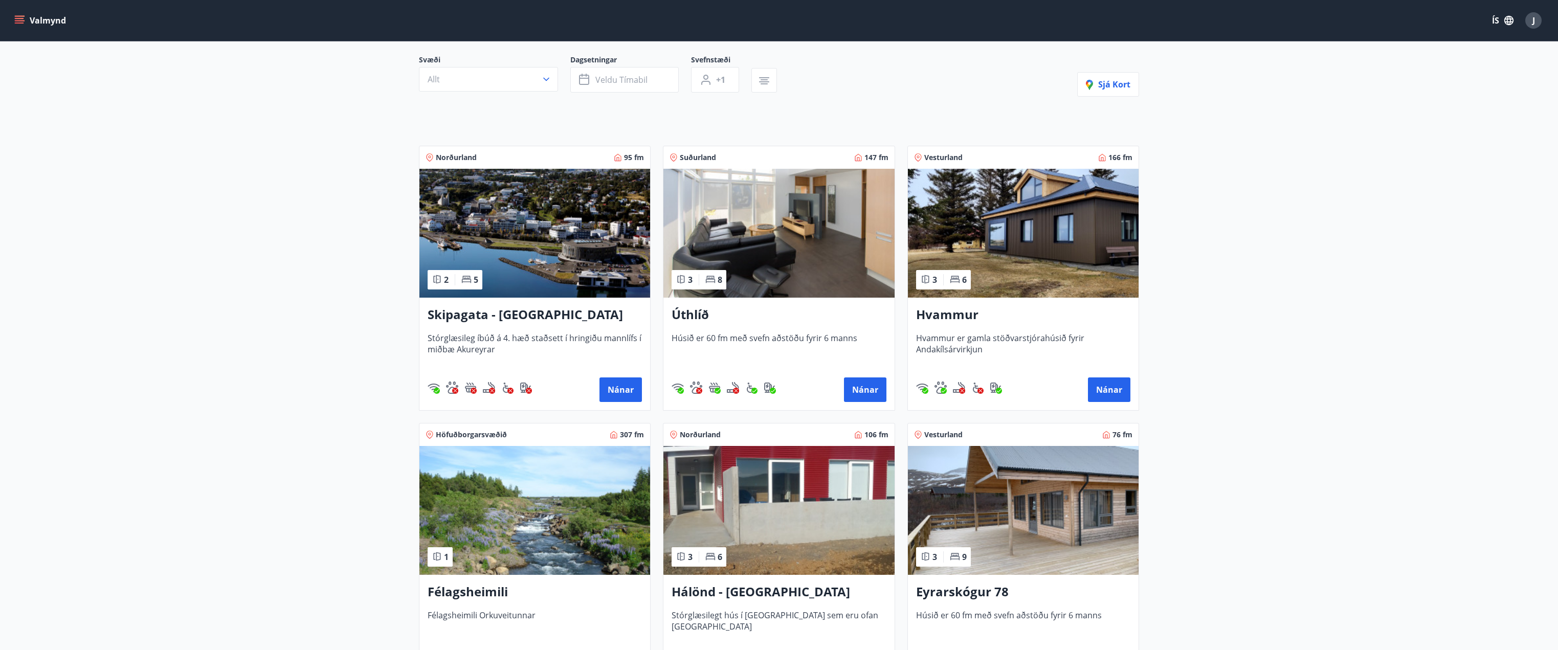
scroll to position [102, 0]
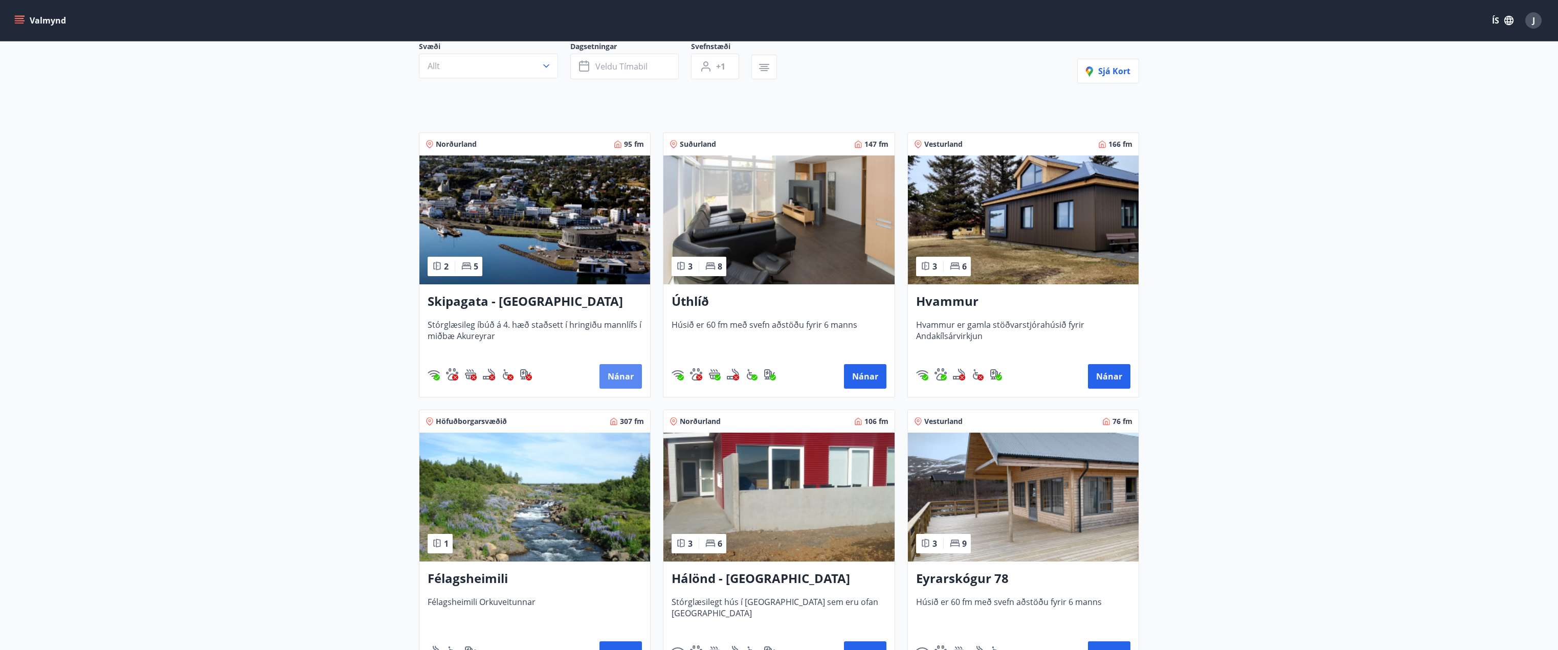
click at [620, 373] on button "Nánar" at bounding box center [620, 376] width 42 height 25
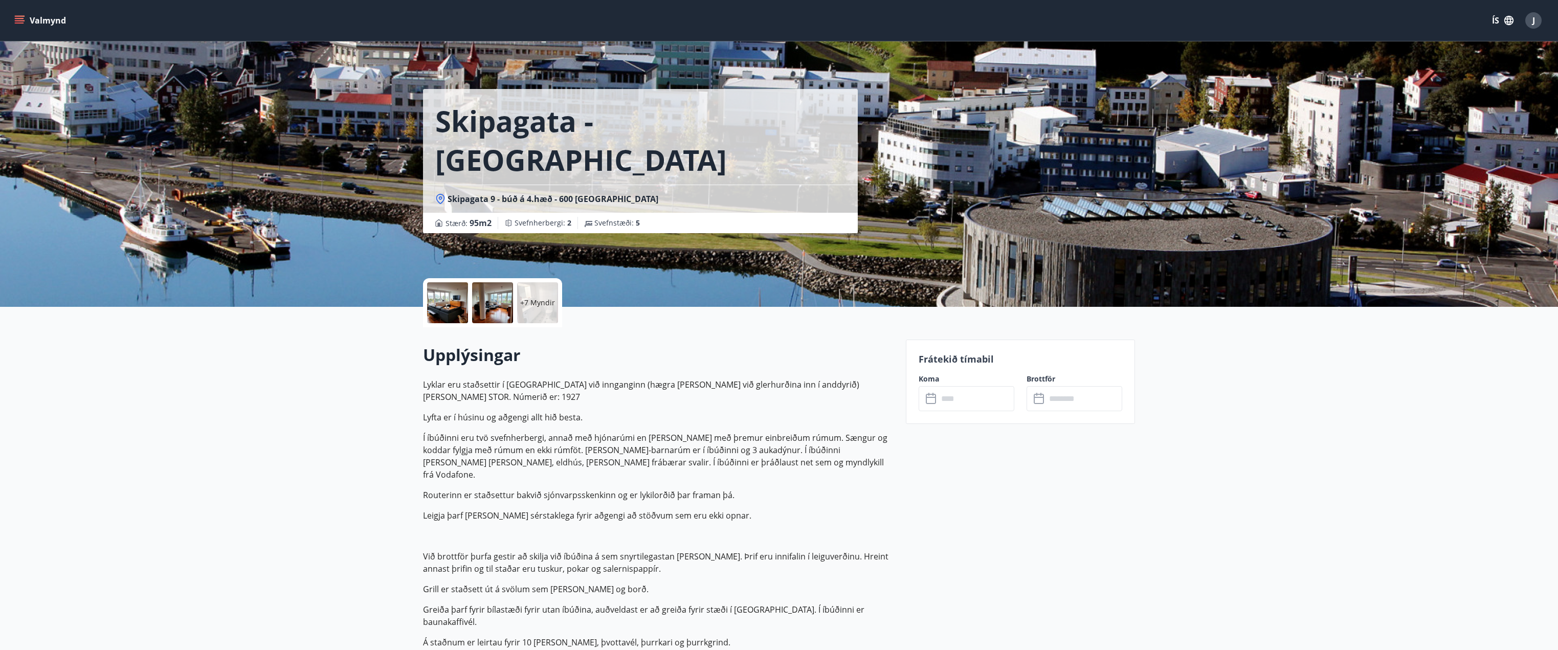
click at [543, 298] on p "+7 Myndir" at bounding box center [537, 303] width 35 height 10
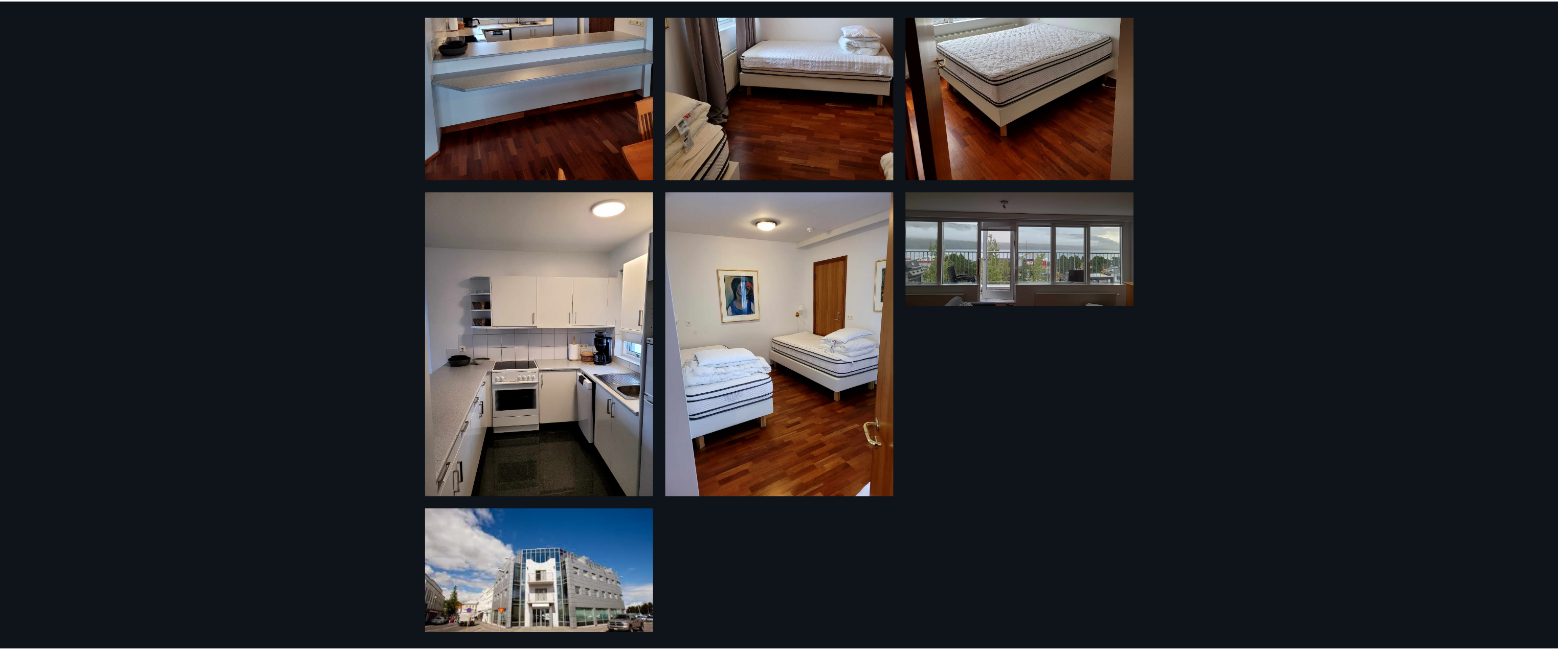
scroll to position [849, 0]
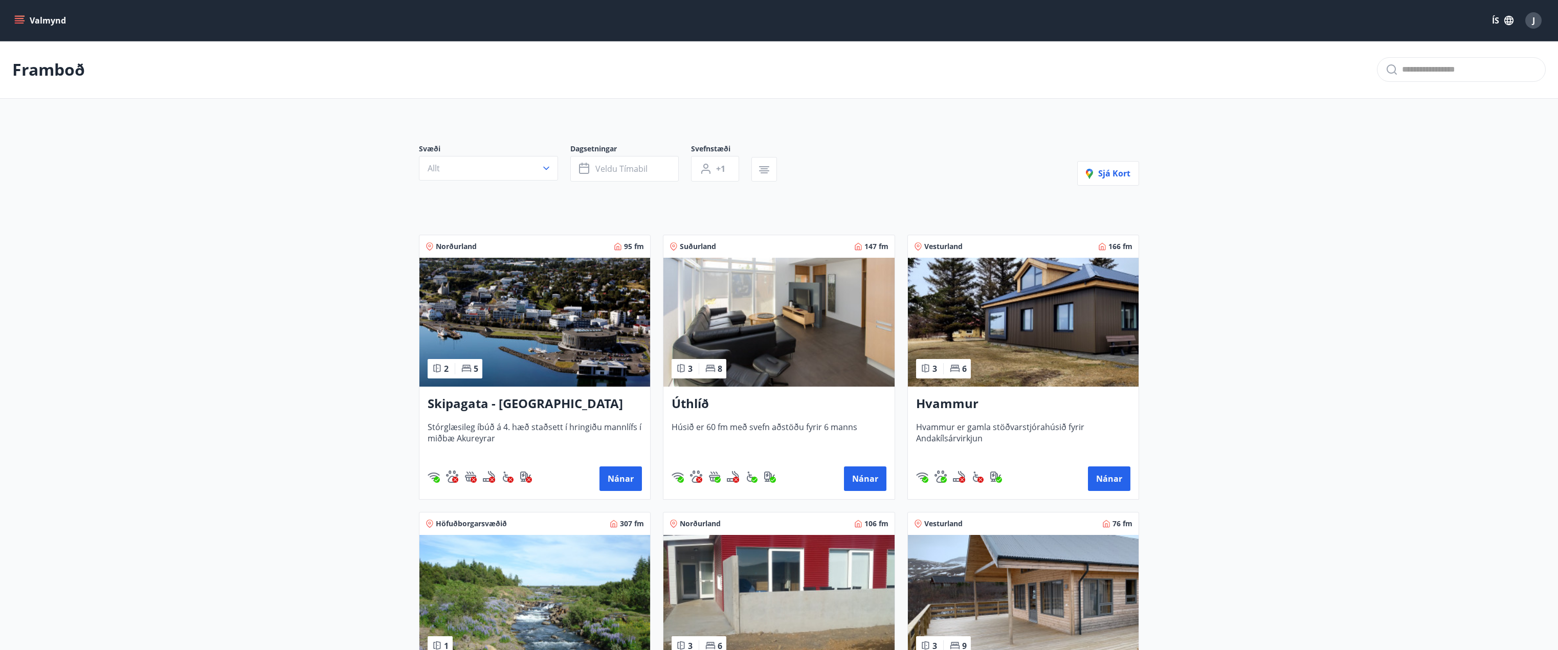
click at [54, 19] on button "Valmynd" at bounding box center [41, 20] width 58 height 18
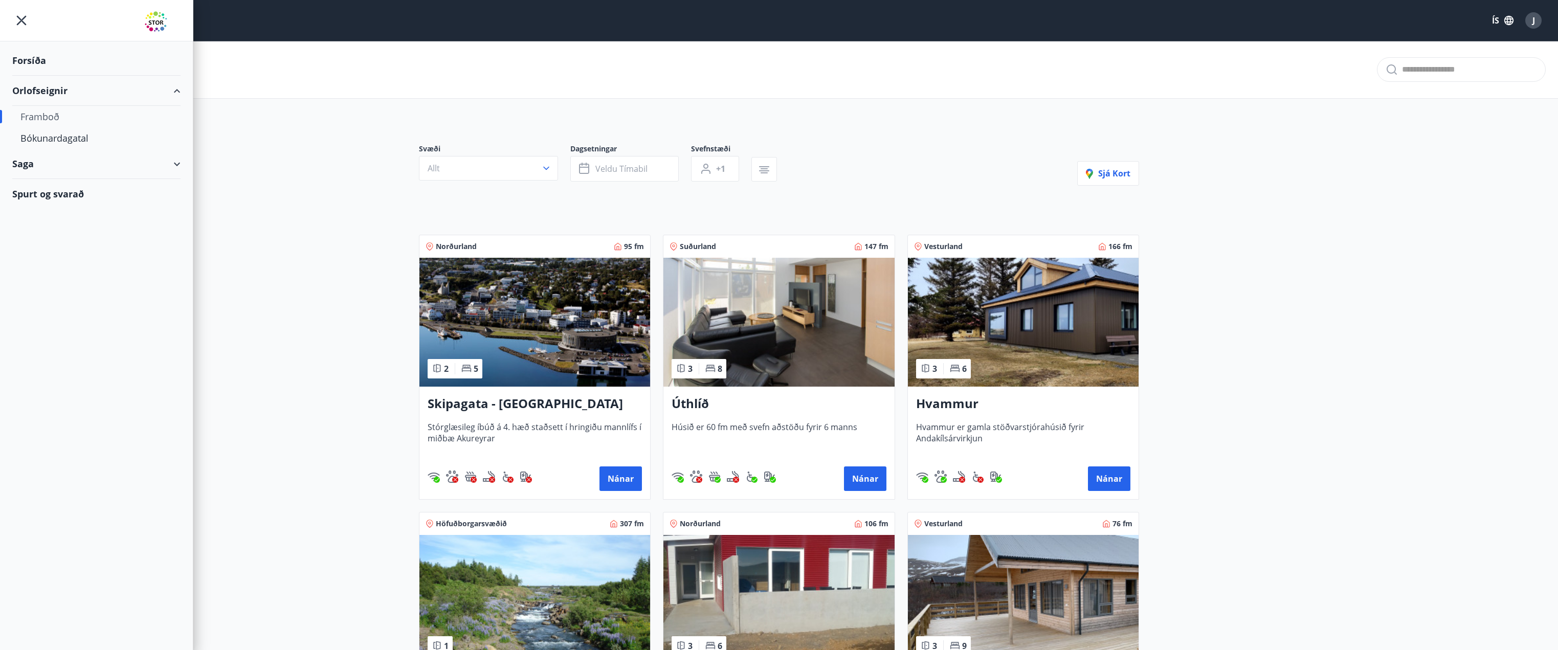
click at [36, 63] on div "Forsíða" at bounding box center [96, 61] width 168 height 30
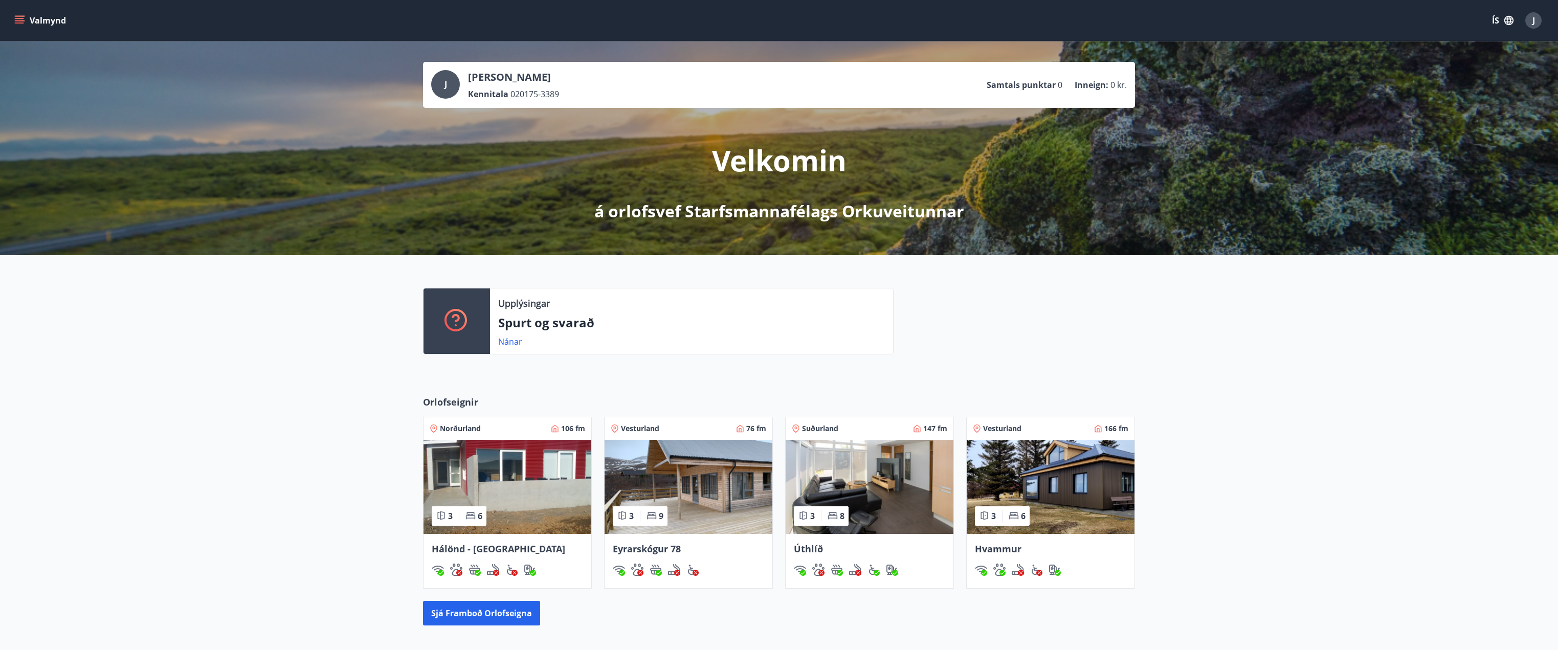
click at [1537, 18] on div "J" at bounding box center [1533, 20] width 16 height 16
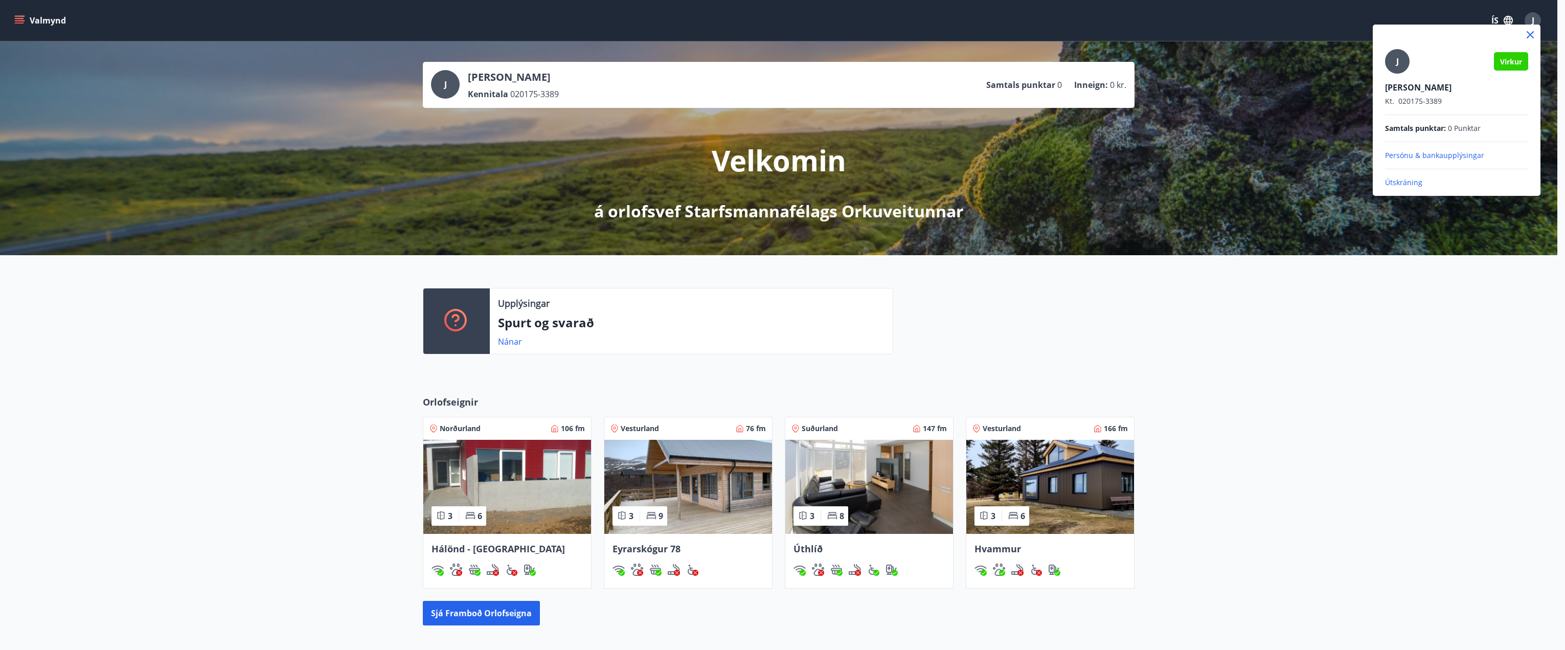
click at [1451, 297] on div at bounding box center [782, 325] width 1565 height 650
